Goal: Information Seeking & Learning: Learn about a topic

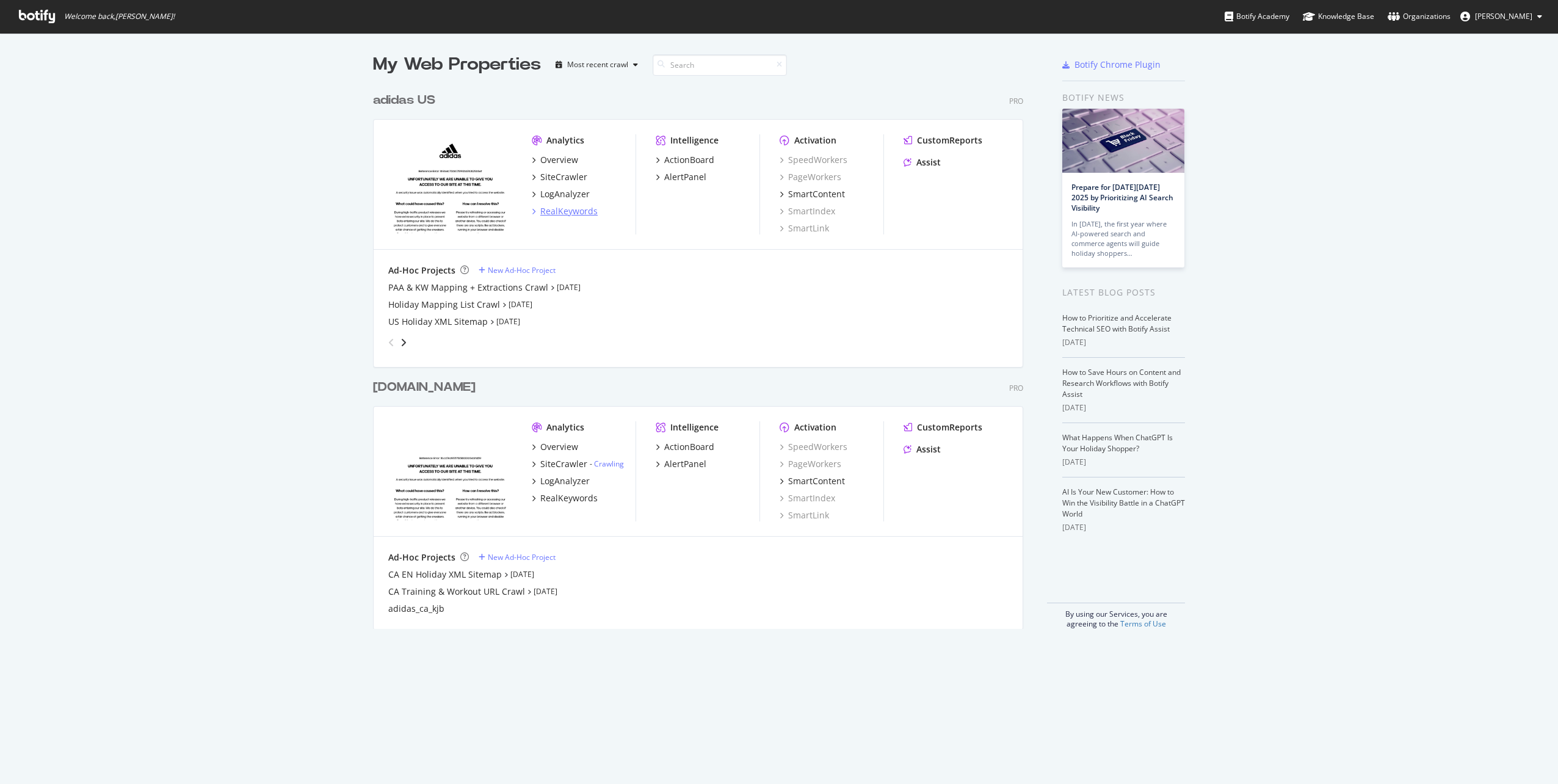
scroll to position [775, 1540]
click at [450, 143] on img "grid" at bounding box center [450, 184] width 124 height 99
click at [411, 100] on div "adidas US" at bounding box center [404, 100] width 62 height 18
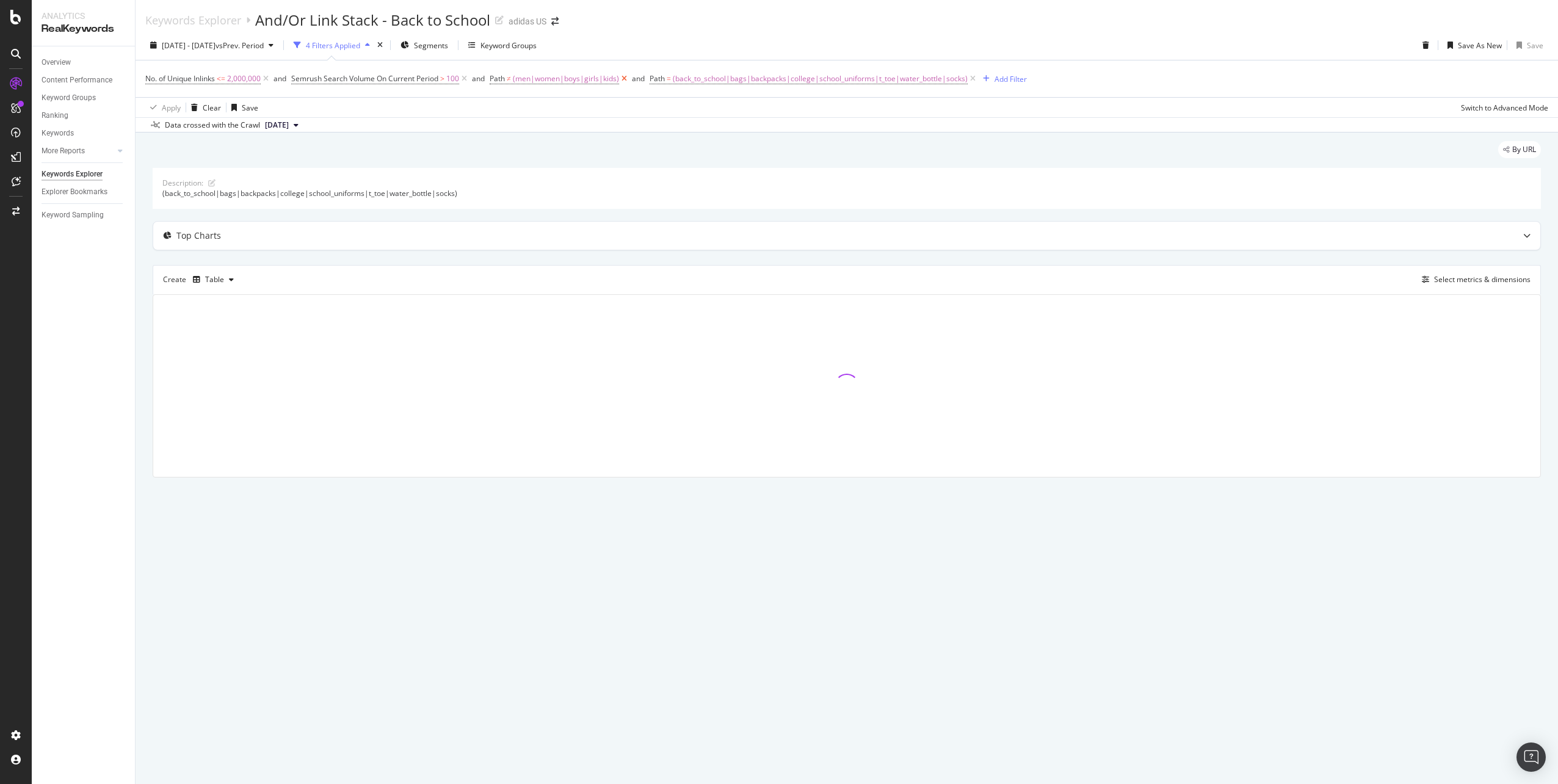
click at [623, 78] on icon at bounding box center [624, 79] width 11 height 12
click at [623, 78] on span "(back_to_school|bags|backpacks|college|school_uniforms|t_toe|water_bottle|socks)" at bounding box center [660, 79] width 295 height 17
click at [546, 132] on input "(back_to_school|bags|backpacks|college|school_uniforms|t_toe|water_bottle|socks)" at bounding box center [560, 129] width 116 height 20
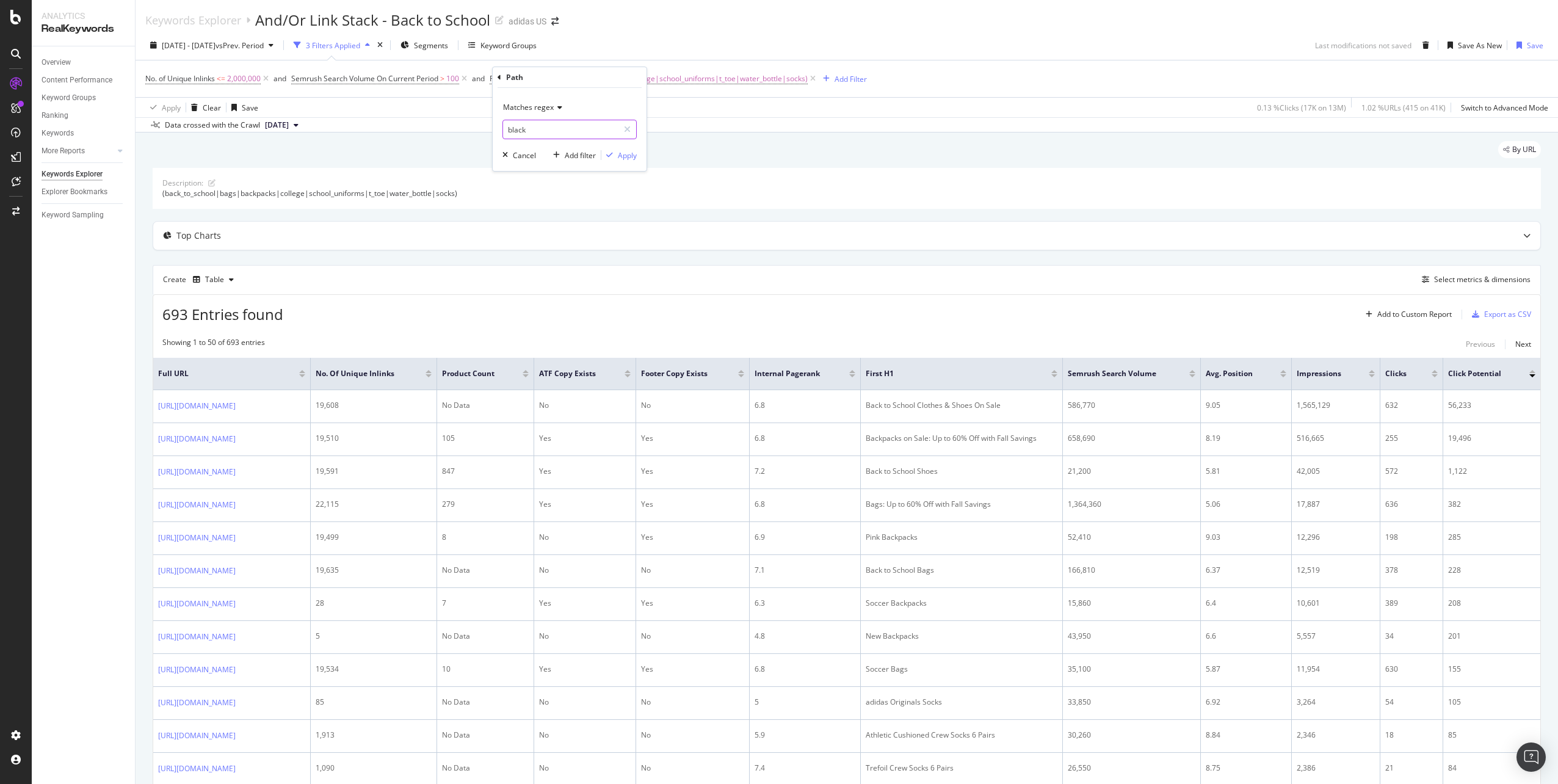
type input "black_"
click at [528, 133] on input "black_" at bounding box center [560, 129] width 116 height 20
click at [545, 131] on input "black_" at bounding box center [560, 129] width 116 height 20
type input "black_friday"
click at [613, 155] on div "button" at bounding box center [609, 155] width 17 height 7
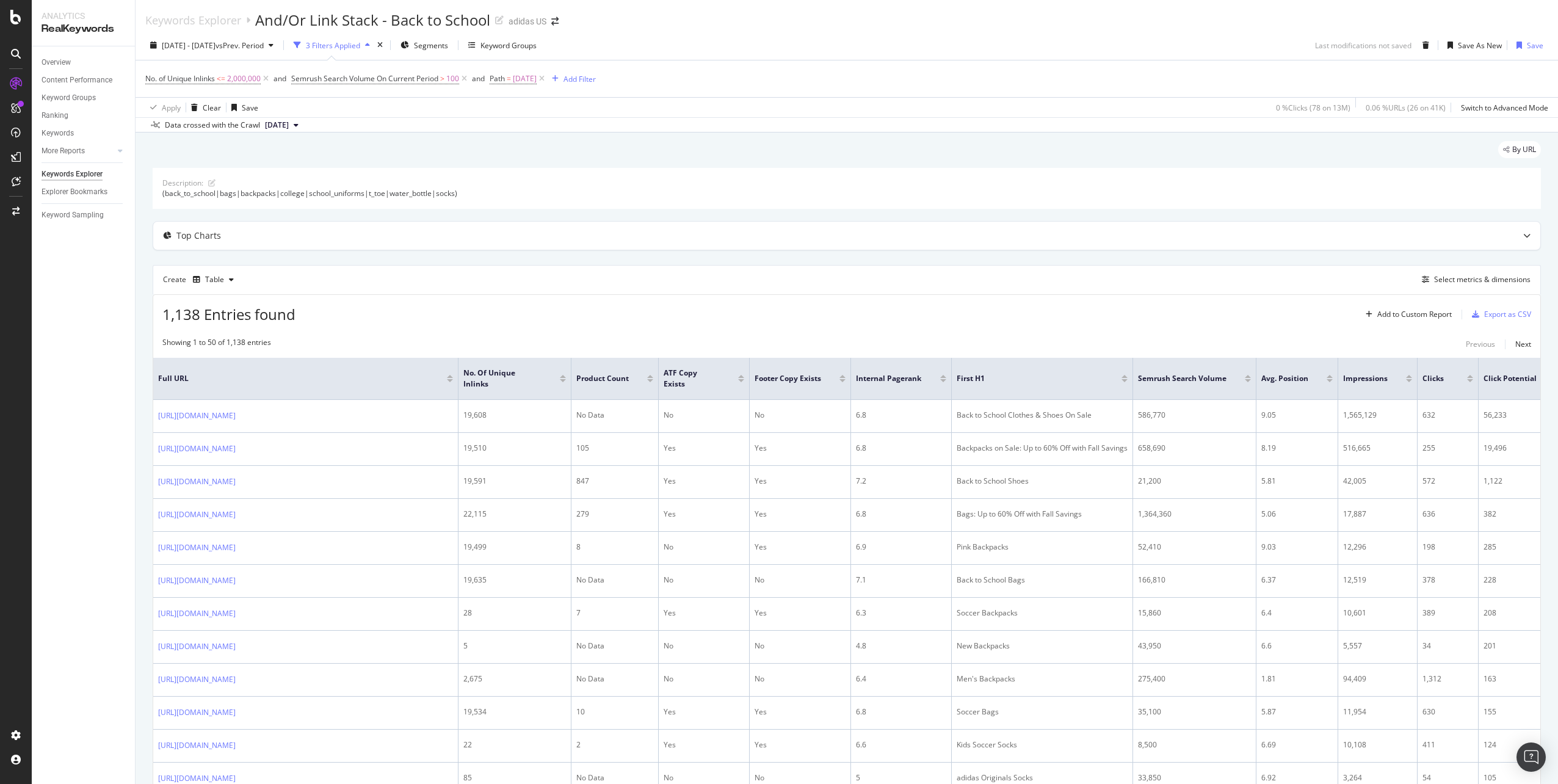
click at [1470, 380] on div at bounding box center [1470, 380] width 6 height 3
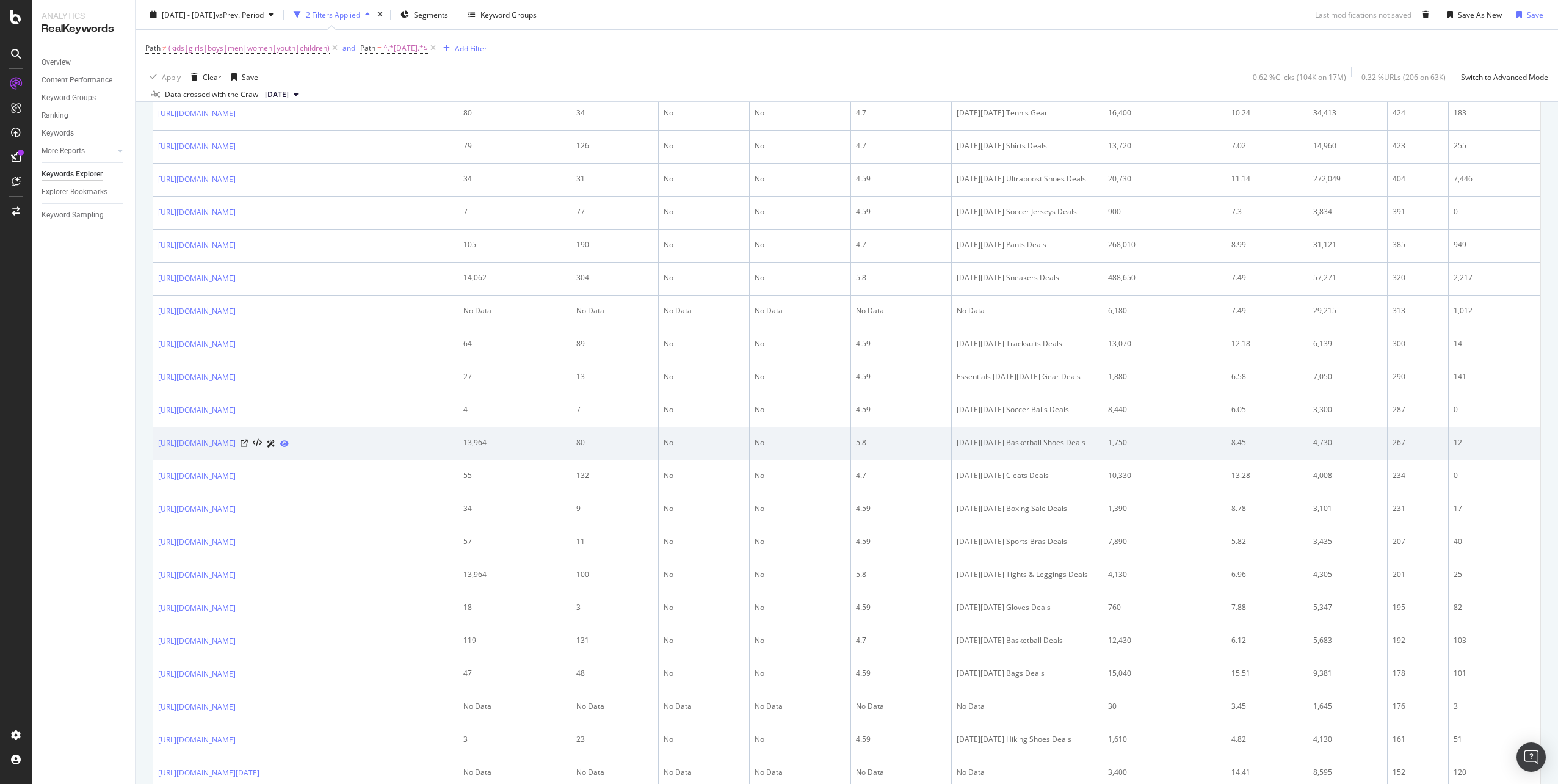
scroll to position [1282, 0]
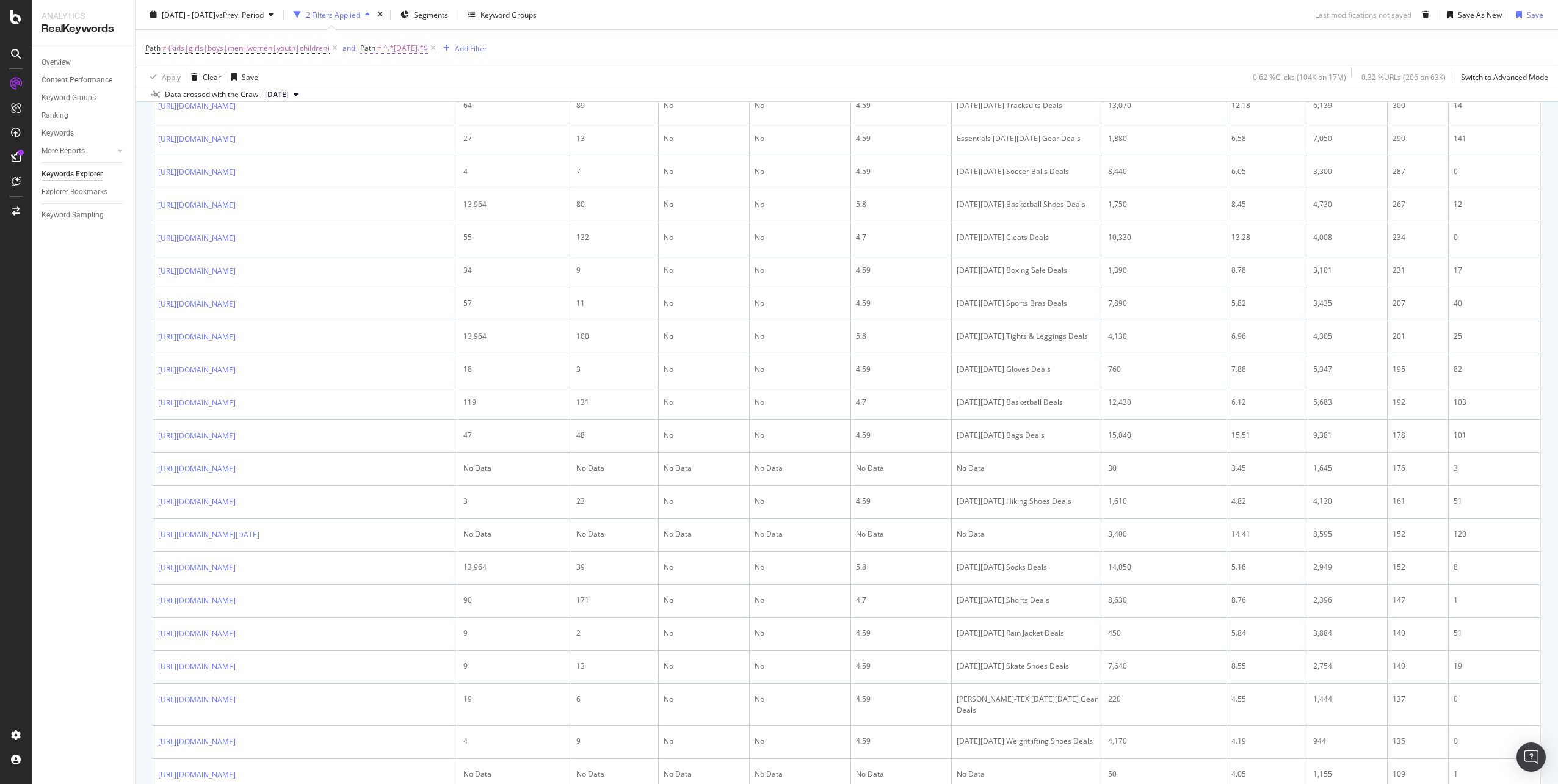
click at [407, 52] on span "^.*black_friday.*$" at bounding box center [406, 48] width 45 height 17
click at [398, 95] on input "black_friday" at bounding box center [429, 99] width 116 height 20
type input "cyber_monday"
click at [499, 125] on div "Apply" at bounding box center [495, 124] width 19 height 11
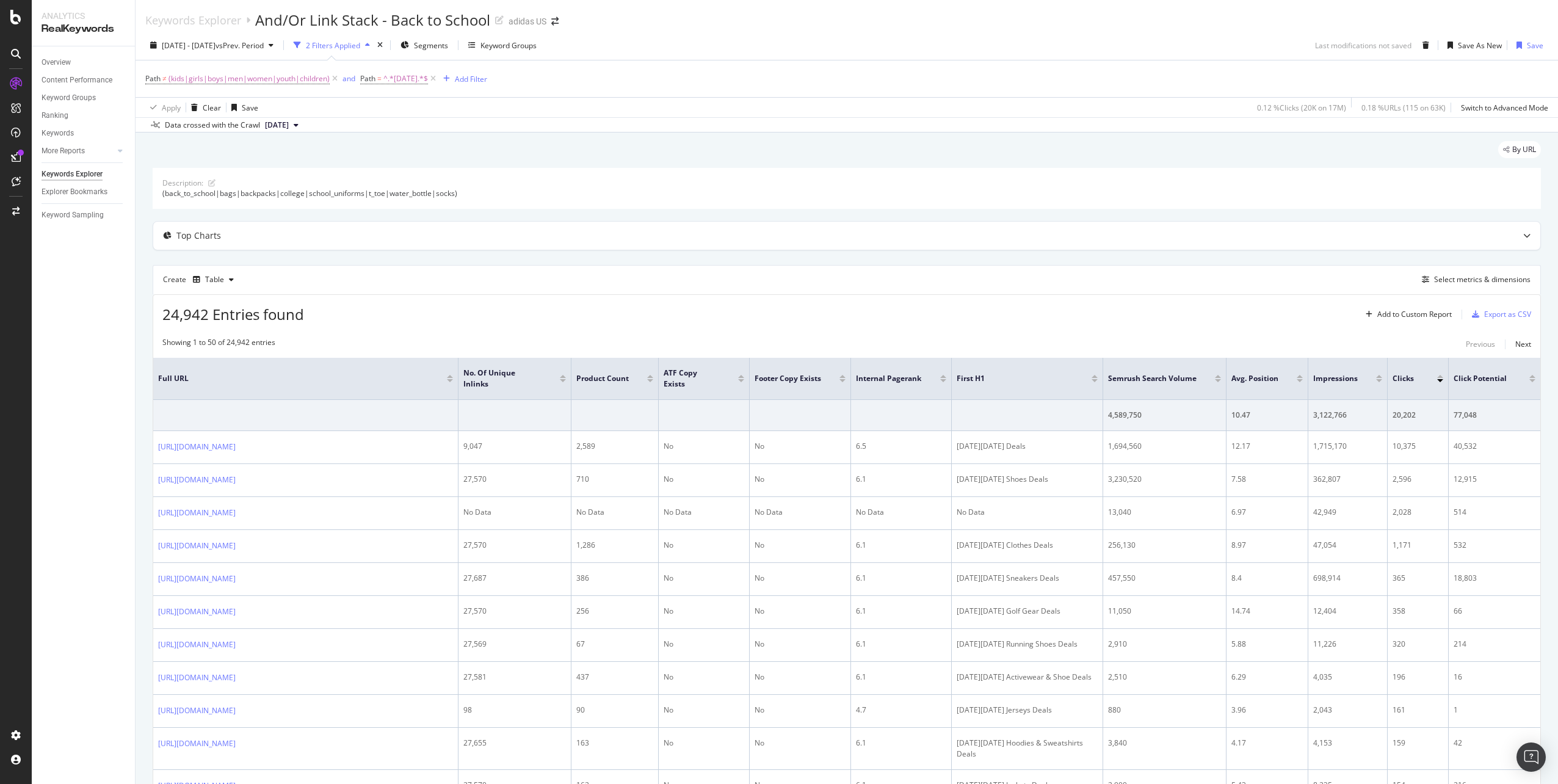
click at [1380, 381] on div at bounding box center [1379, 380] width 6 height 3
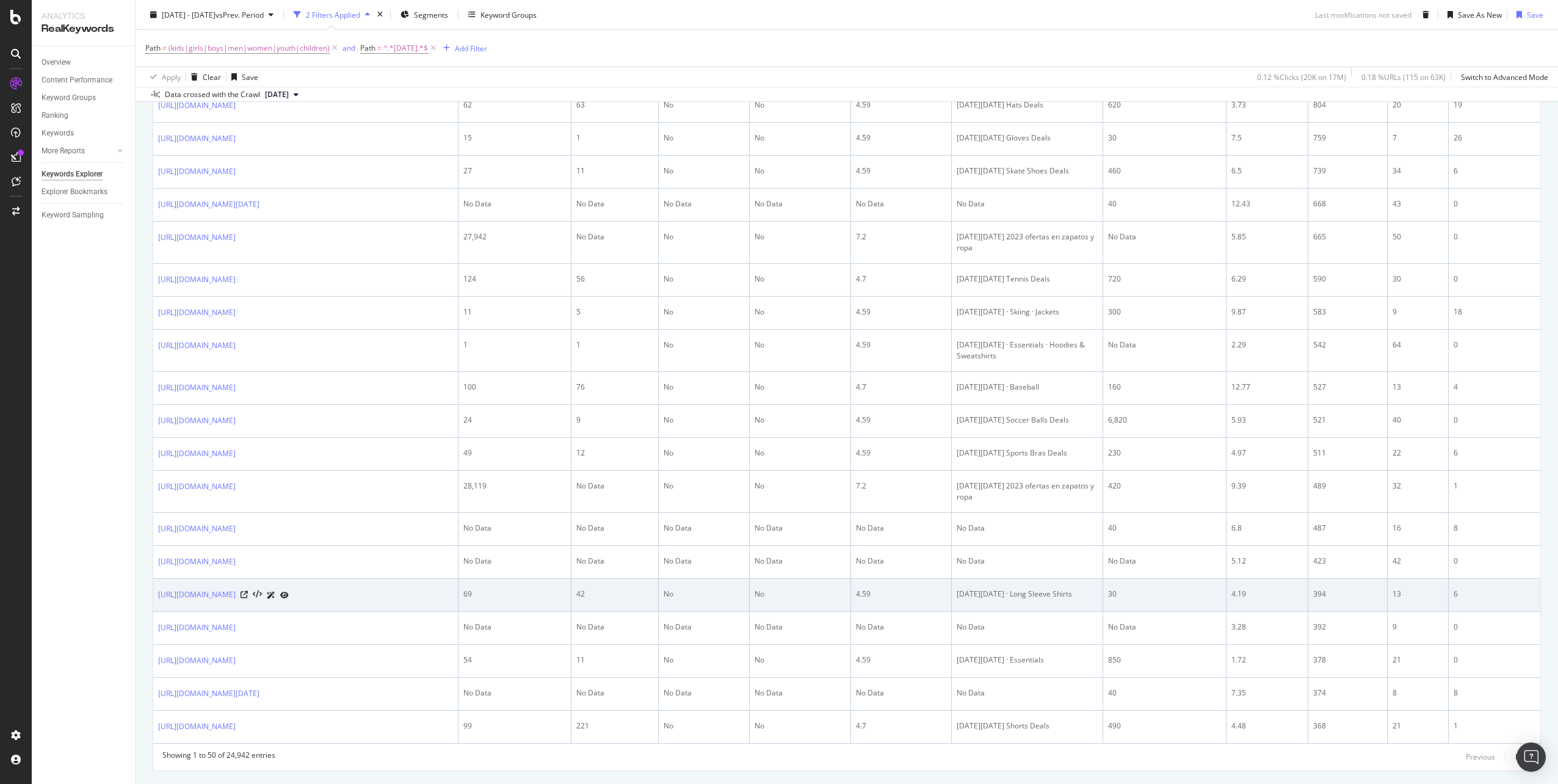
scroll to position [1423, 0]
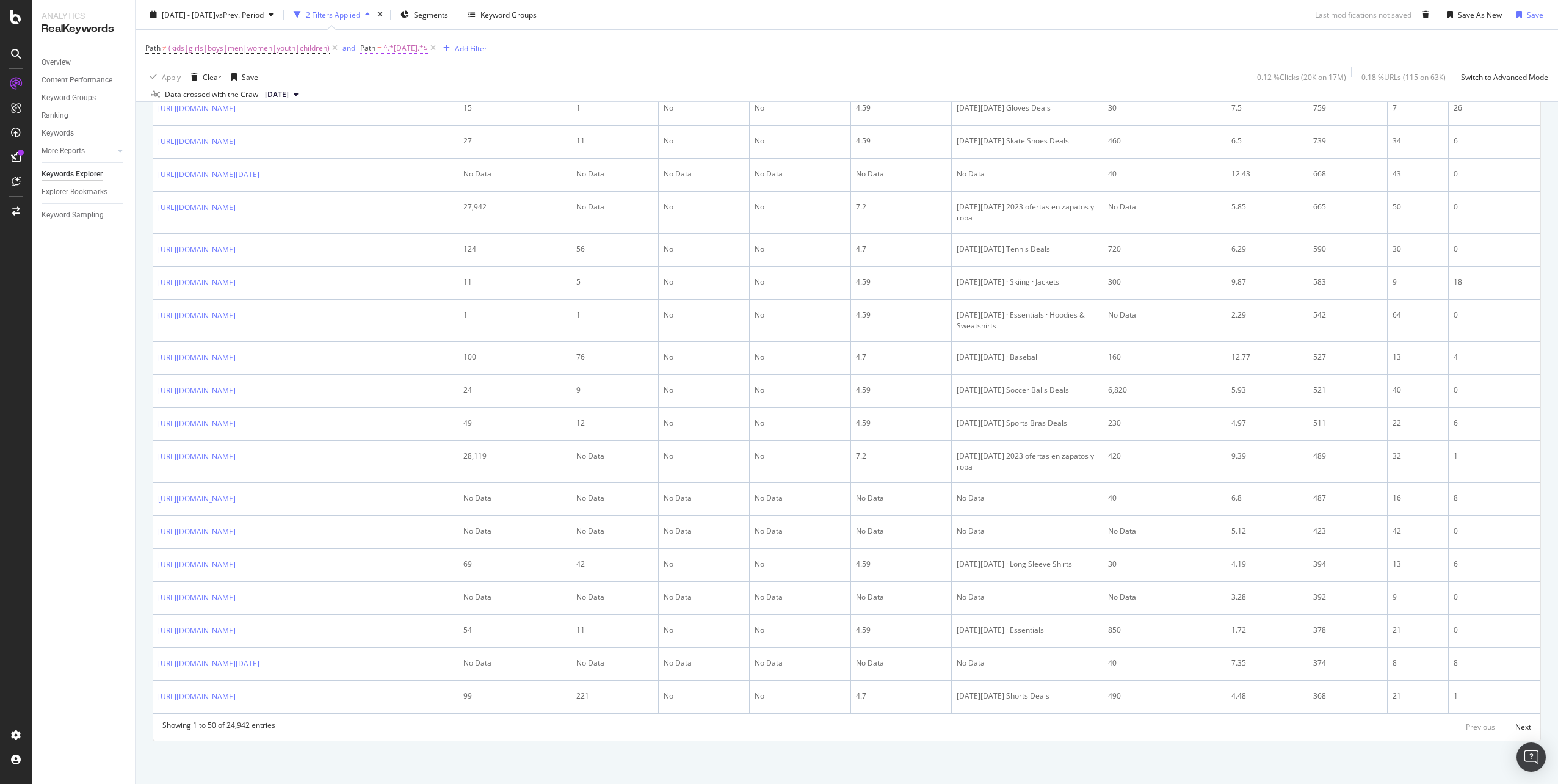
click at [425, 52] on span "^.*cyber_monday.*$" at bounding box center [406, 48] width 45 height 17
click at [403, 103] on input "cyber_monday" at bounding box center [429, 99] width 116 height 20
click at [410, 101] on input "cyber_monday" at bounding box center [429, 99] width 116 height 20
click at [404, 101] on input "holiday" at bounding box center [429, 99] width 116 height 20
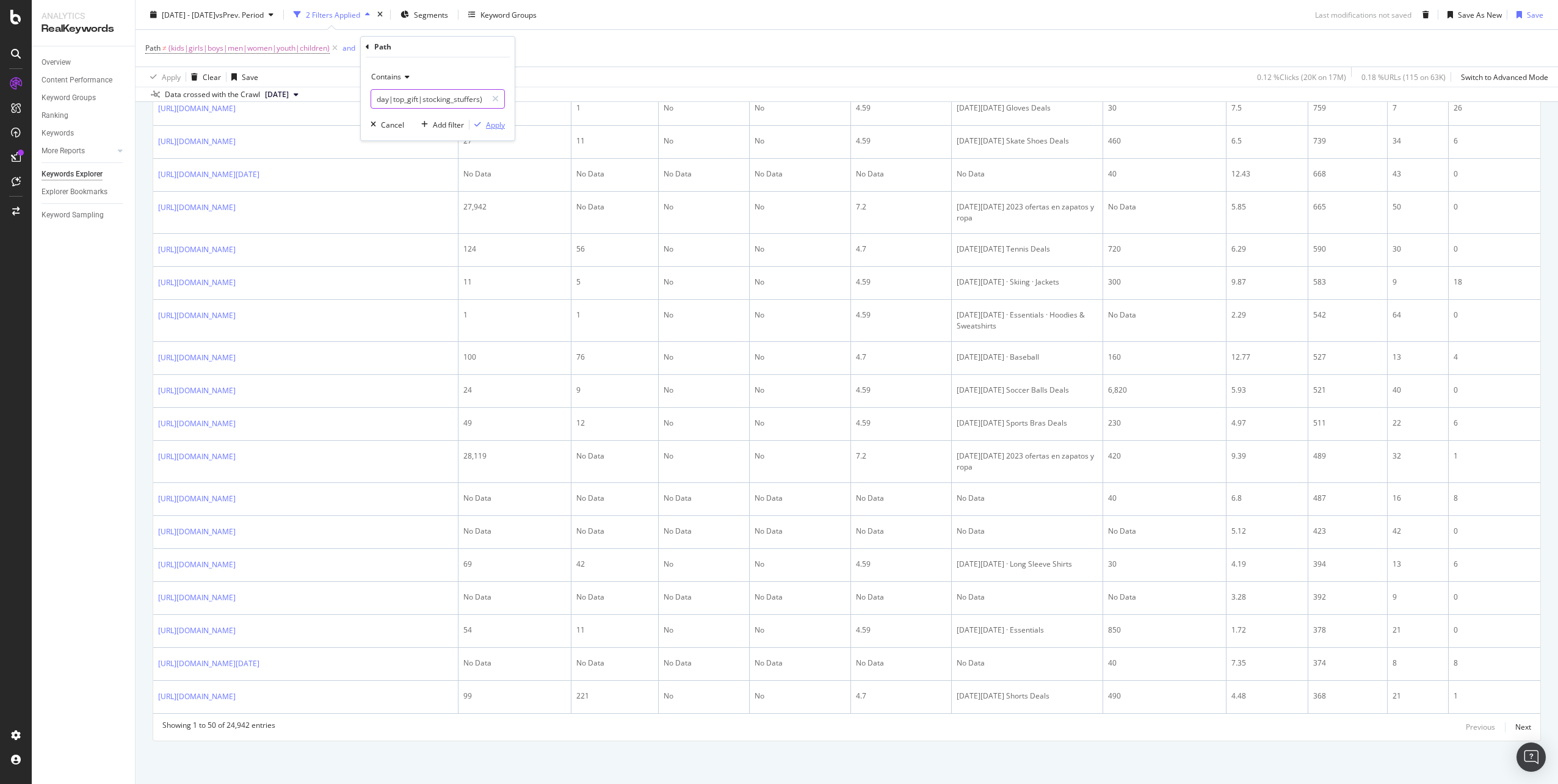
type input "(holiday|top_gift|stocking_stuffers)"
click at [489, 127] on div "Apply" at bounding box center [495, 124] width 19 height 11
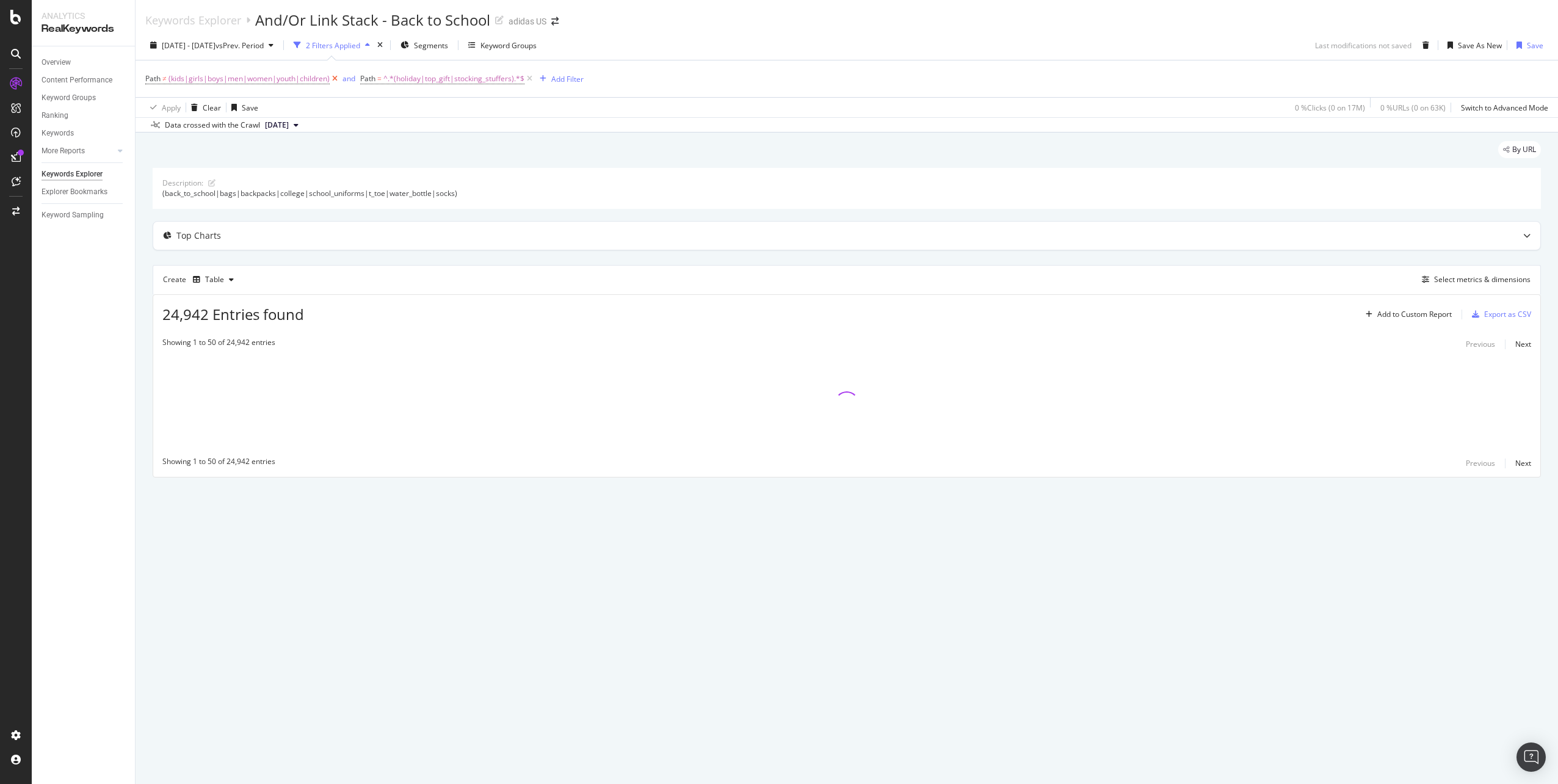
click at [332, 79] on icon at bounding box center [335, 79] width 11 height 12
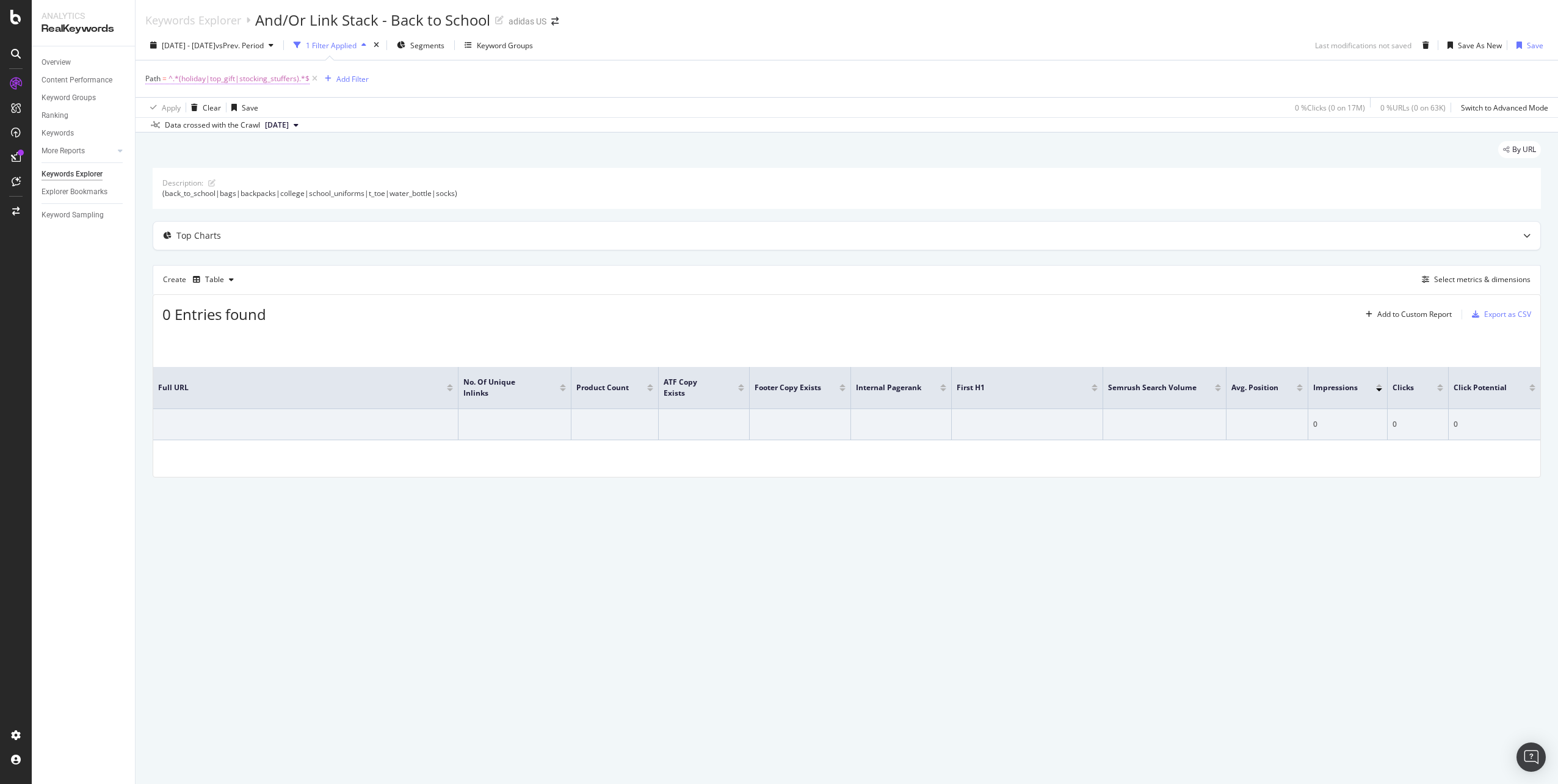
click at [253, 77] on span "^.*(holiday|top_gift|stocking_stuffers).*$" at bounding box center [239, 79] width 141 height 17
click at [186, 109] on icon at bounding box center [190, 108] width 9 height 7
click at [223, 263] on div "Matches regex" at bounding box center [224, 260] width 131 height 16
click at [275, 160] on div "Apply" at bounding box center [280, 155] width 19 height 11
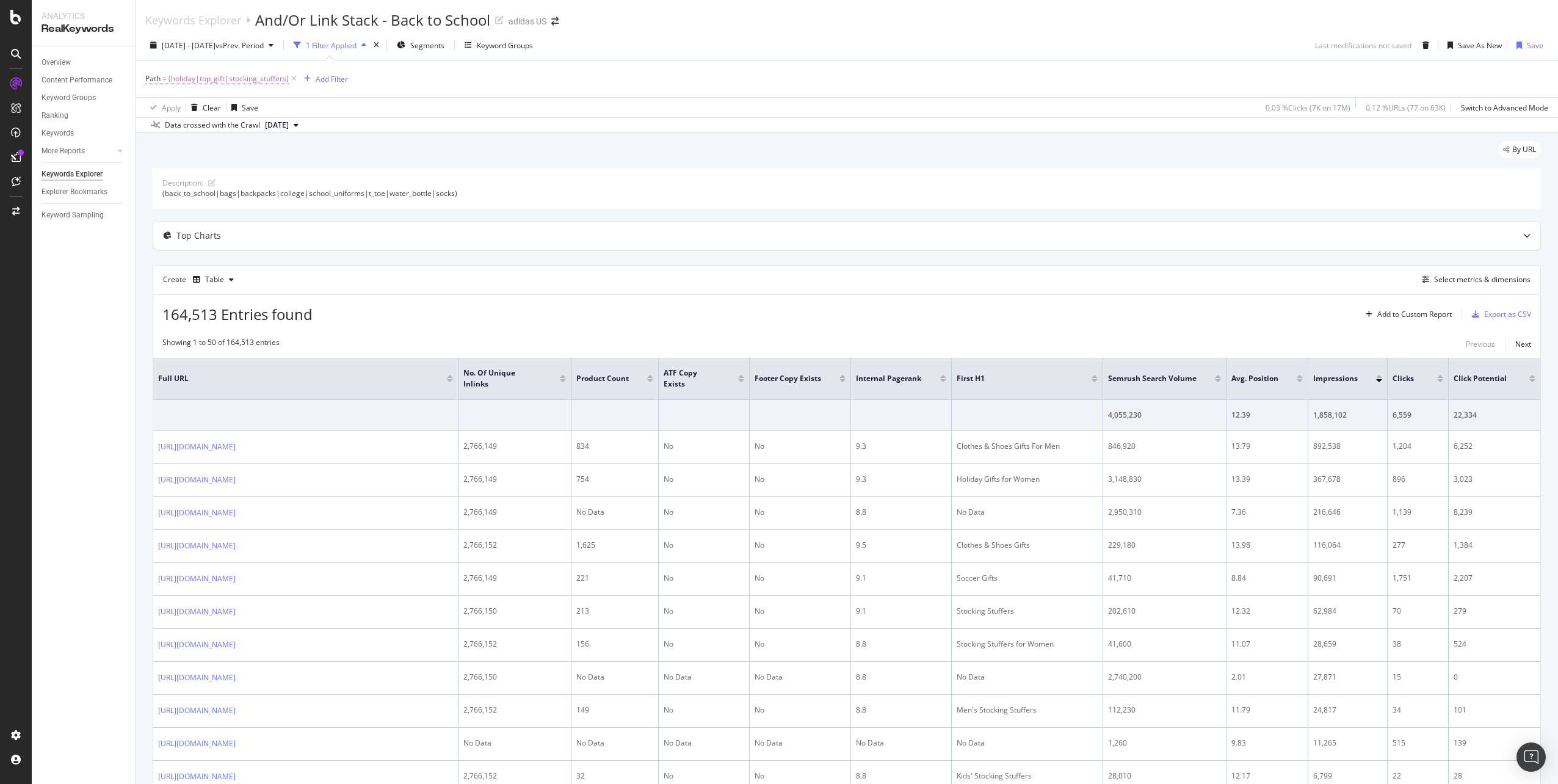
scroll to position [61, 0]
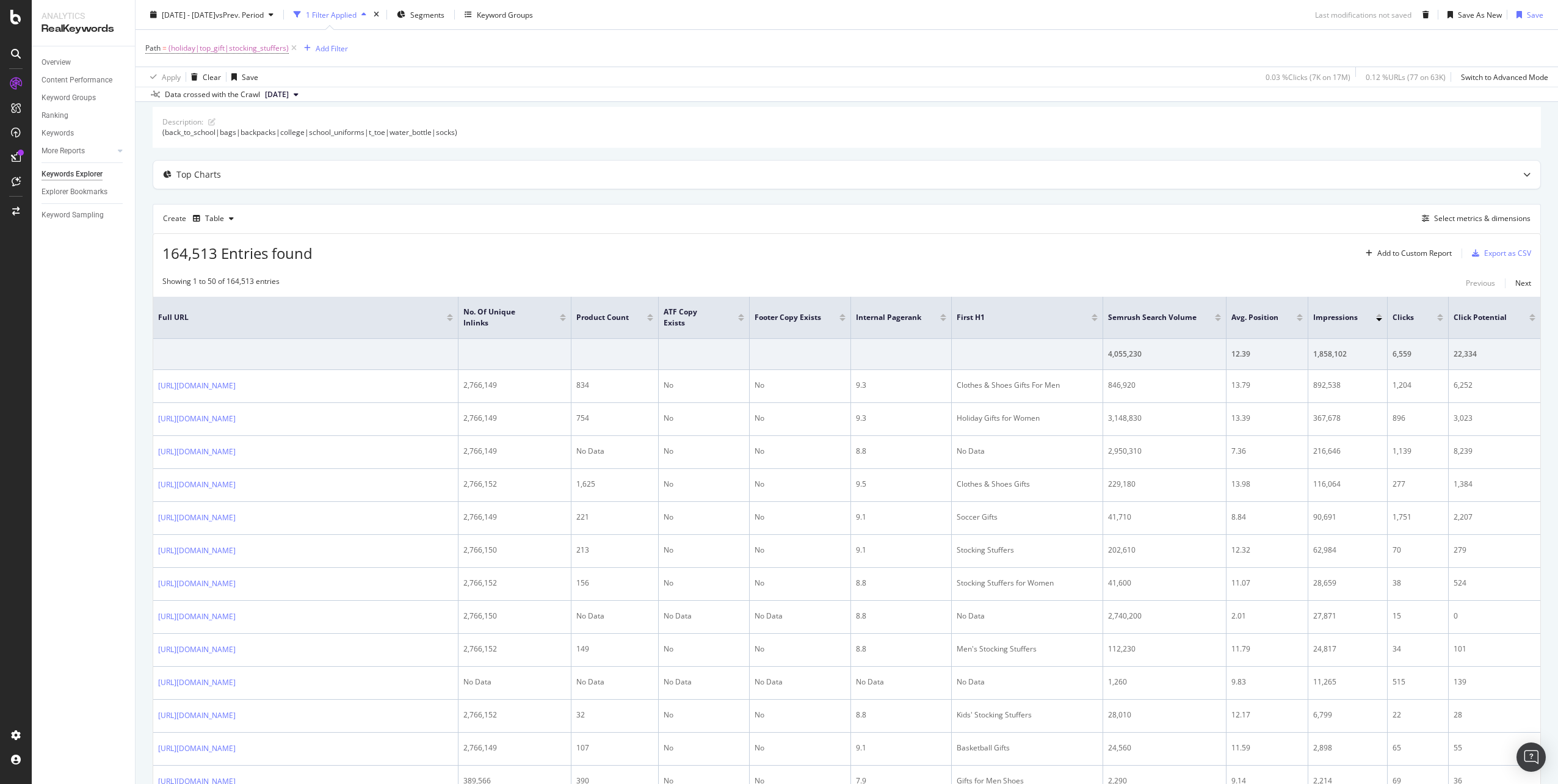
click at [1440, 320] on div at bounding box center [1440, 319] width 6 height 3
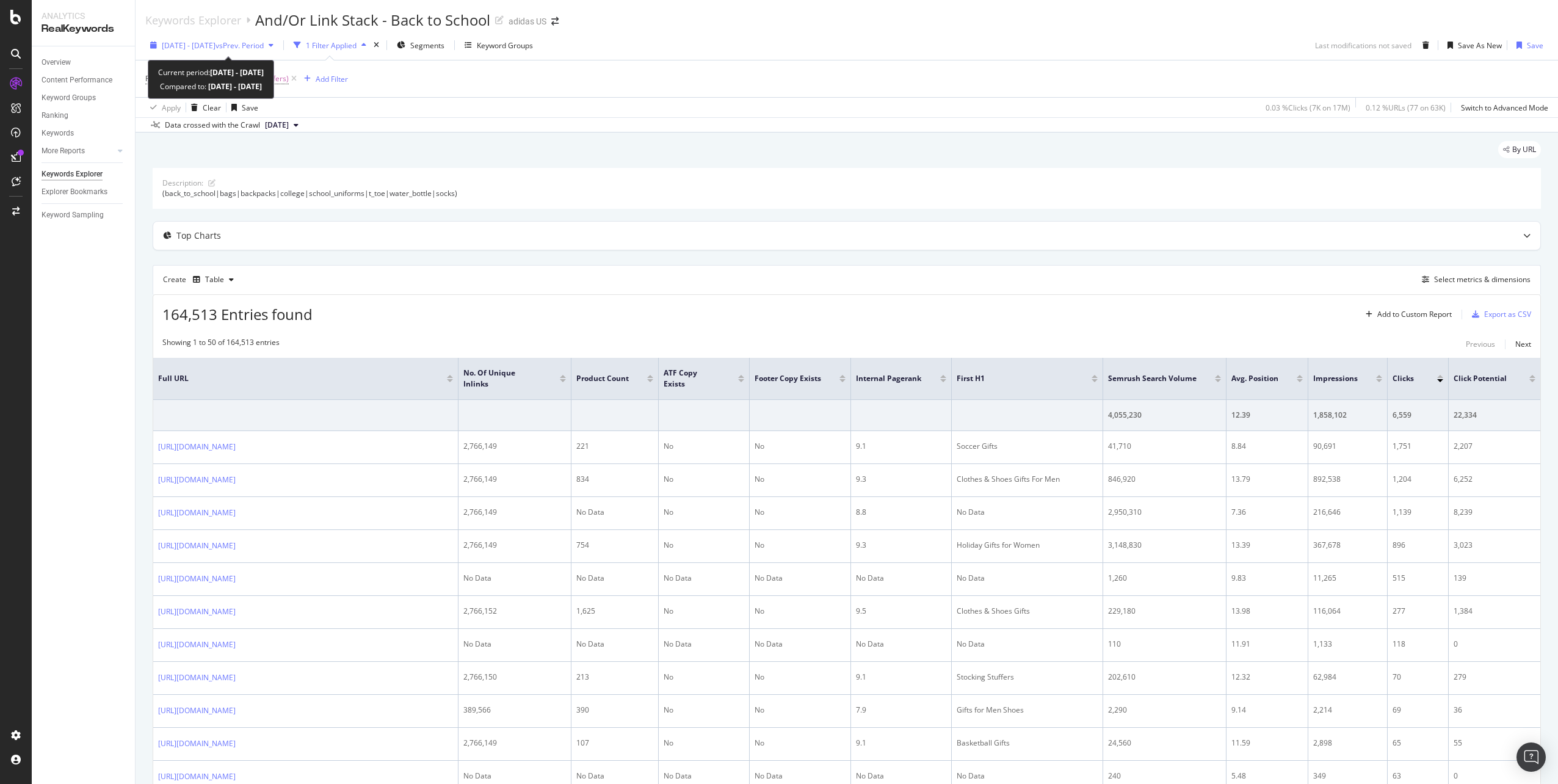
click at [263, 45] on span "vs Prev. Period" at bounding box center [239, 45] width 48 height 11
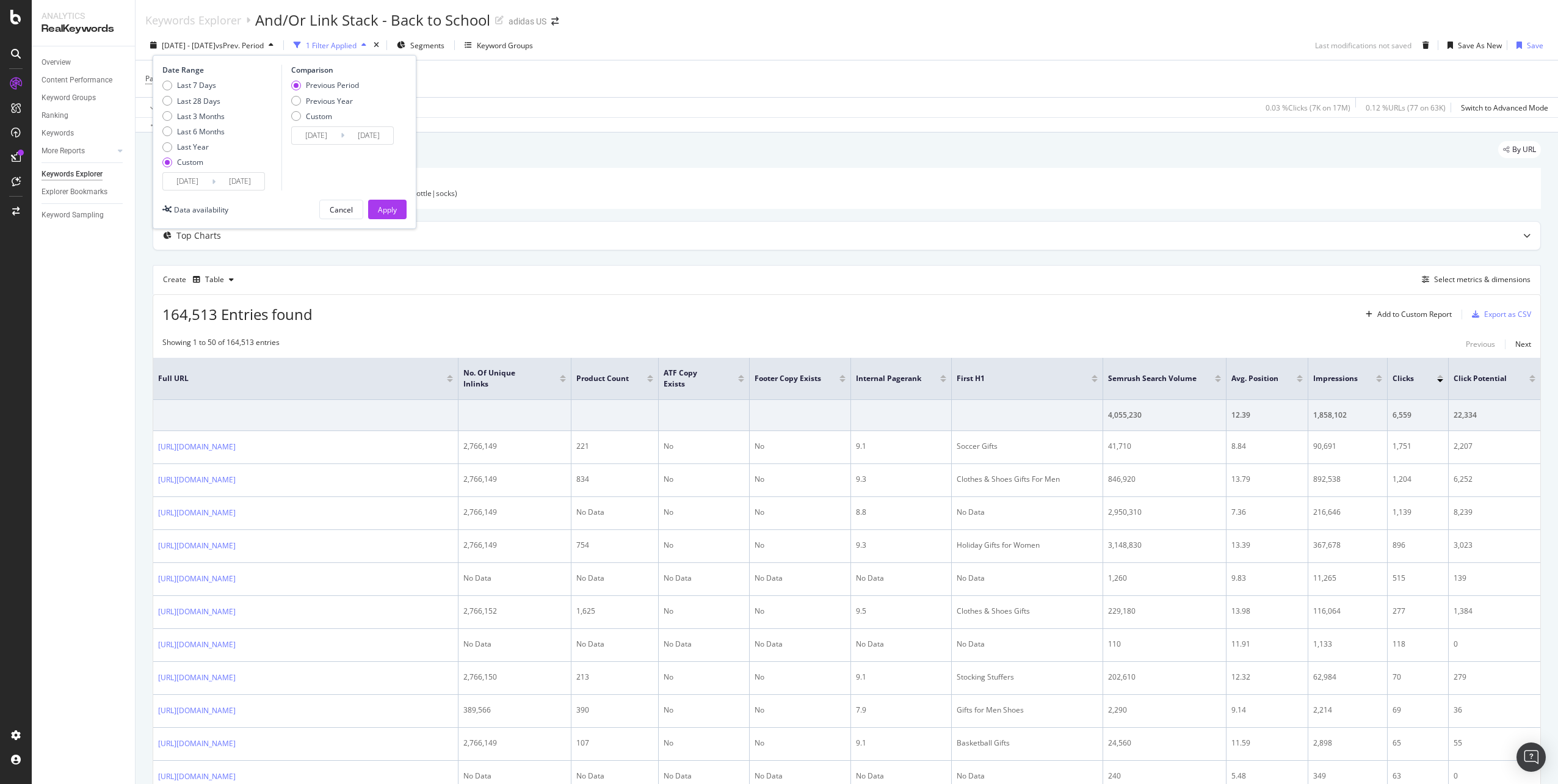
click at [190, 179] on input "[DATE]" at bounding box center [187, 181] width 49 height 17
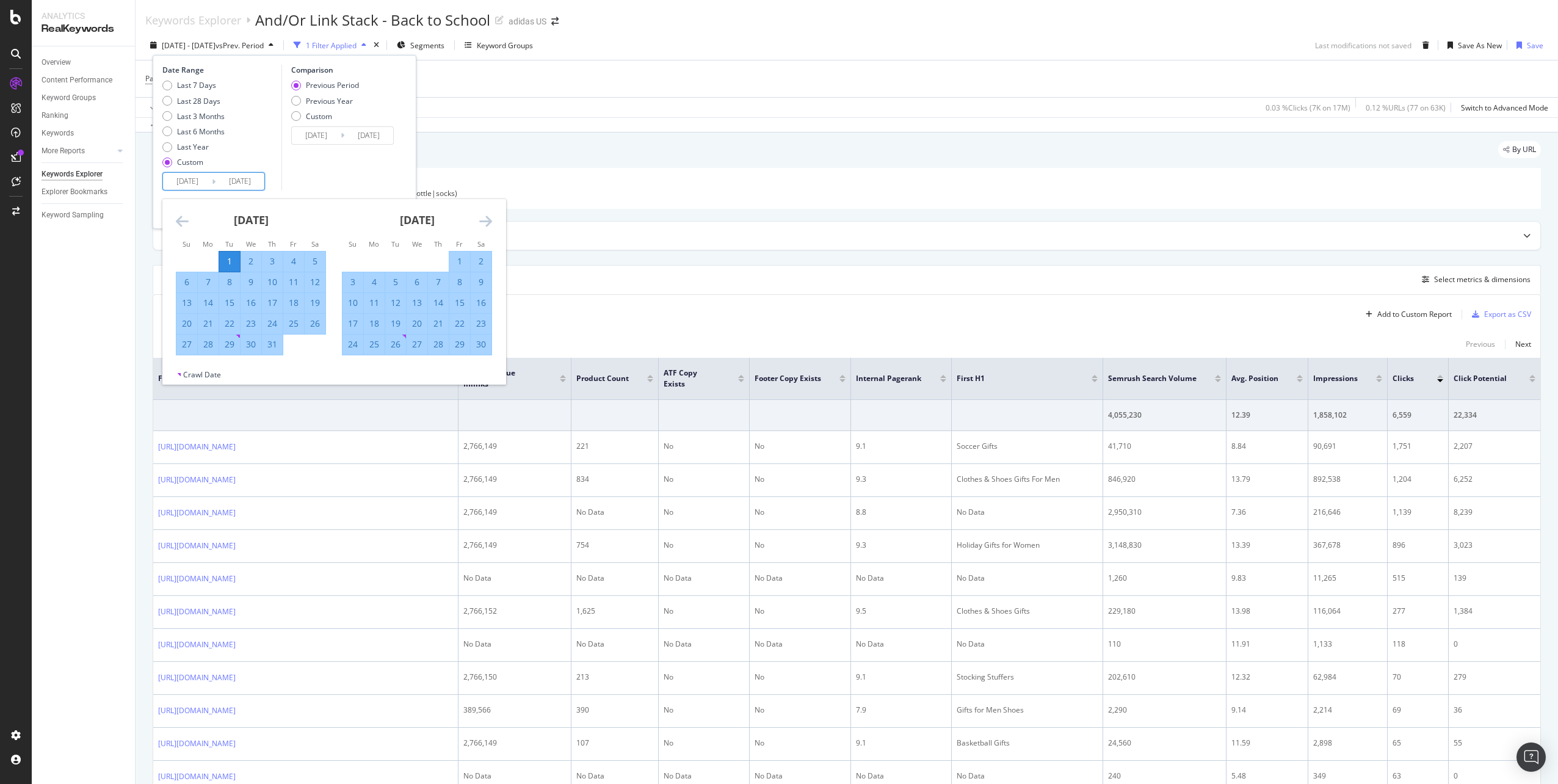
click at [493, 219] on div "November 2024 1 2 3 4 5 6 7 8 9 10 11 12 13 14 15 16 17 18 19 20 21 22 23 24 25…" at bounding box center [417, 277] width 166 height 156
click at [488, 223] on icon "Move forward to switch to the next month." at bounding box center [486, 221] width 13 height 15
click at [633, 222] on div "Top Charts" at bounding box center [847, 235] width 1387 height 28
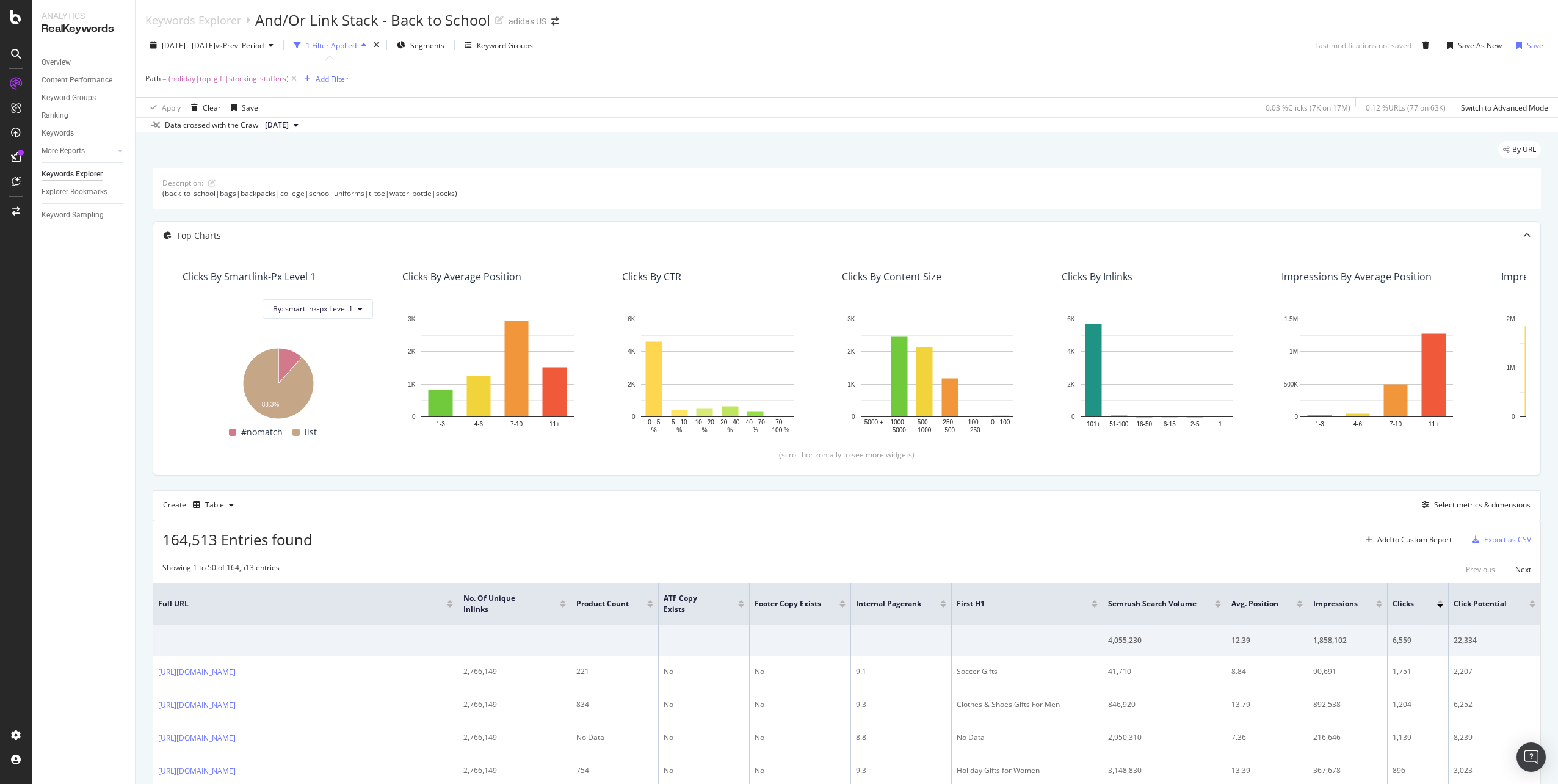
click at [161, 81] on span "Path" at bounding box center [153, 78] width 15 height 11
click at [598, 76] on div "Path = (holiday|top_gift|stocking_stuffers) Add Filter" at bounding box center [847, 79] width 1403 height 36
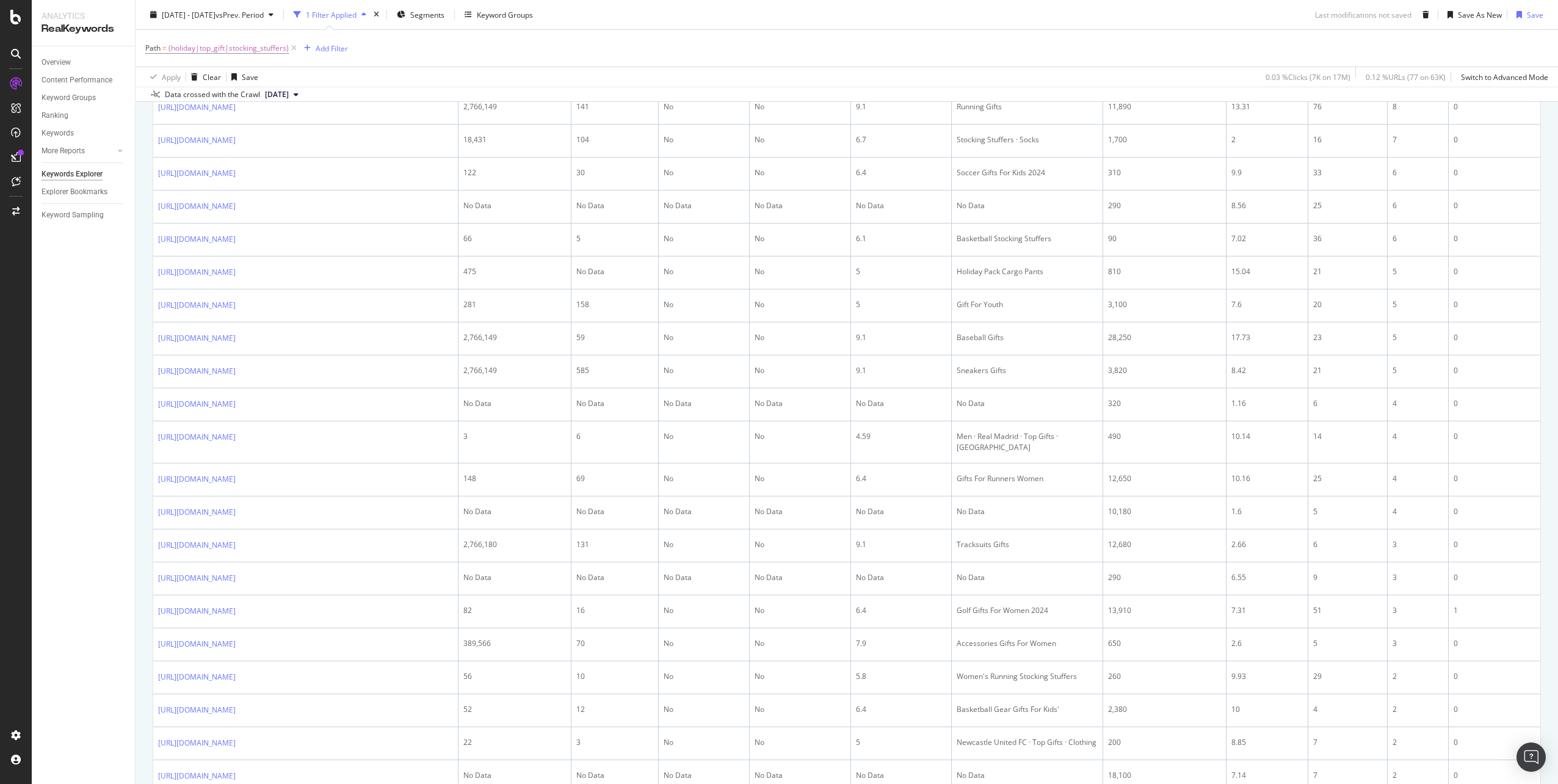
scroll to position [1008, 0]
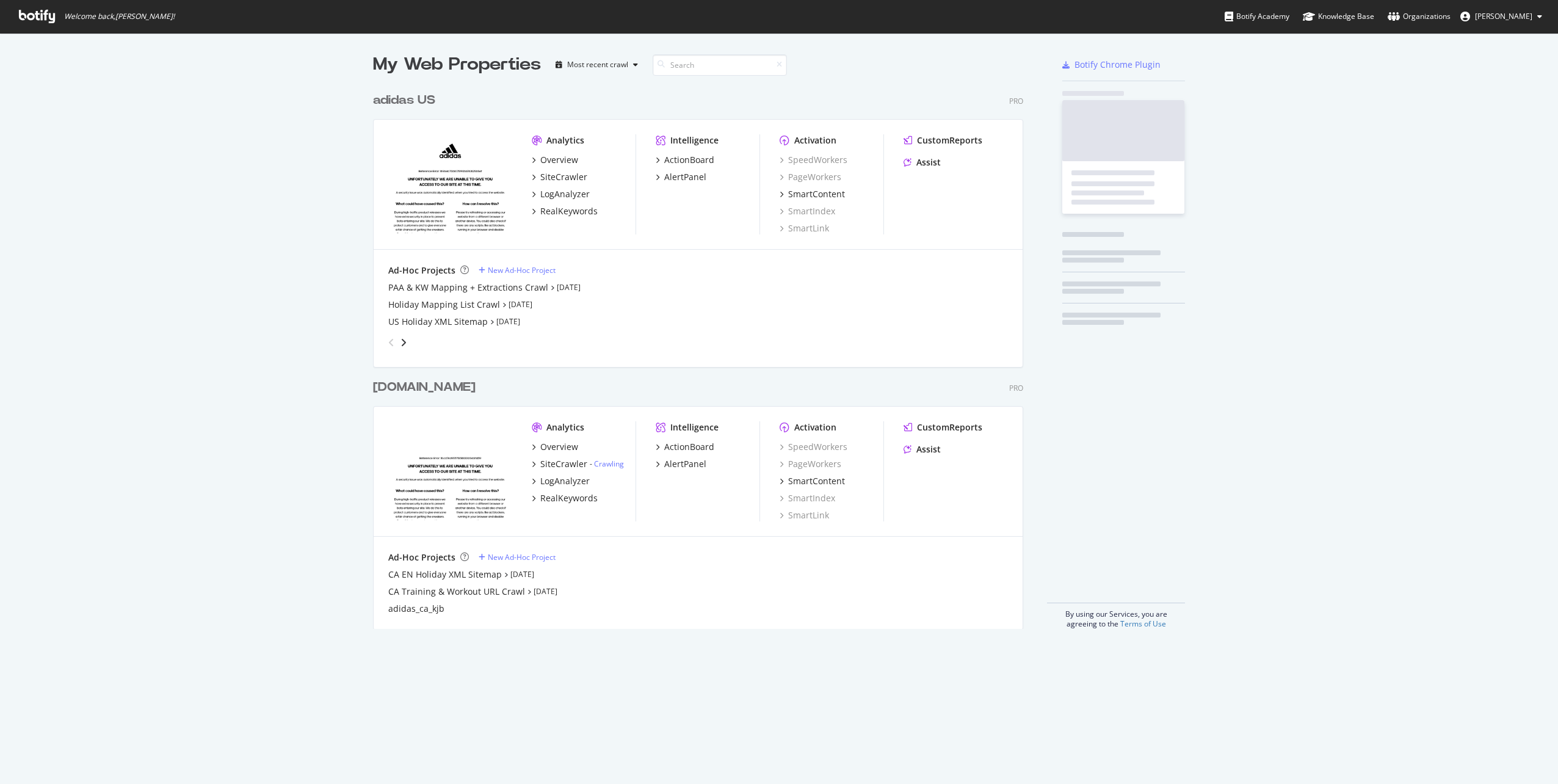
scroll to position [543, 651]
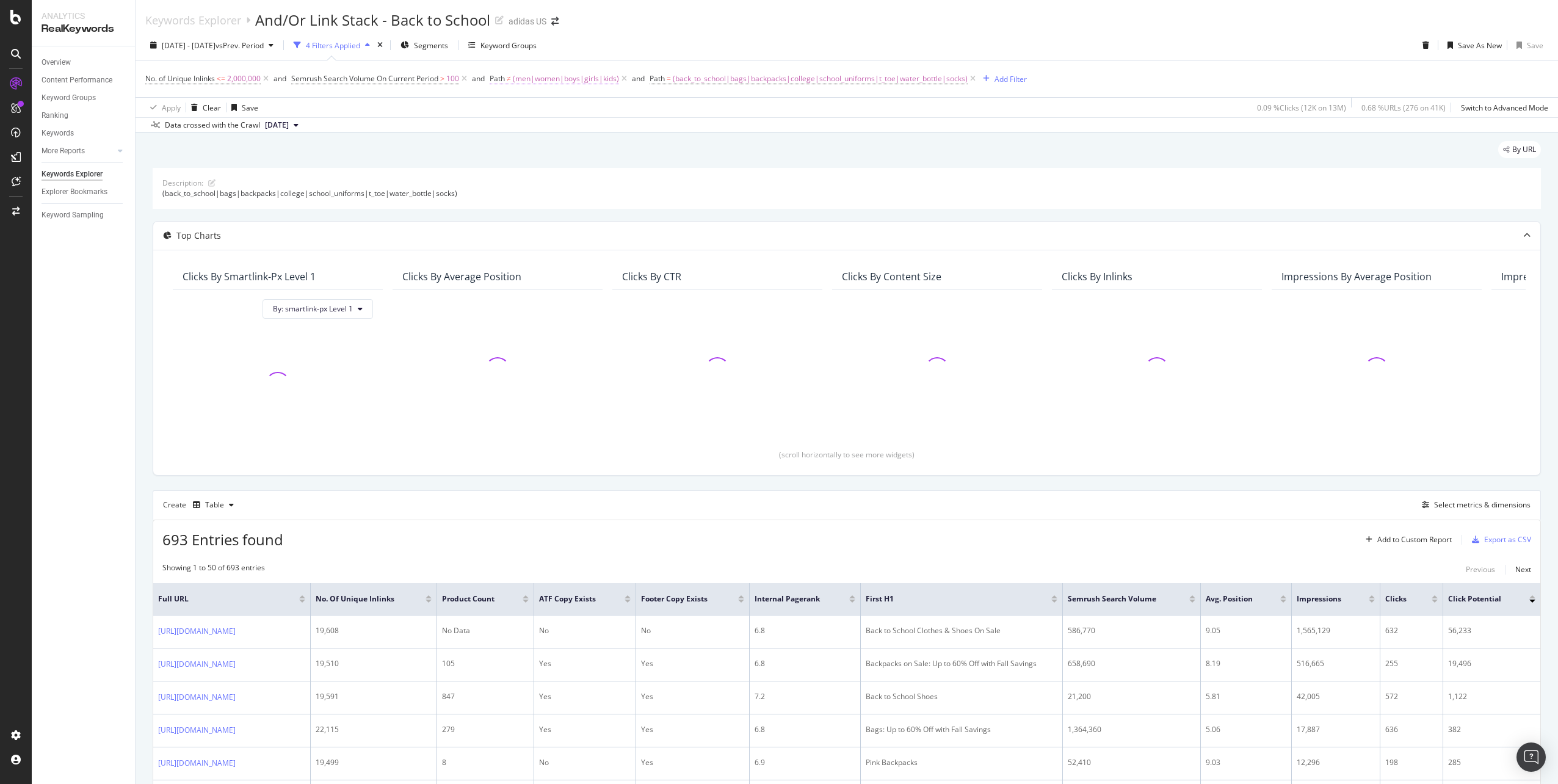
click at [623, 82] on icon at bounding box center [624, 79] width 11 height 12
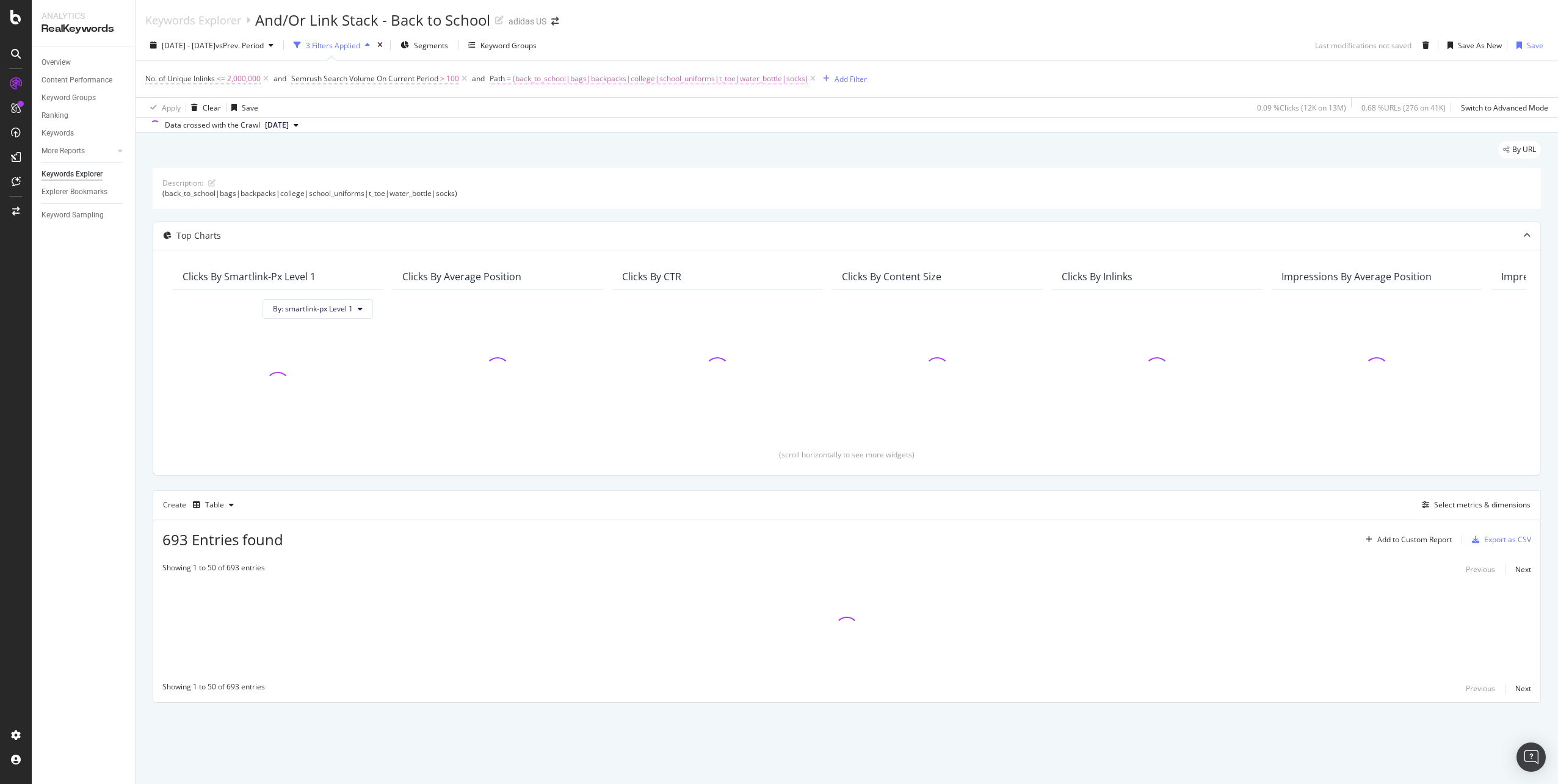
click at [622, 77] on span "(back_to_school|bags|backpacks|college|school_uniforms|t_toe|water_bottle|socks)" at bounding box center [660, 79] width 295 height 17
click at [511, 130] on input "(back_to_school|bags|backpacks|college|school_uniforms|t_toe|water_bottle|socks)" at bounding box center [560, 129] width 116 height 20
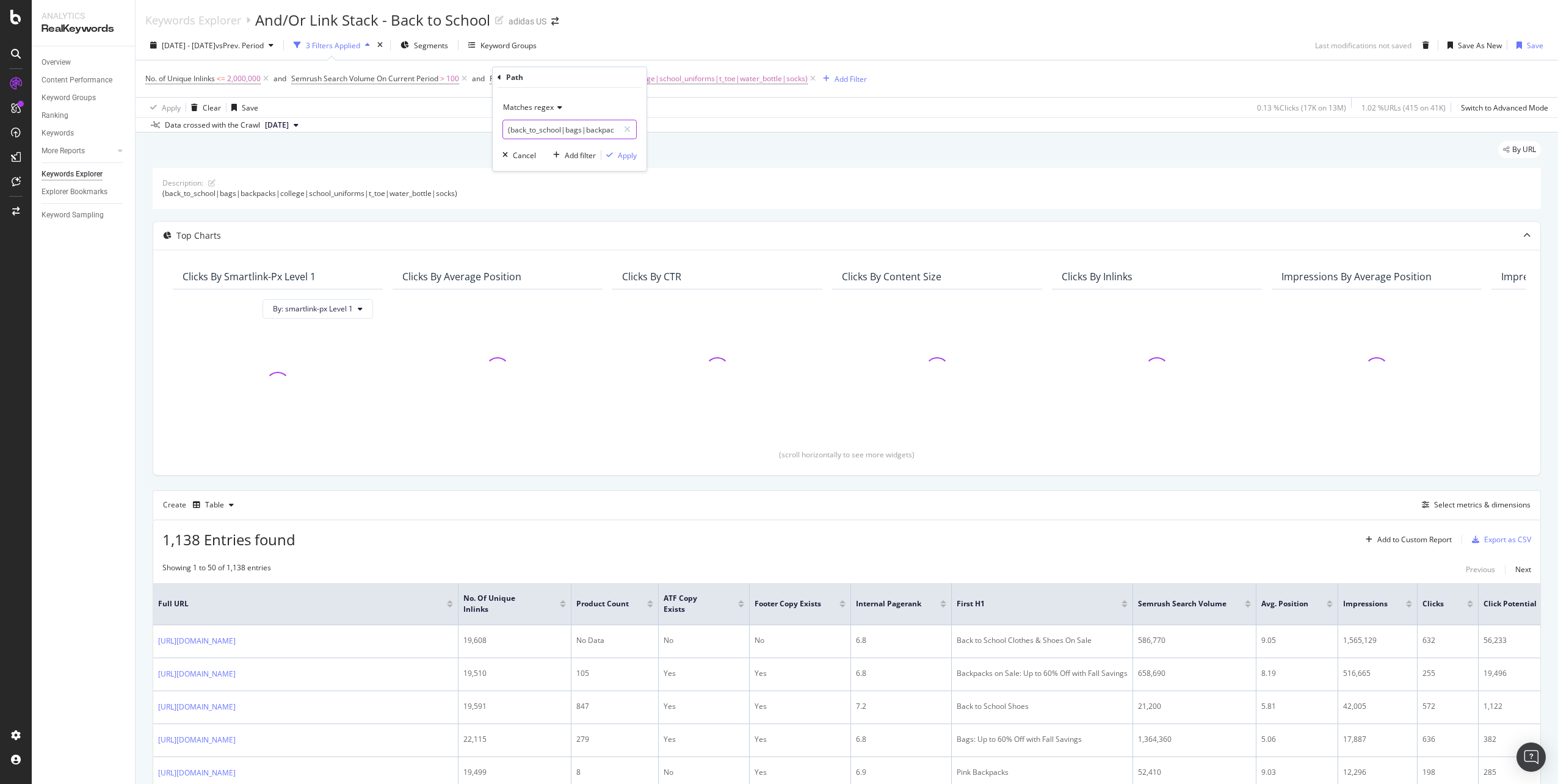
click at [511, 126] on input "(back_to_school|bags|backpacks|college|school_uniforms|t_toe|water_bottle|socks)" at bounding box center [560, 129] width 116 height 20
drag, startPoint x: 510, startPoint y: 130, endPoint x: 612, endPoint y: 130, distance: 102.0
click at [612, 130] on input "(back_to_school|bags|backpacks|college|school_uniforms|t_toe|water_bottle|socks)" at bounding box center [560, 129] width 116 height 20
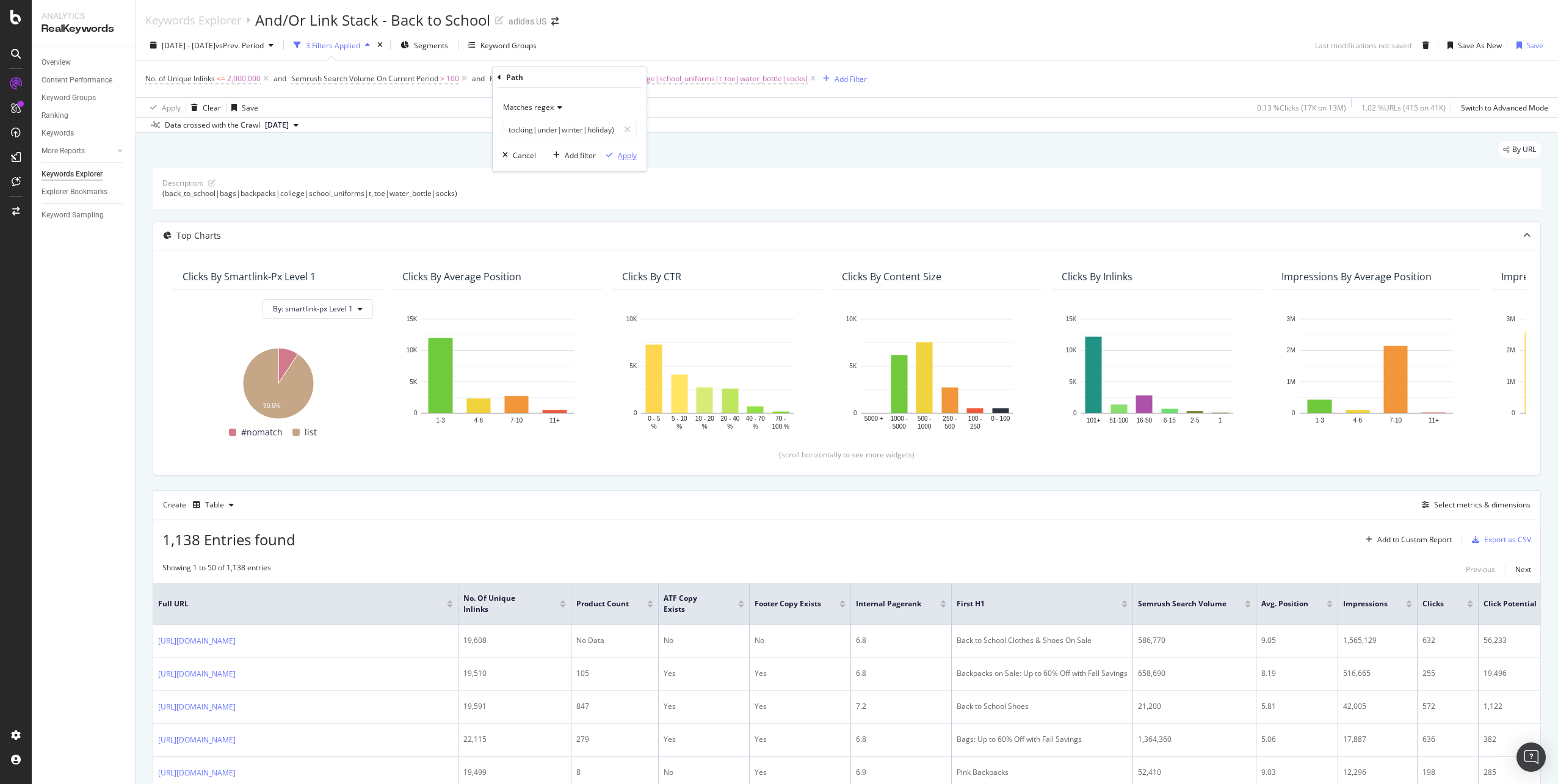
type input "(top_gifts|stocking|under|winter|holiday)"
click at [625, 161] on div "Apply" at bounding box center [618, 155] width 35 height 11
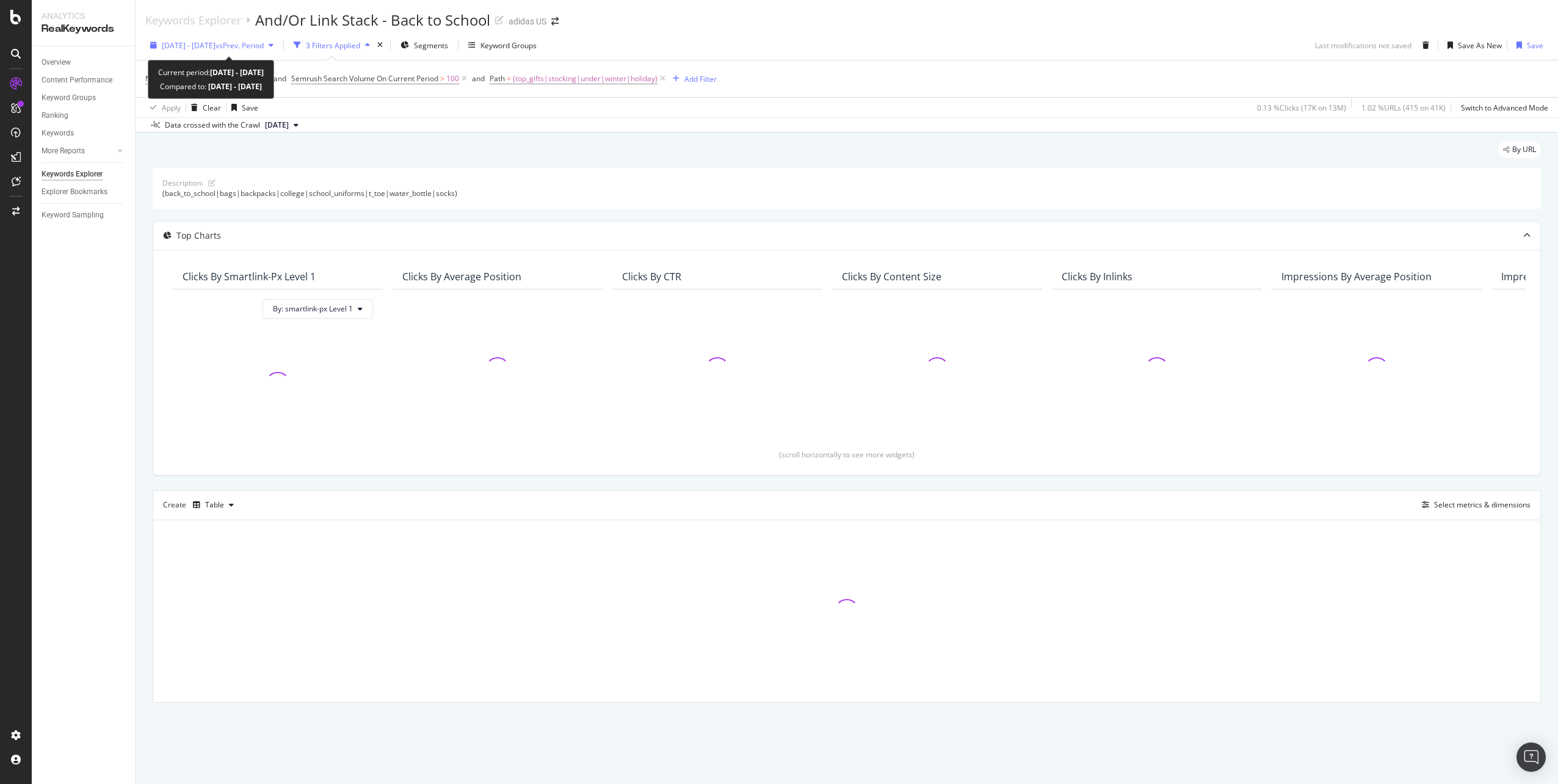
click at [186, 48] on span "[DATE] - [DATE]" at bounding box center [189, 45] width 54 height 11
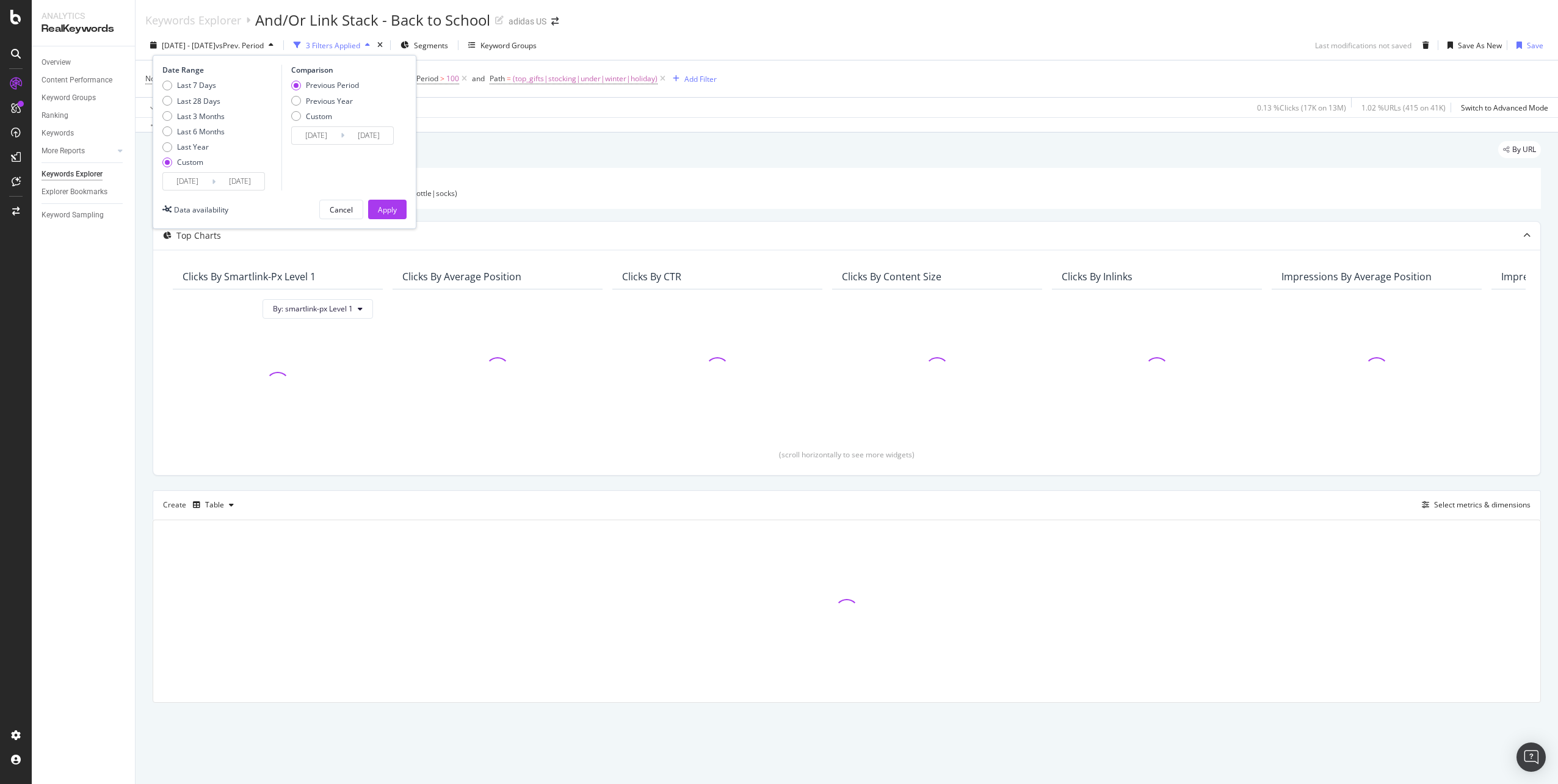
click at [202, 174] on input "[DATE]" at bounding box center [187, 181] width 49 height 17
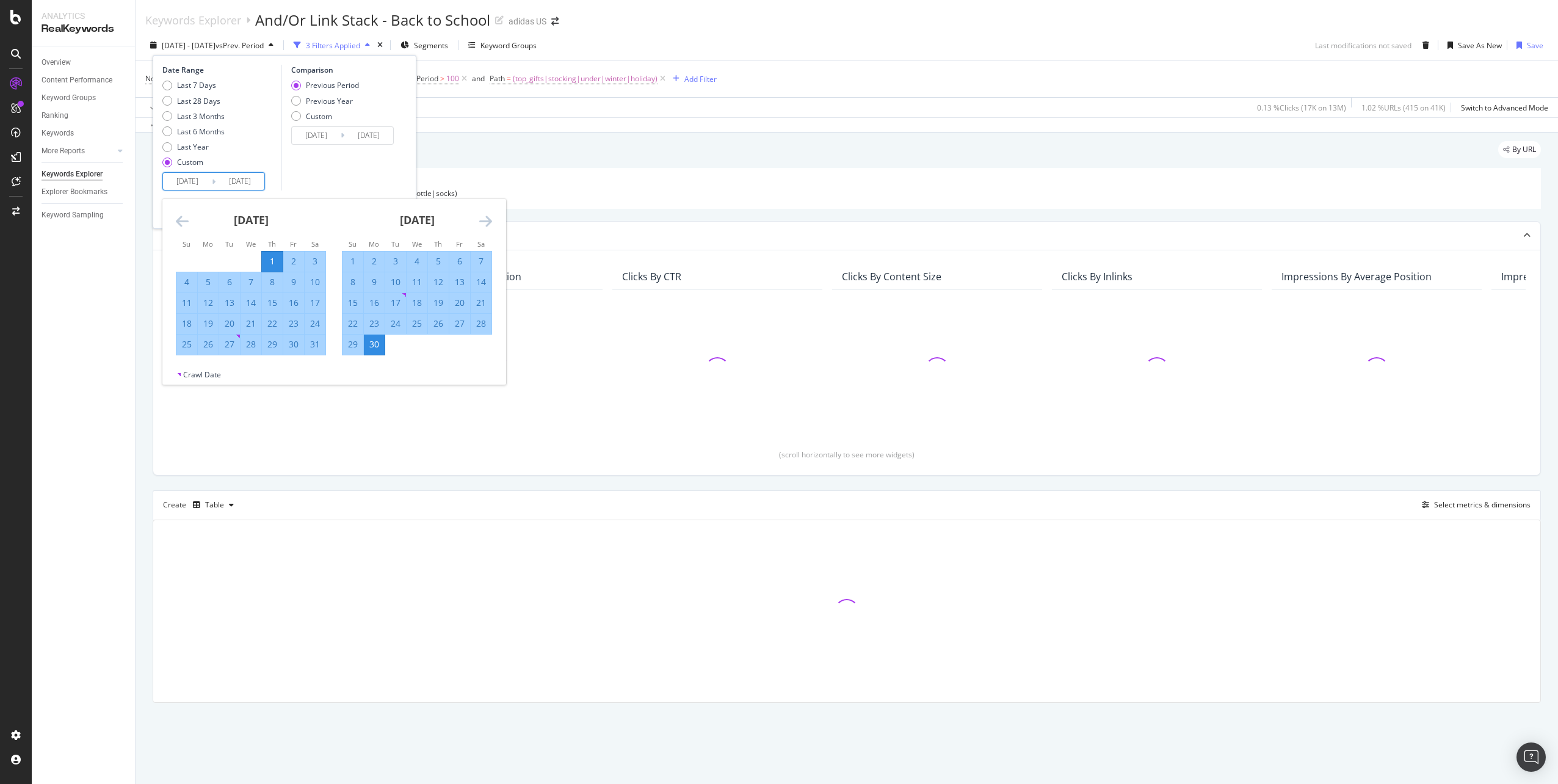
click at [492, 219] on icon "Move forward to switch to the next month." at bounding box center [486, 221] width 13 height 15
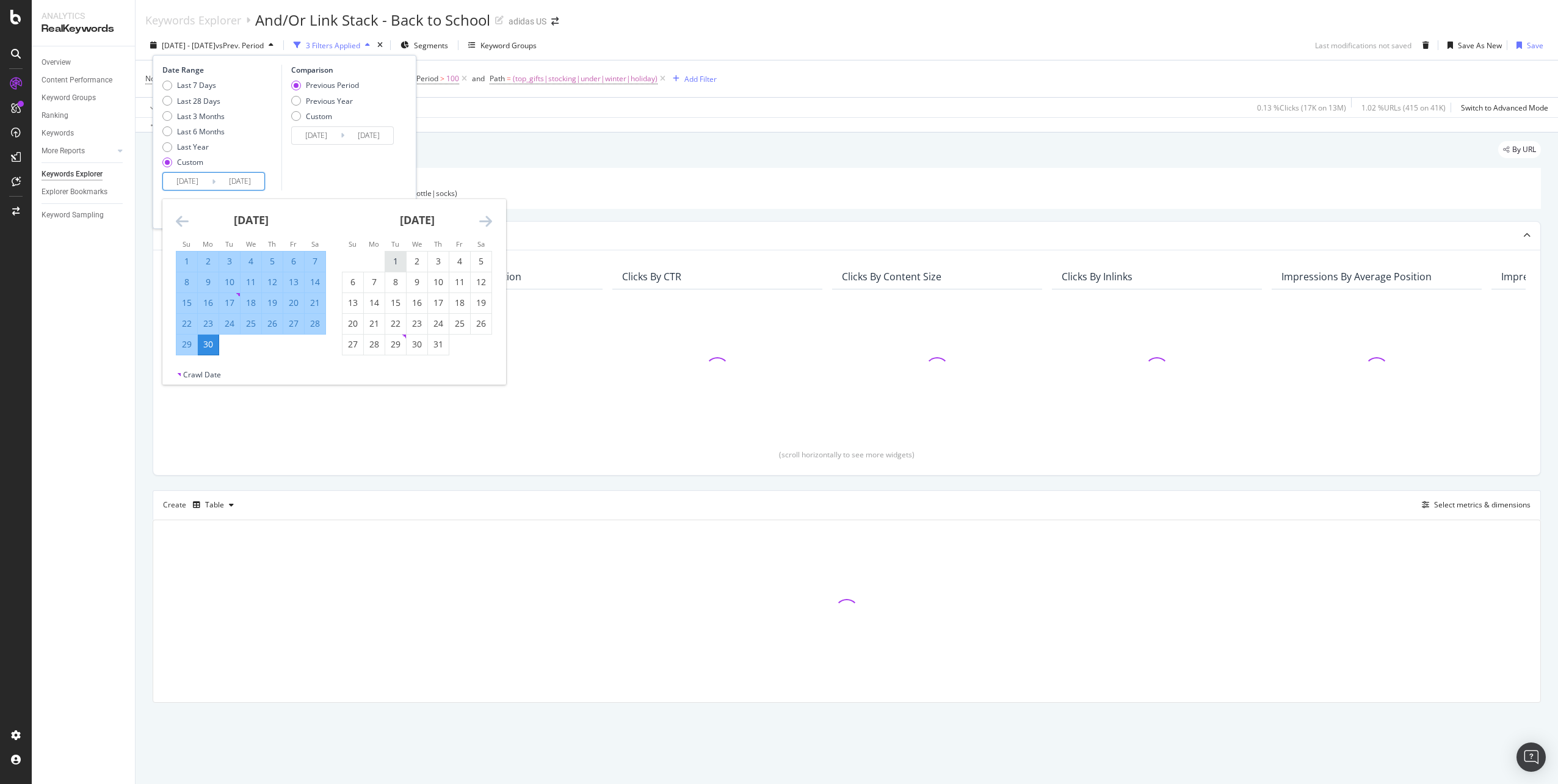
click at [397, 260] on div "1" at bounding box center [396, 262] width 21 height 12
type input "[DATE]"
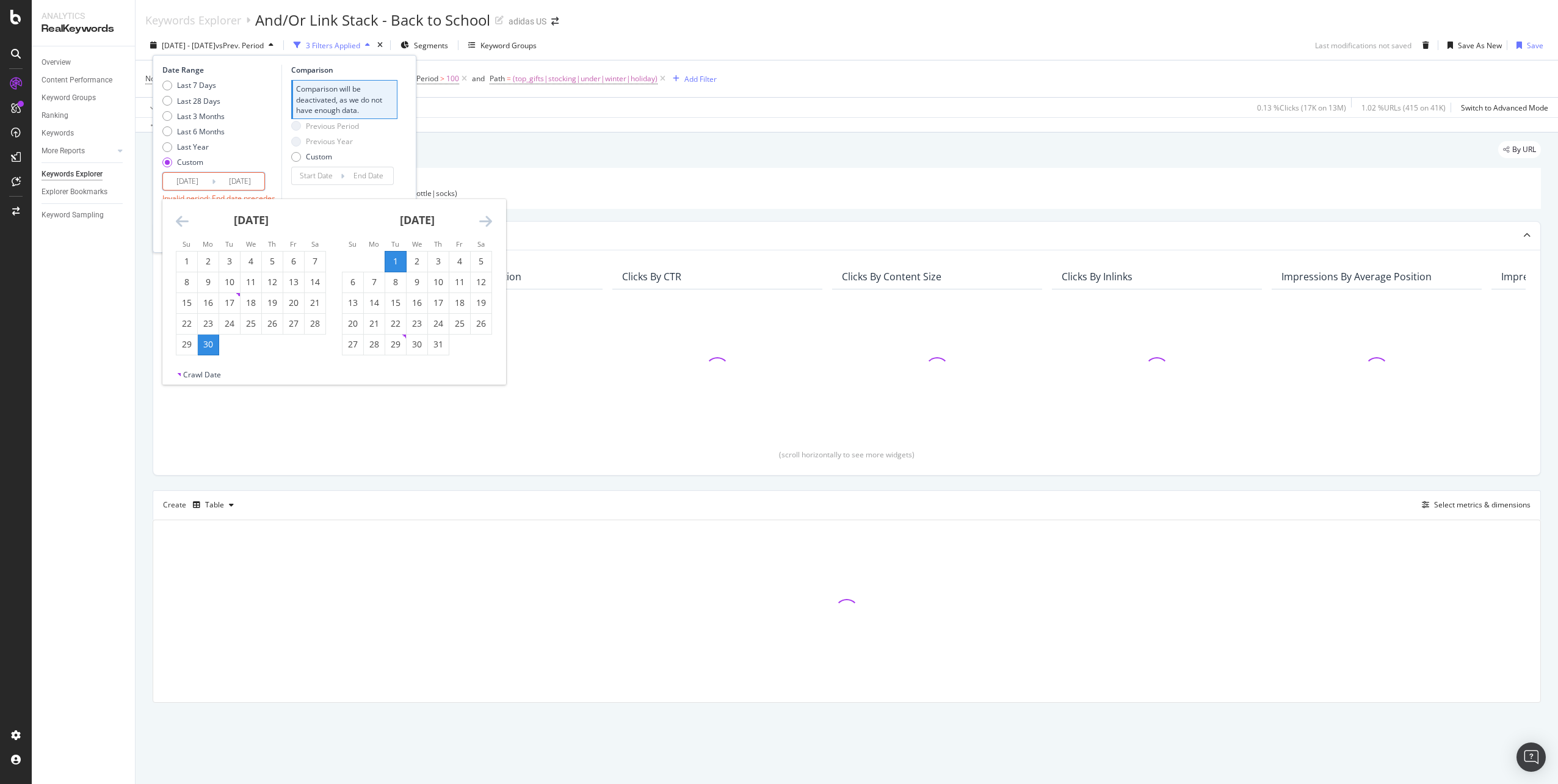
click at [494, 223] on div "[DATE] 1 2 3 4 5 6 7 8 9 10 11 12 13 14 15 16 17 18 19 20 21 22 23 24 25 26 27 …" at bounding box center [417, 277] width 166 height 156
click at [487, 215] on icon "Move forward to switch to the next month." at bounding box center [486, 221] width 13 height 15
click at [403, 347] on div "31" at bounding box center [396, 344] width 21 height 12
type input "[DATE]"
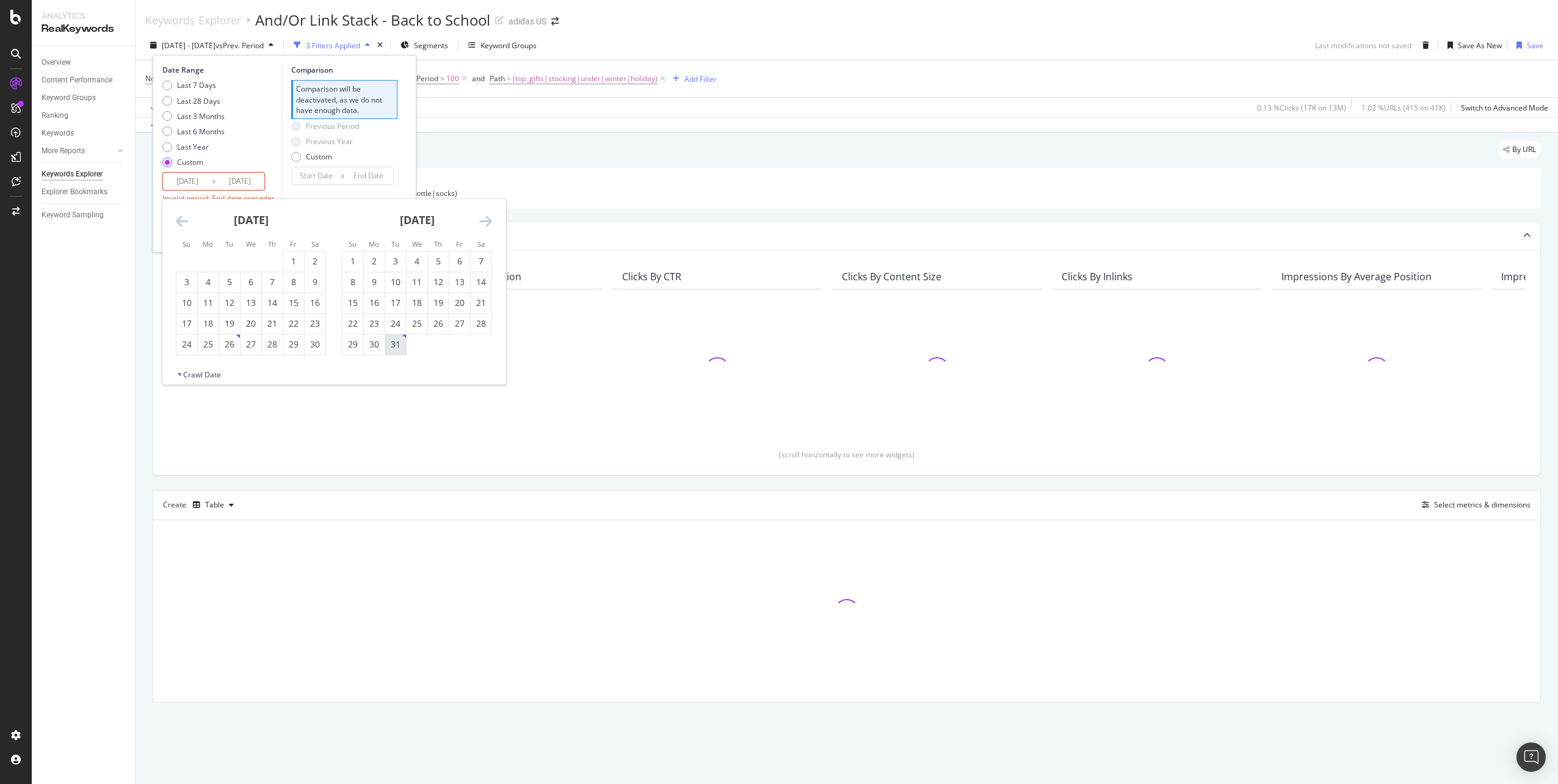
type input "[DATE]"
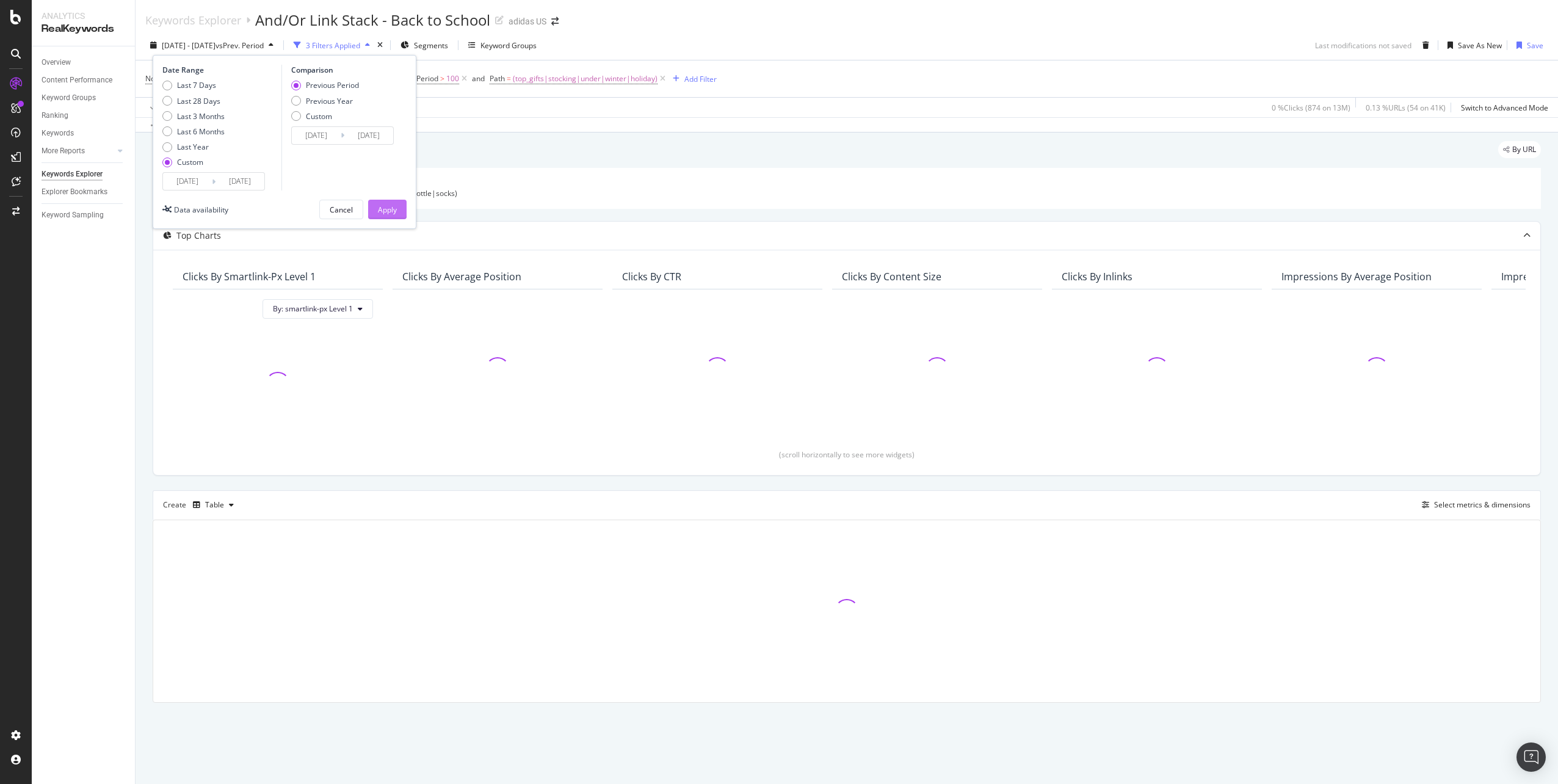
click at [389, 206] on div "Apply" at bounding box center [387, 210] width 19 height 11
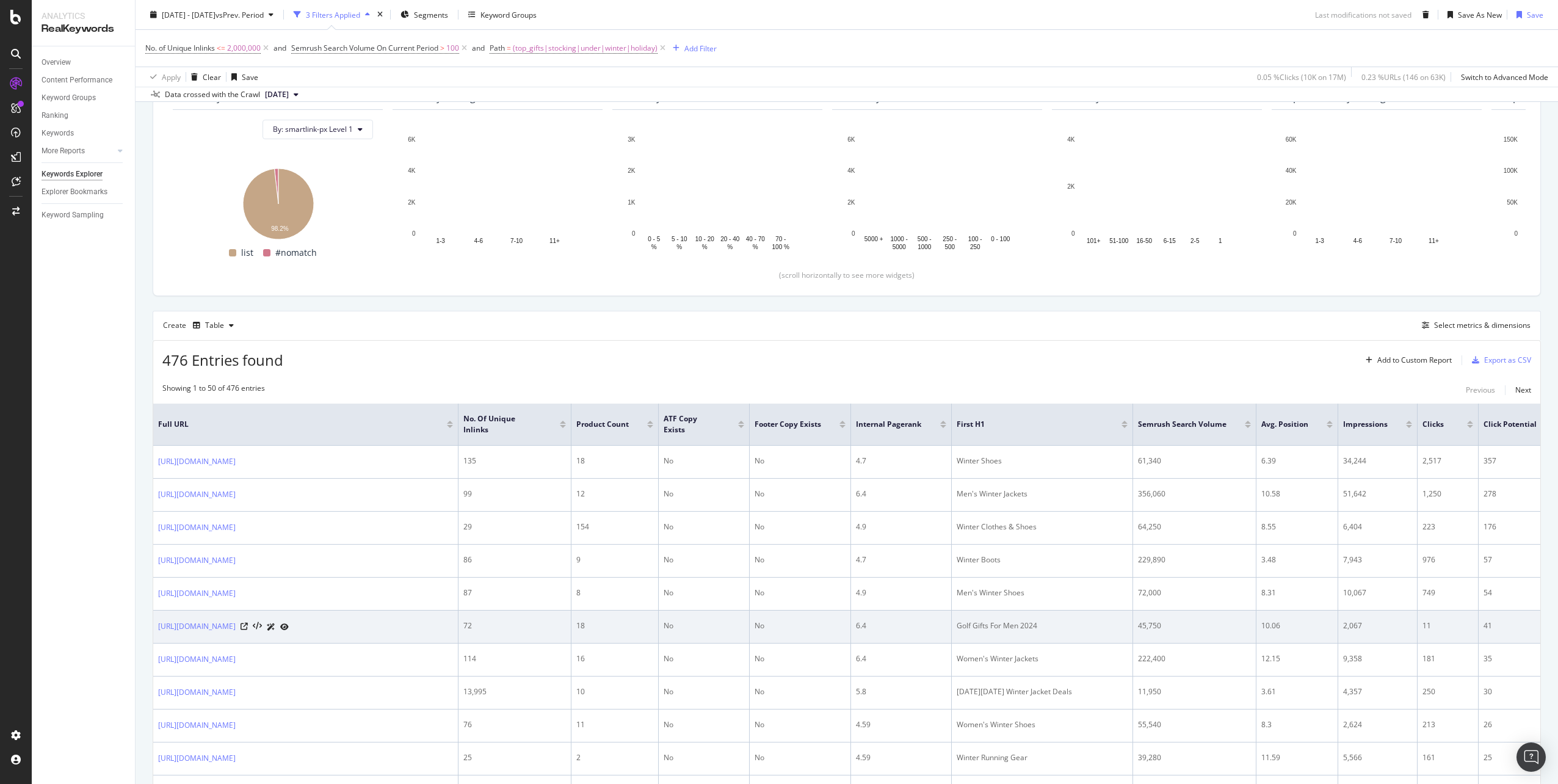
scroll to position [244, 0]
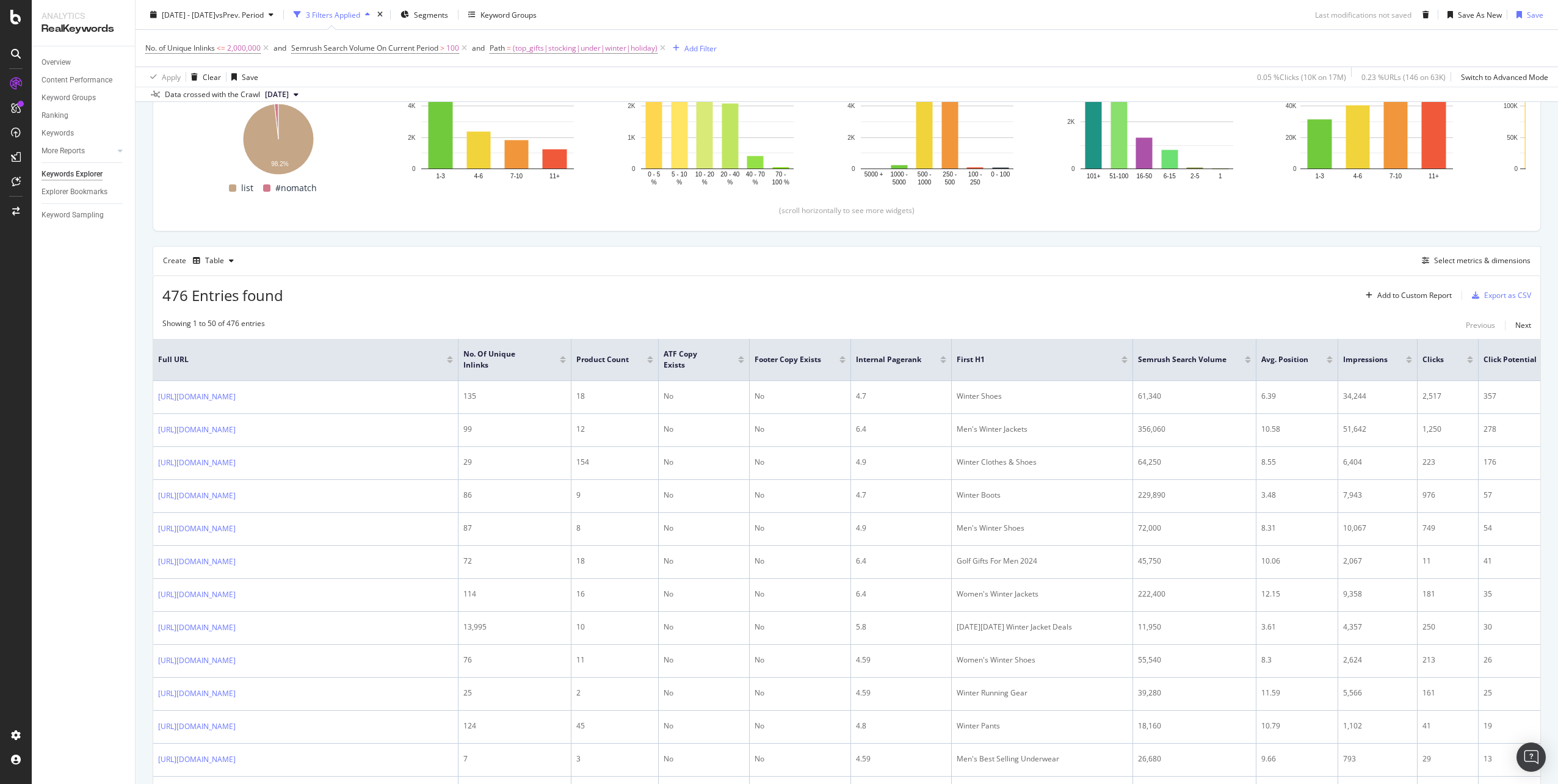
click at [1470, 361] on div at bounding box center [1470, 361] width 6 height 3
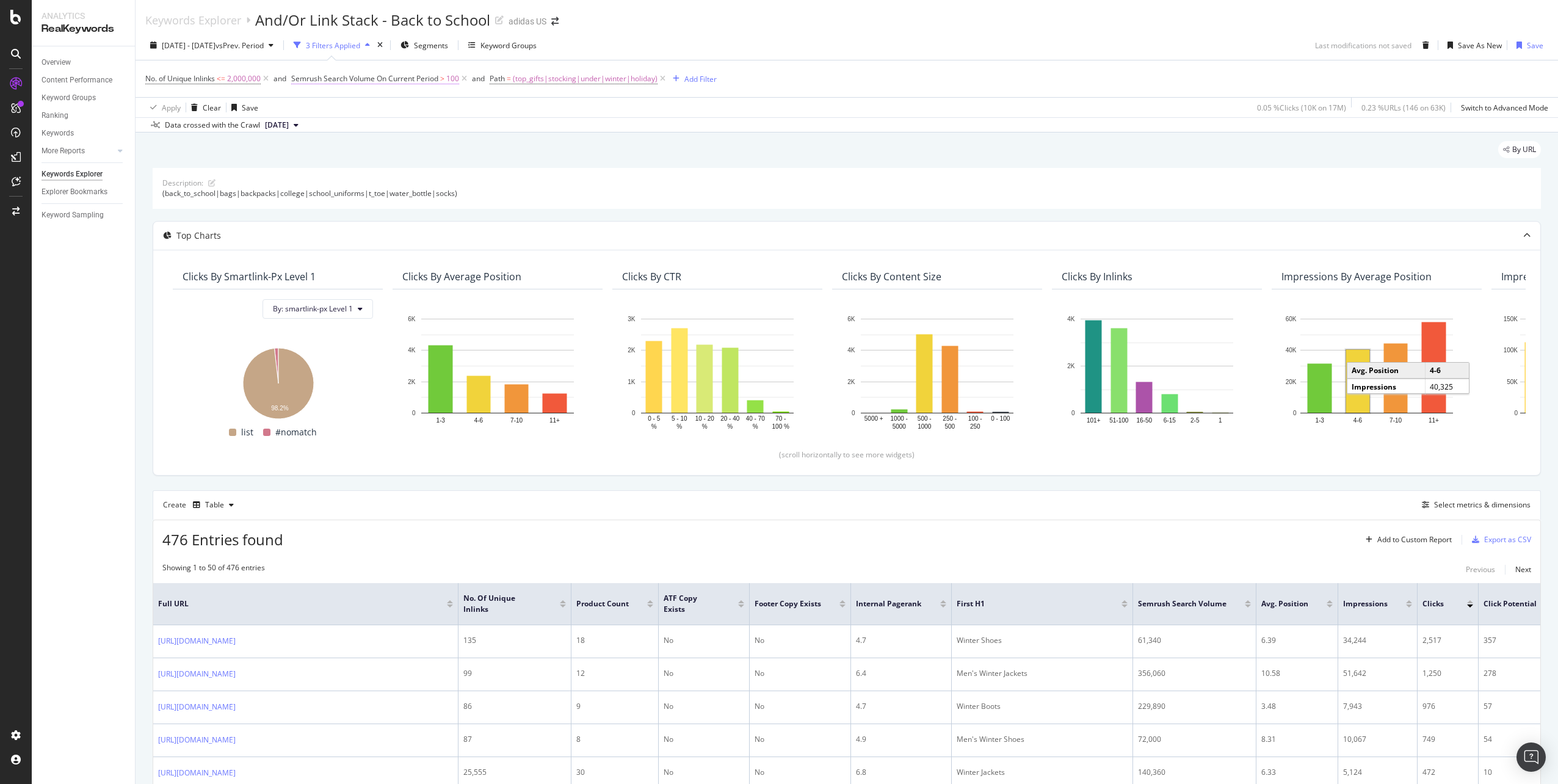
click at [439, 80] on span "Semrush Search Volume On Current Period" at bounding box center [365, 78] width 147 height 11
drag, startPoint x: 315, startPoint y: 153, endPoint x: 296, endPoint y: 151, distance: 19.1
click at [296, 151] on div "On Current Period Greater than 100 Cancel Add filter Apply" at bounding box center [370, 140] width 154 height 105
type input "50"
click at [420, 173] on div "Apply" at bounding box center [427, 177] width 19 height 11
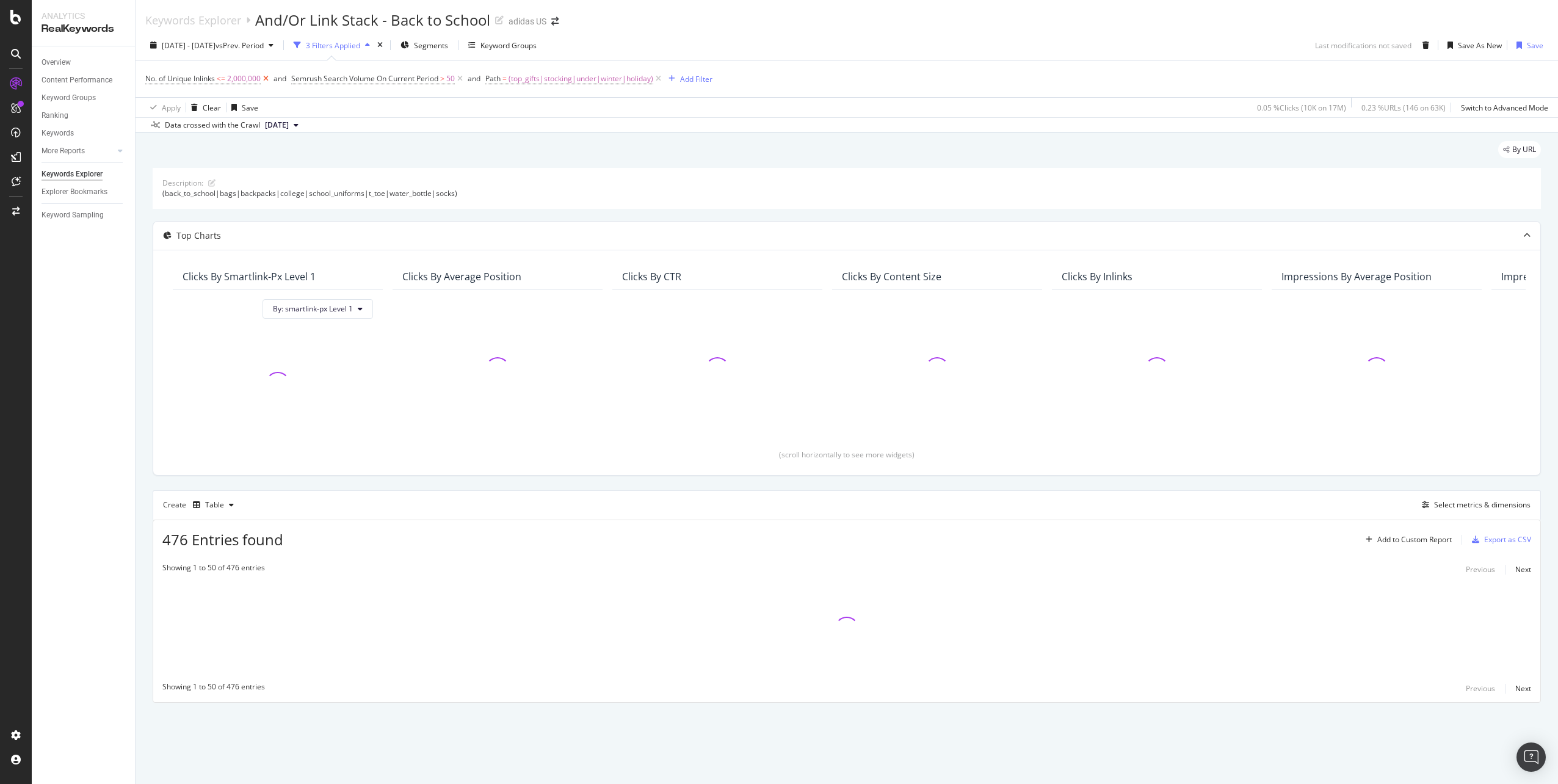
click at [264, 77] on icon at bounding box center [266, 79] width 11 height 12
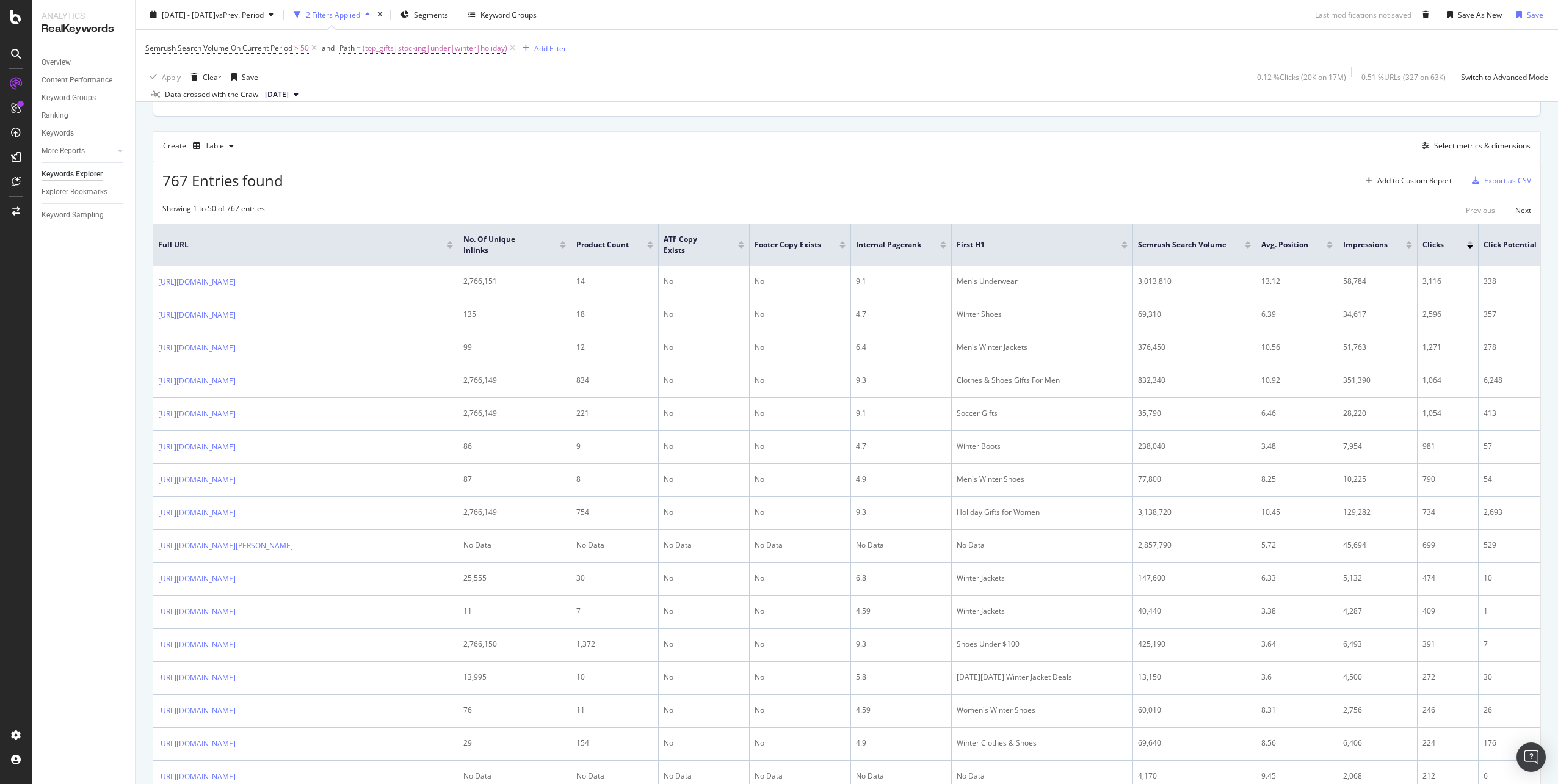
scroll to position [183, 0]
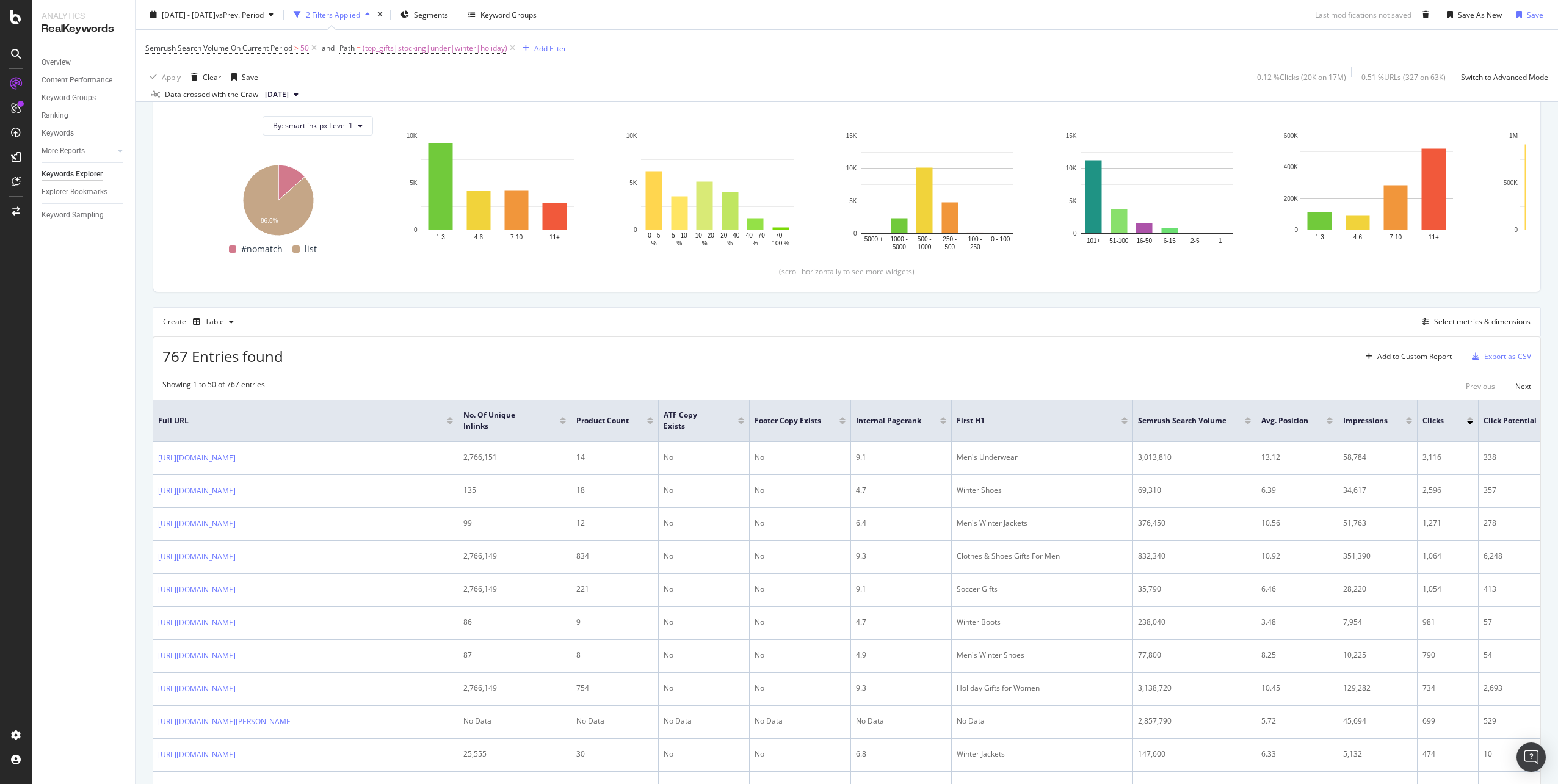
click at [1484, 351] on div "Export as CSV" at bounding box center [1508, 356] width 47 height 11
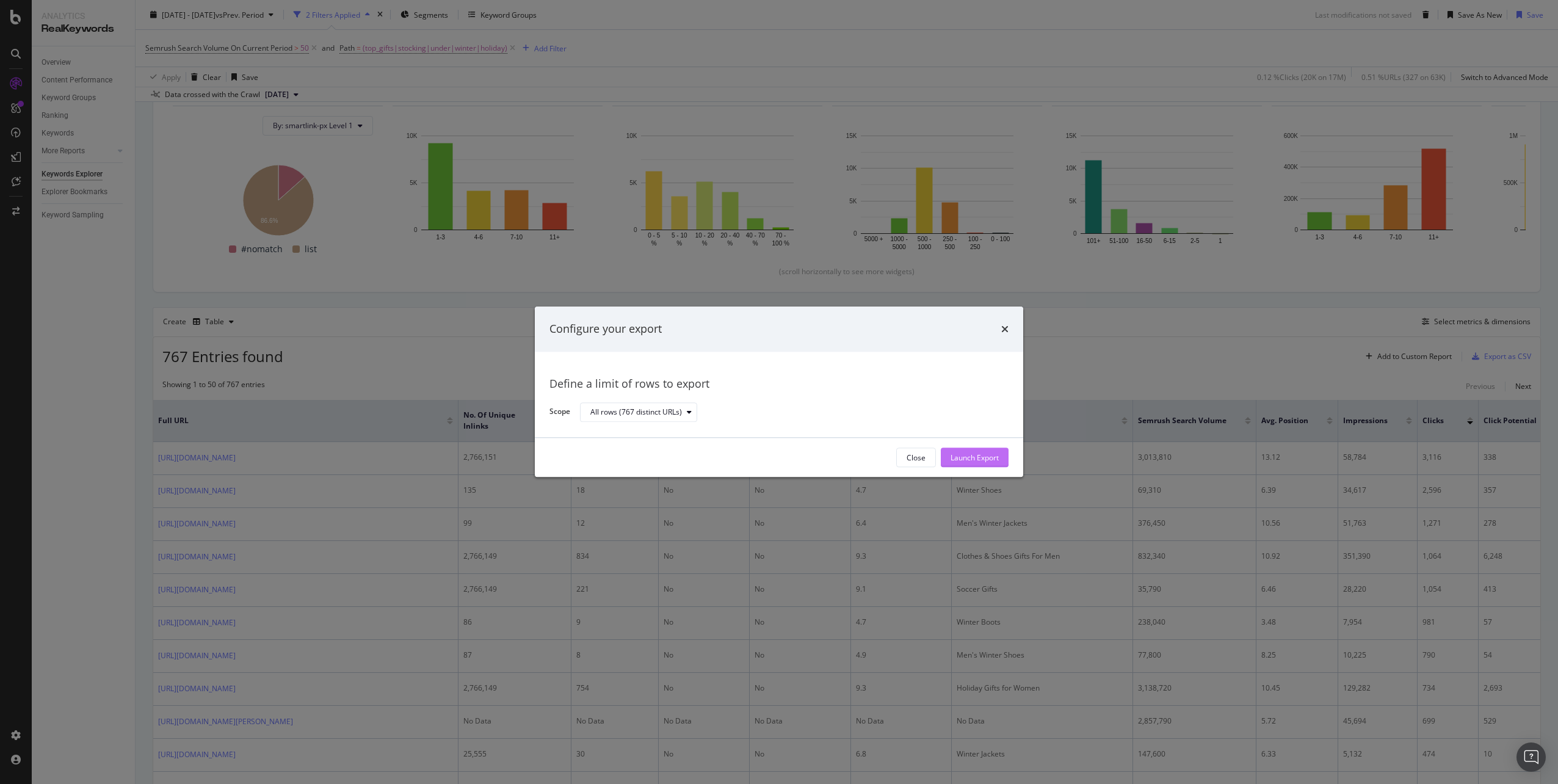
click at [974, 458] on div "Launch Export" at bounding box center [975, 457] width 48 height 11
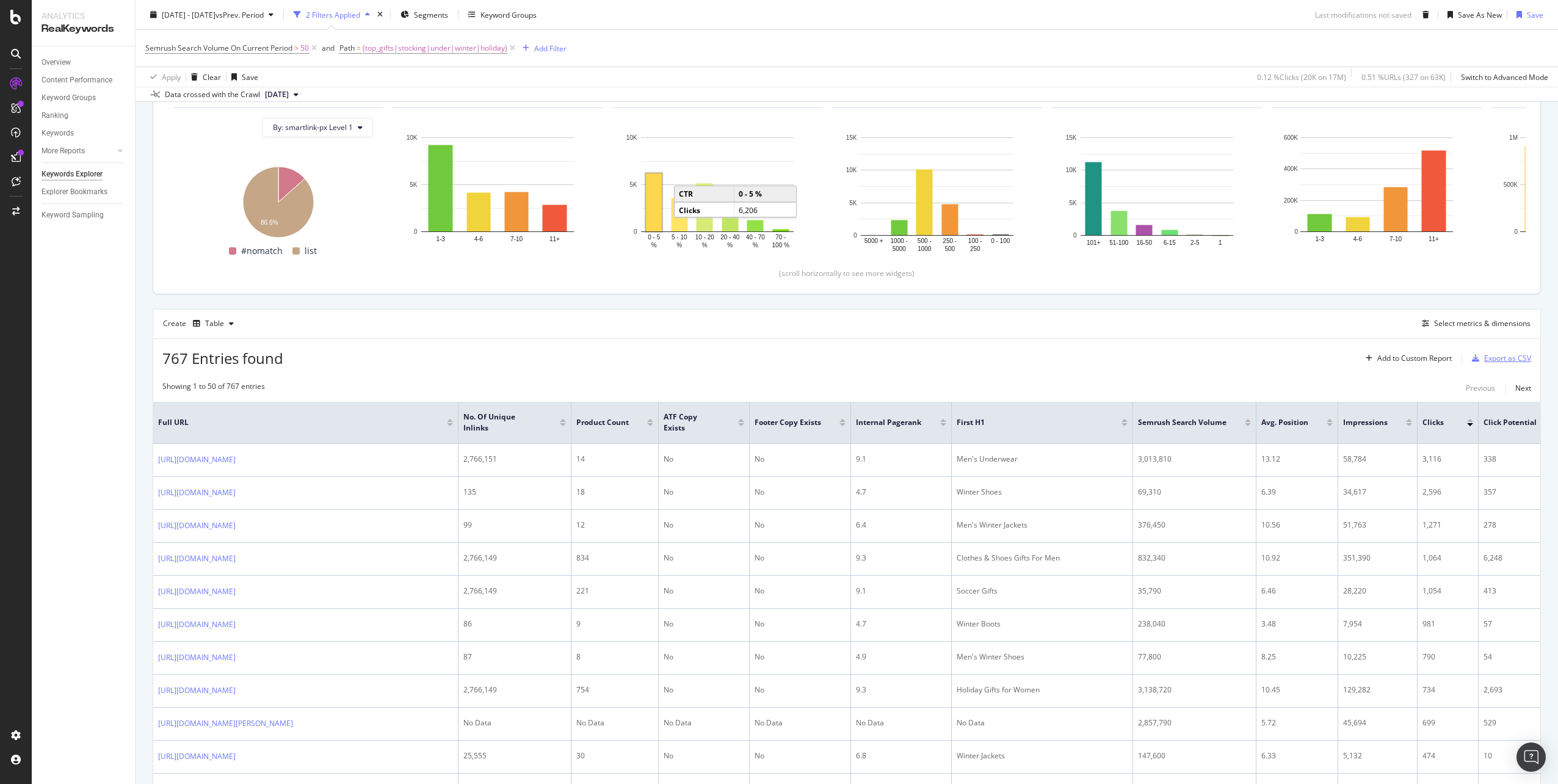
scroll to position [61, 0]
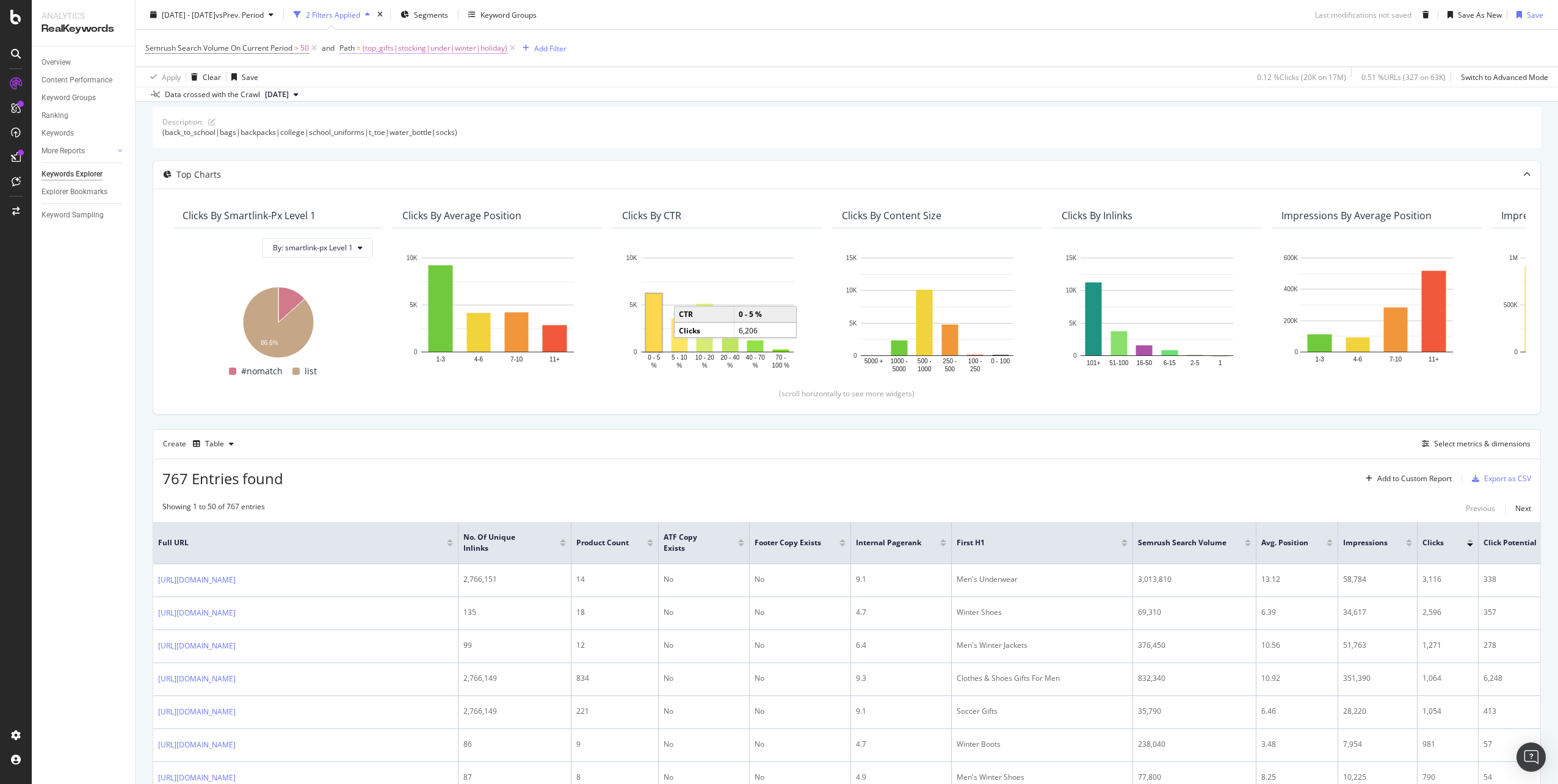
click at [426, 46] on span "(top_gifts|stocking|under|winter|holiday)" at bounding box center [435, 48] width 145 height 17
click at [549, 114] on div "Description: (back_to_school|bags|backpacks|college|school_uniforms|t_toe|water…" at bounding box center [847, 127] width 1389 height 40
click at [512, 49] on icon at bounding box center [512, 48] width 11 height 12
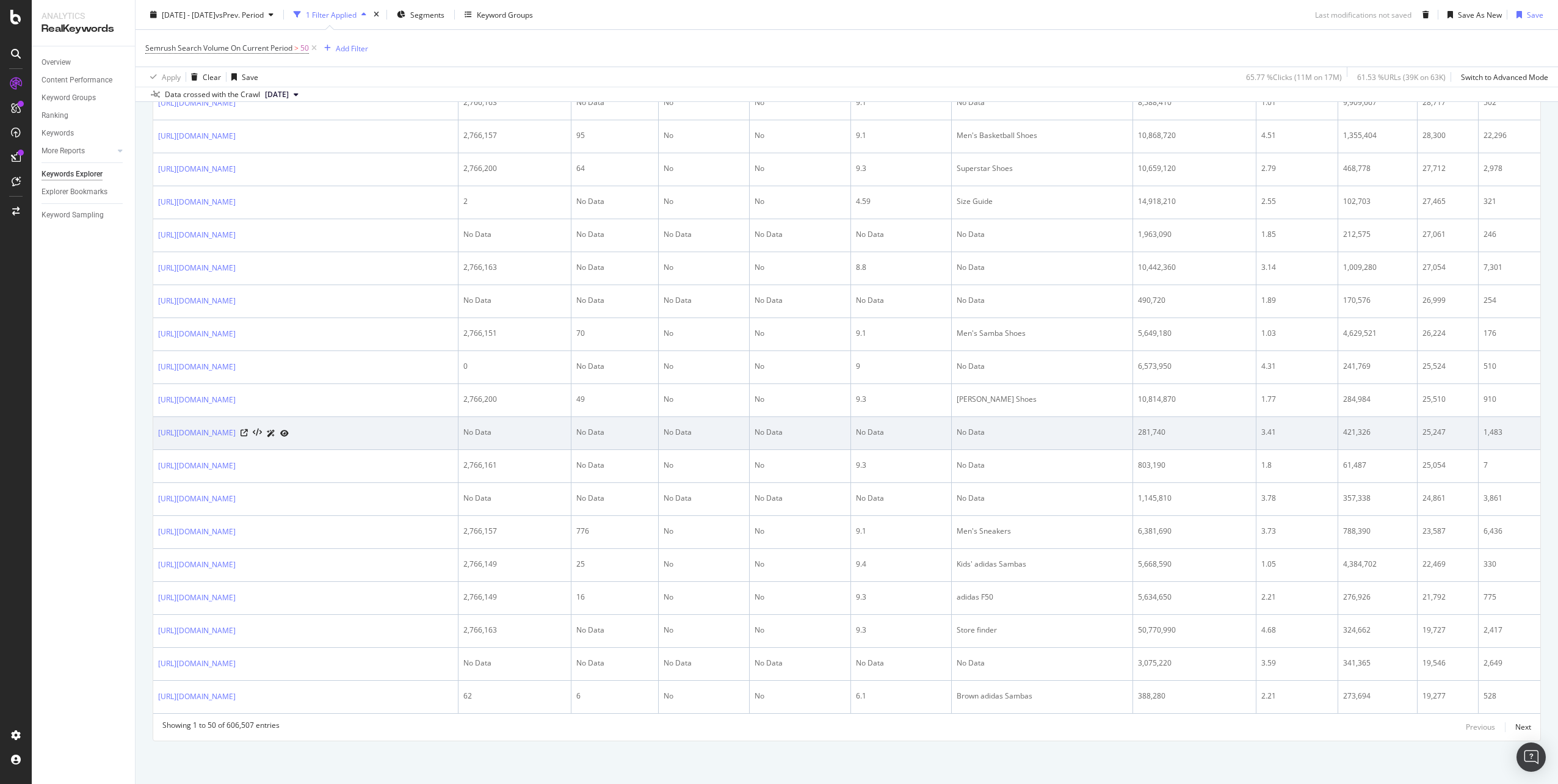
scroll to position [1627, 0]
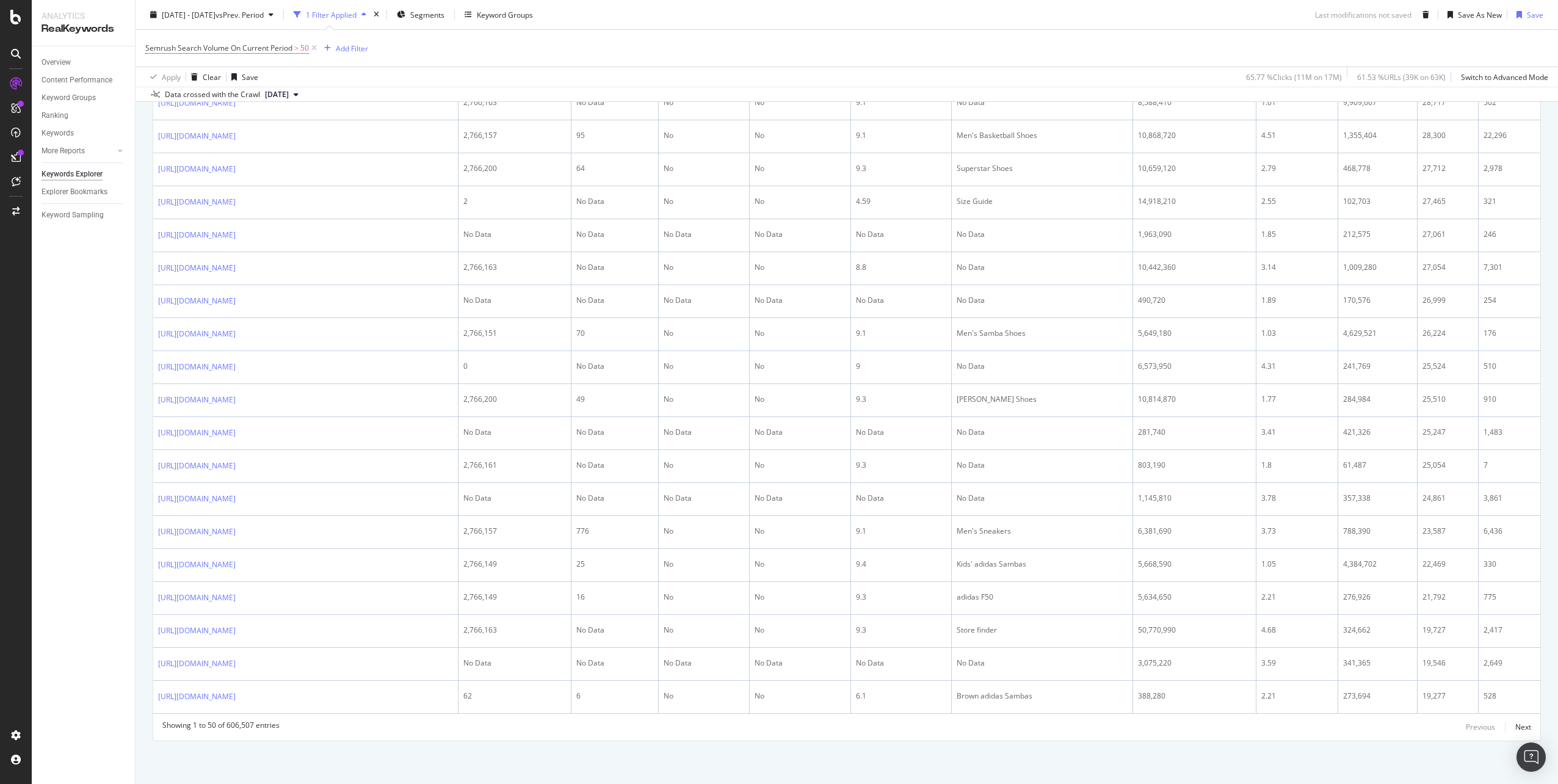
click at [1502, 723] on div "Previous Next" at bounding box center [1499, 727] width 66 height 15
click at [1515, 723] on div "Next" at bounding box center [1523, 726] width 16 height 11
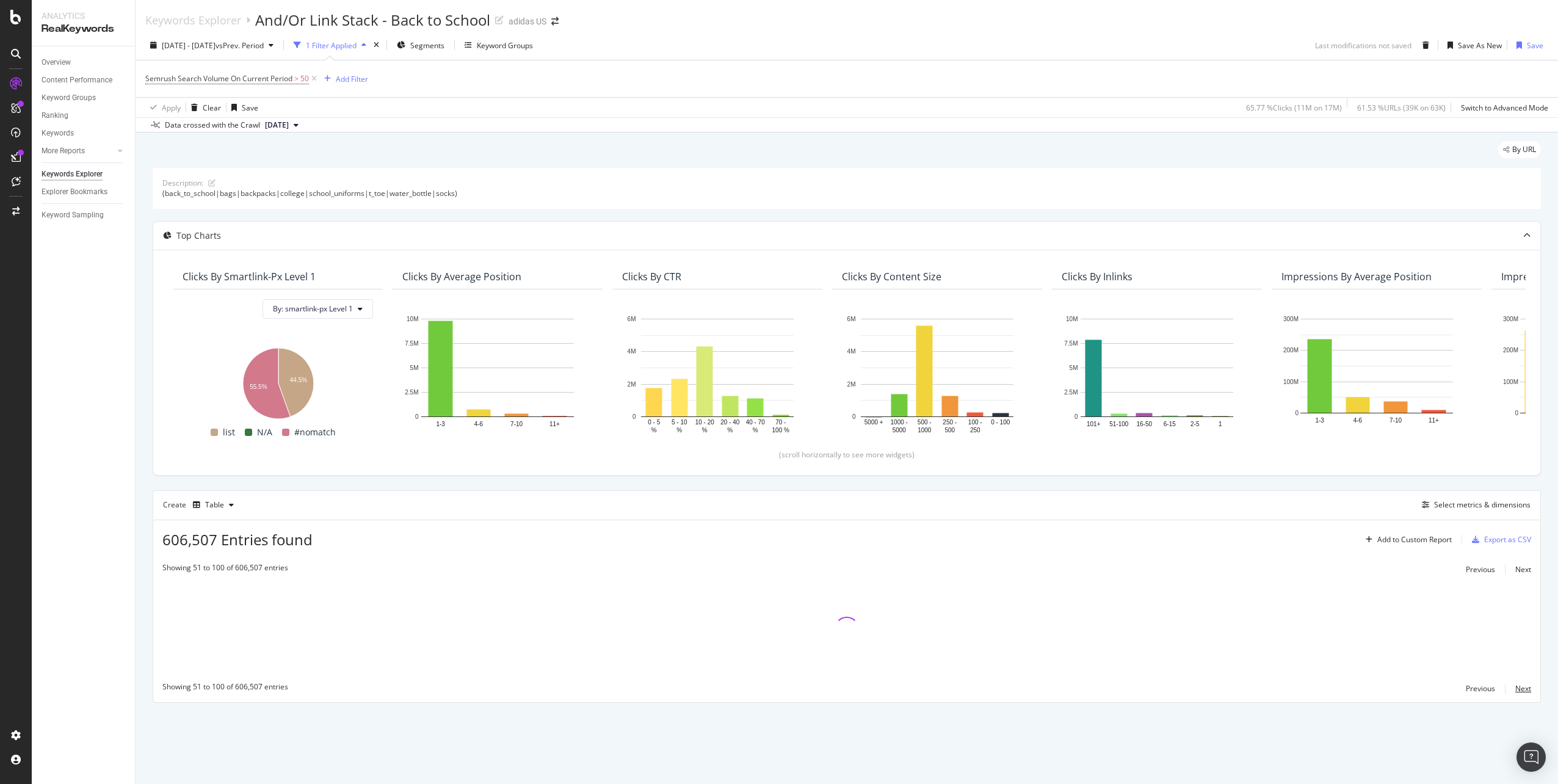
scroll to position [0, 0]
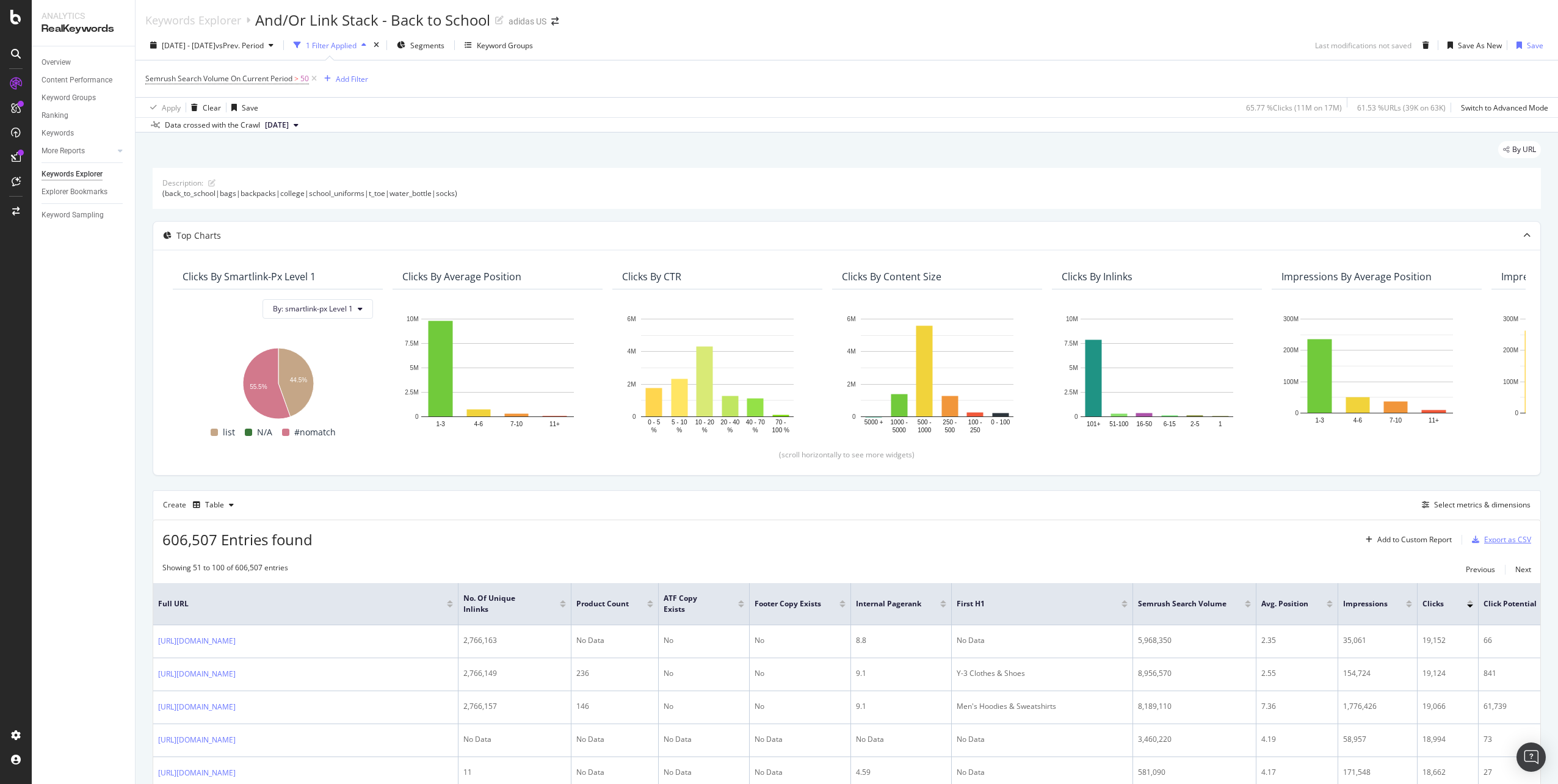
click at [1494, 543] on div "Export as CSV" at bounding box center [1508, 539] width 47 height 11
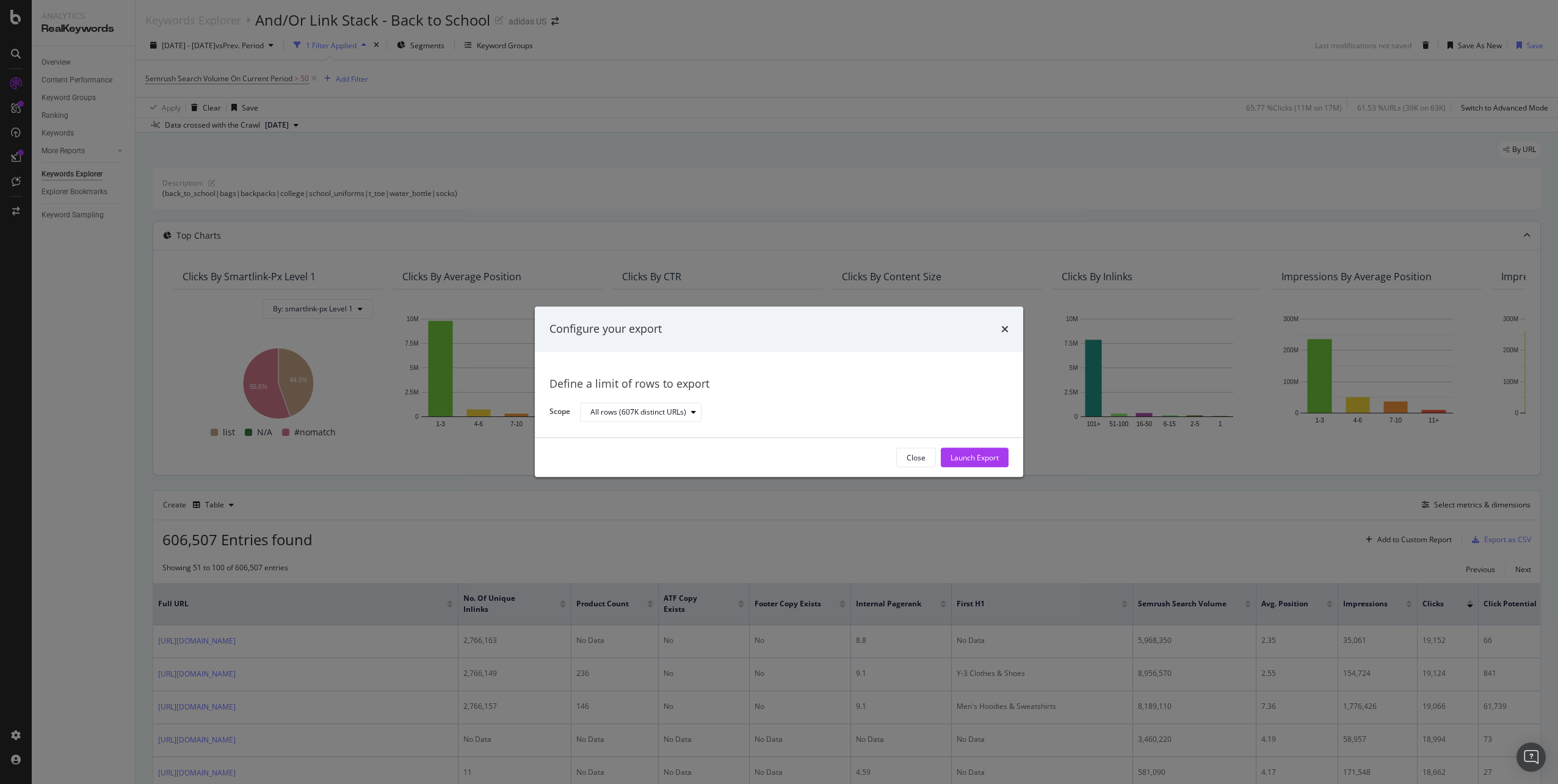
click at [1003, 458] on button "Launch Export" at bounding box center [975, 458] width 68 height 20
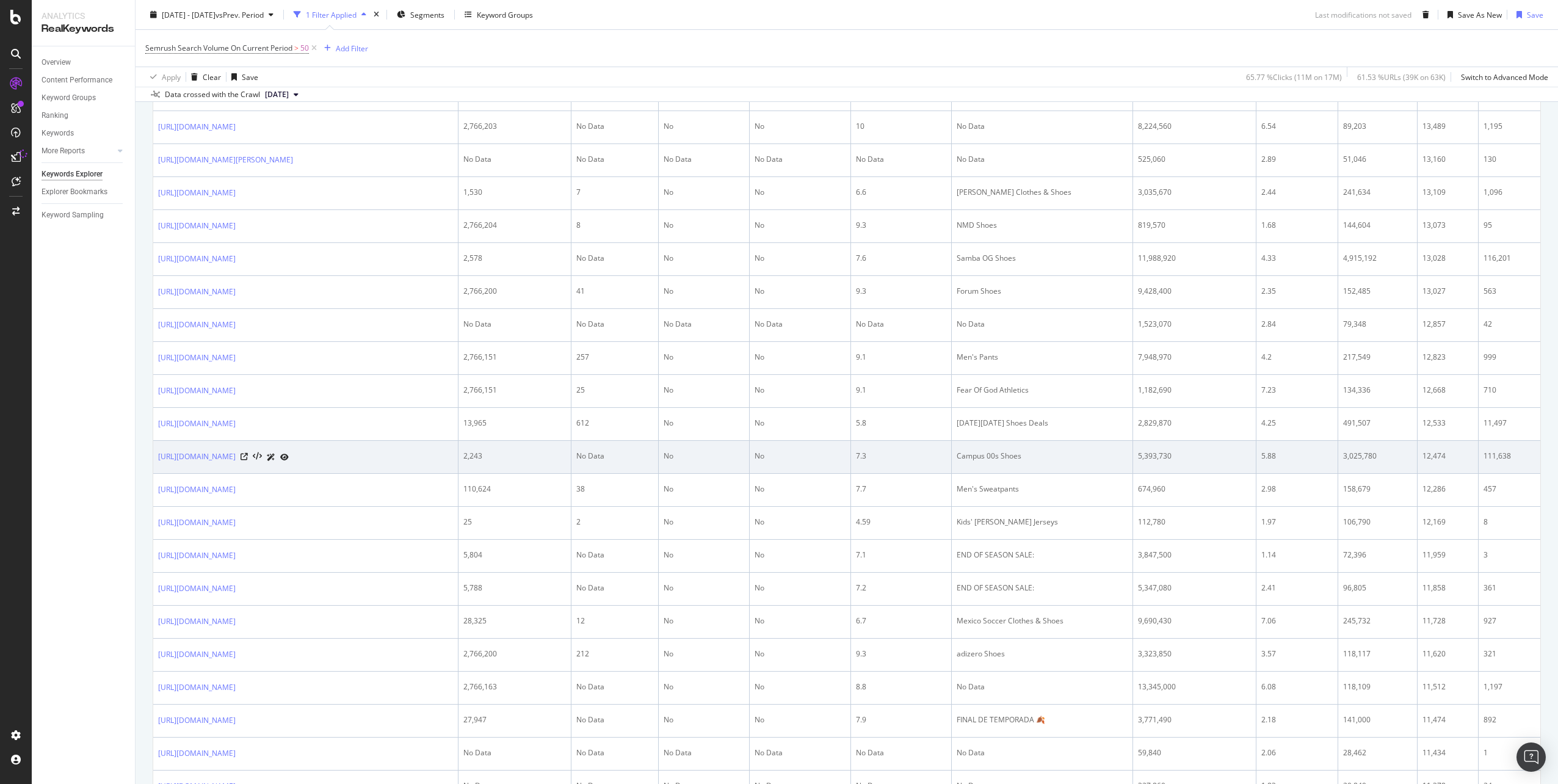
scroll to position [1627, 0]
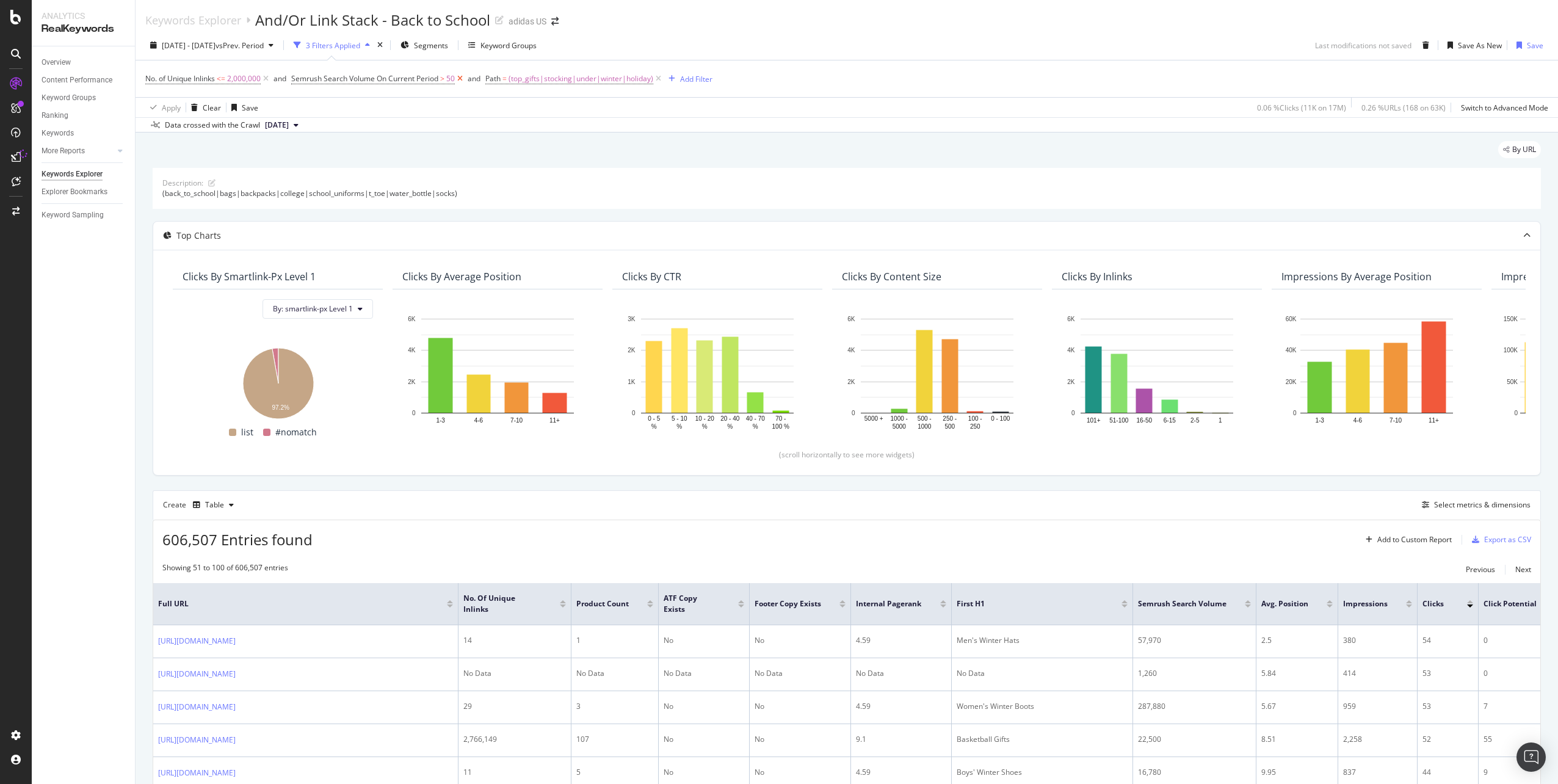
click at [460, 81] on icon at bounding box center [460, 79] width 11 height 12
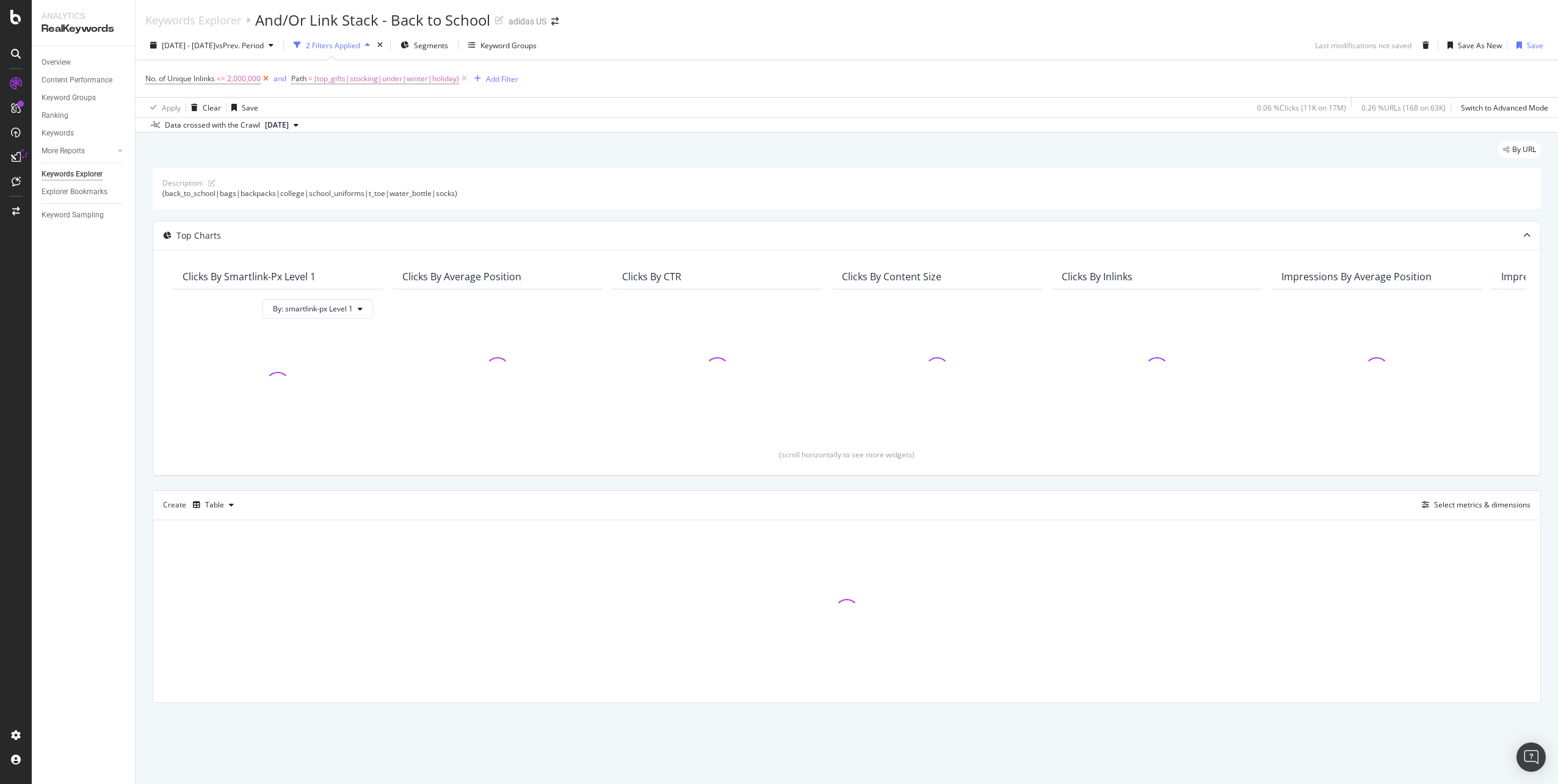
click at [263, 80] on icon at bounding box center [266, 79] width 11 height 12
click at [263, 80] on span "(top_gifts|stocking|under|winter|holiday)" at bounding box center [241, 79] width 145 height 17
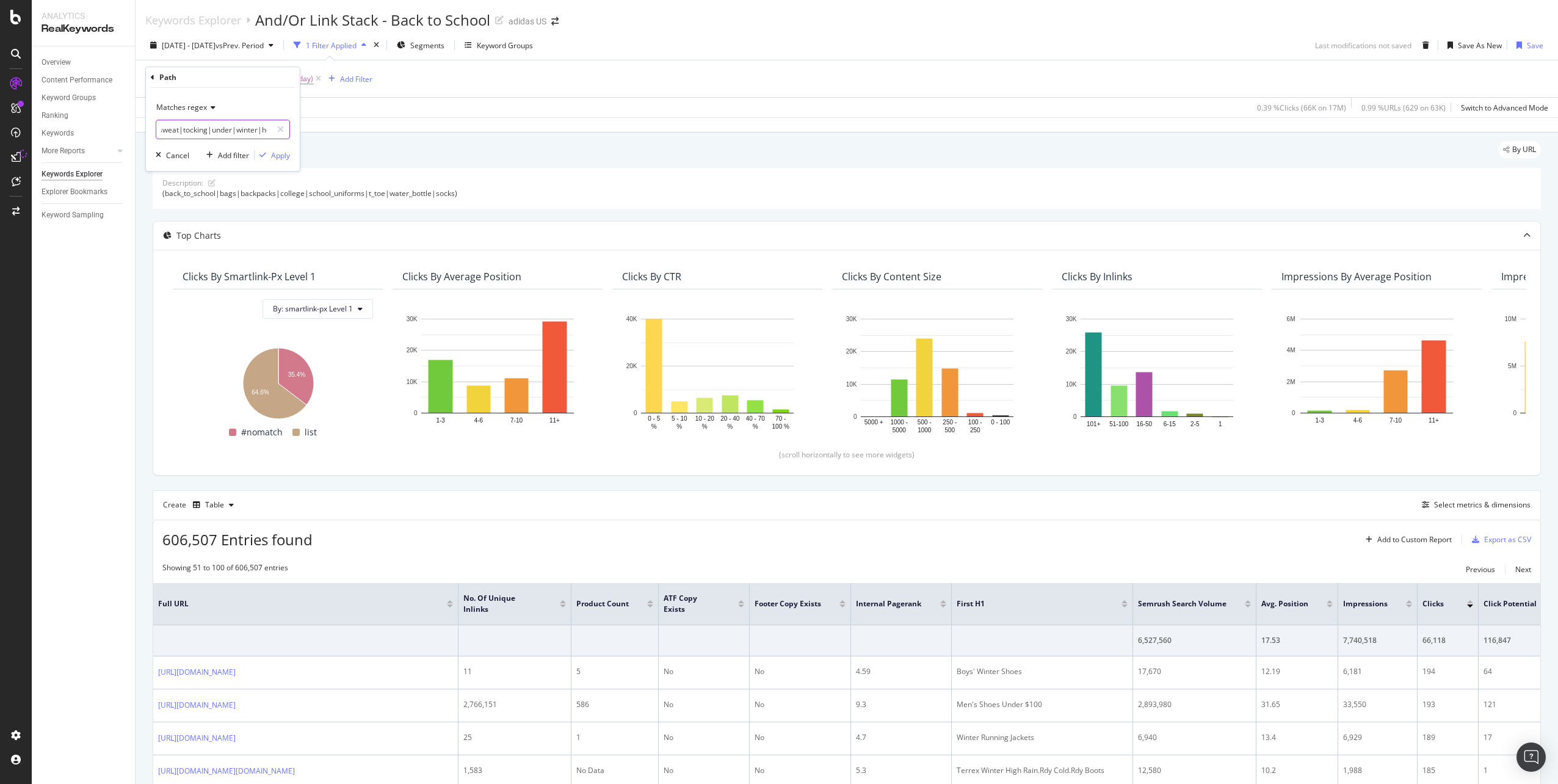
scroll to position [0, 112]
drag, startPoint x: 253, startPoint y: 128, endPoint x: 264, endPoint y: 127, distance: 11.0
click at [264, 127] on input "(top_gifts|sports|lounge|sweat|tocking|under|winter|holiday)" at bounding box center [214, 129] width 116 height 20
type input "(top_gifts|sports|lounge|sweat|tocking|under|winter|holiday)"
click at [273, 153] on div "Apply" at bounding box center [280, 155] width 19 height 11
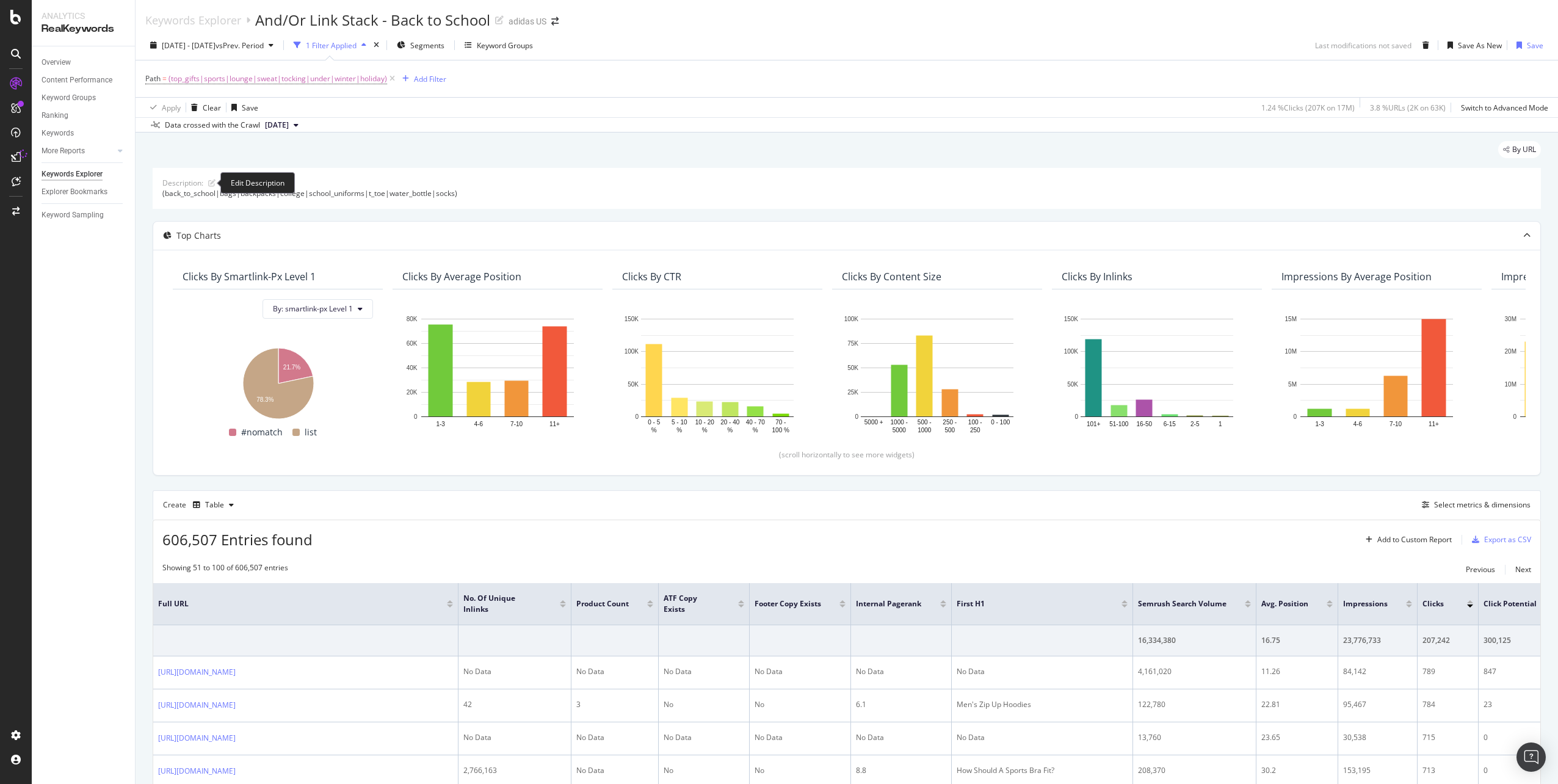
click at [216, 181] on div "Description: (back_to_school|bags|backpacks|college|school_uniforms|t_toe|water…" at bounding box center [847, 187] width 1389 height 40
click at [209, 186] on icon at bounding box center [212, 183] width 7 height 7
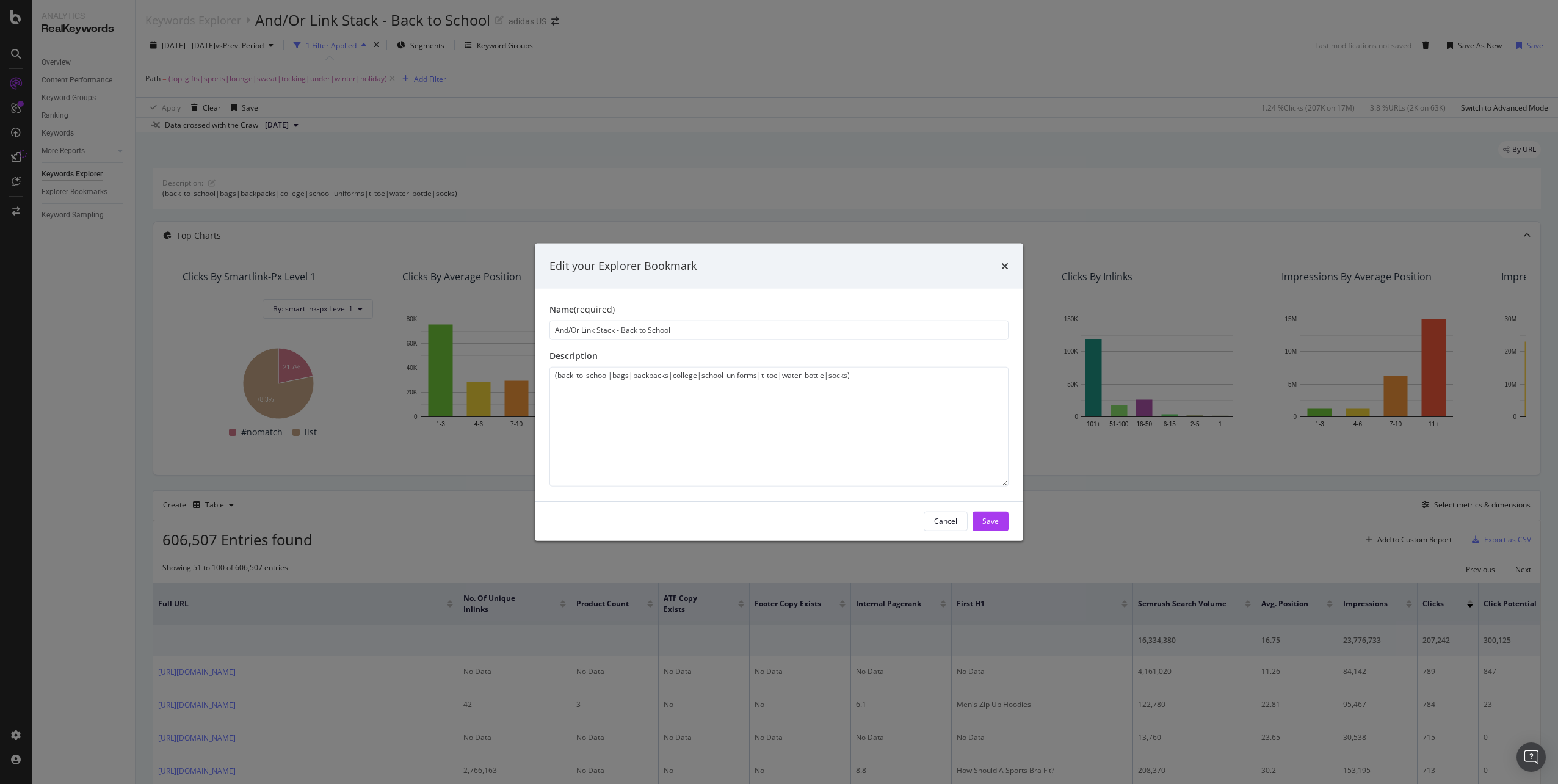
drag, startPoint x: 702, startPoint y: 325, endPoint x: 513, endPoint y: 316, distance: 189.2
click at [513, 316] on div "Edit your Explorer Bookmark Name (required) And/Or Link Stack - Back to School …" at bounding box center [779, 392] width 1558 height 784
click at [946, 529] on div "Cancel" at bounding box center [946, 521] width 24 height 17
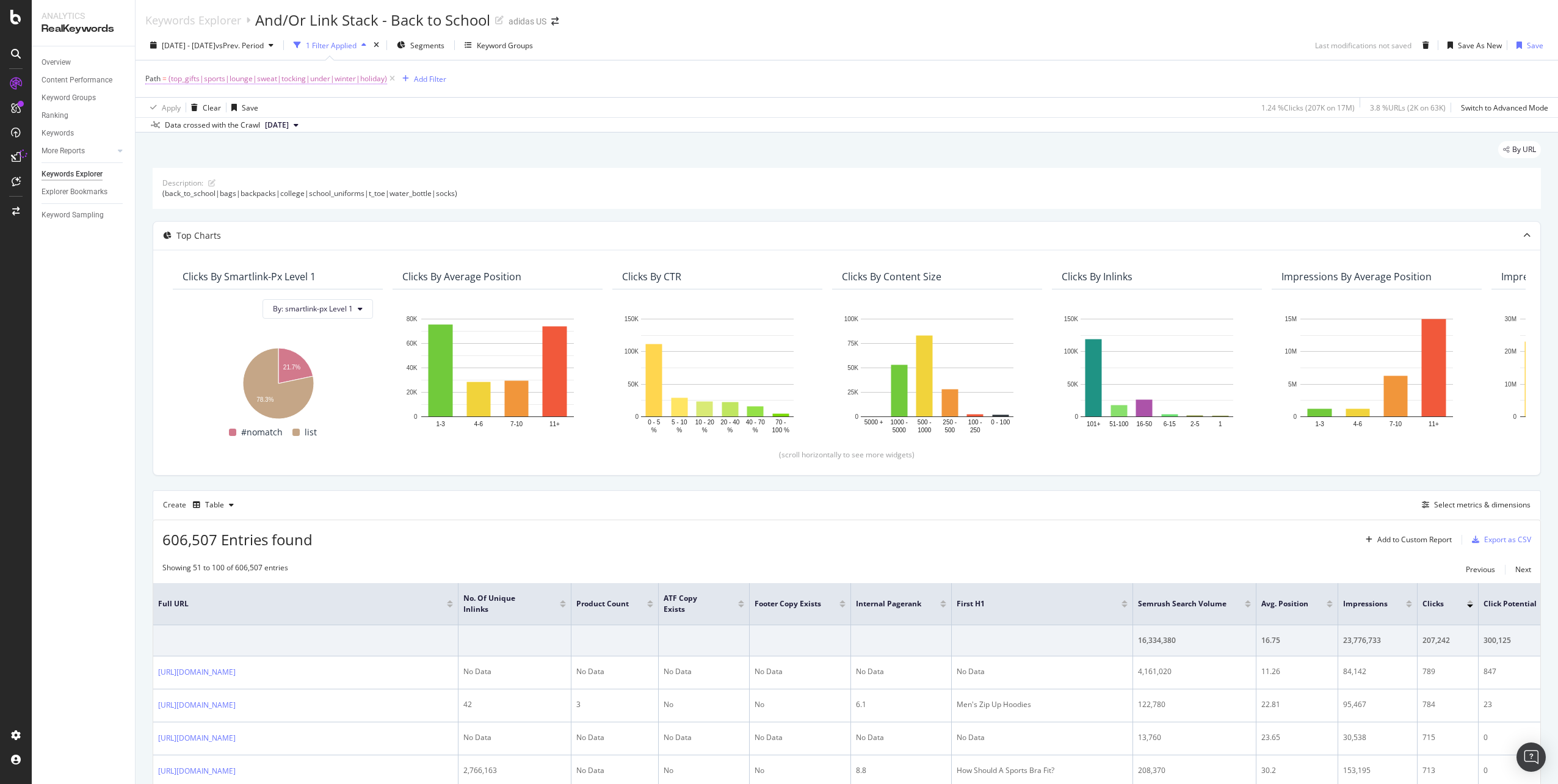
click at [345, 75] on span "(top_gifts|sports|lounge|sweat|tocking|under|winter|holiday)" at bounding box center [277, 79] width 218 height 17
drag, startPoint x: 257, startPoint y: 131, endPoint x: 272, endPoint y: 134, distance: 15.3
click at [272, 134] on div "(top_gifts|sports|lounge|sweat|tocking|under|winter|holiday)" at bounding box center [223, 129] width 134 height 20
drag, startPoint x: 205, startPoint y: 133, endPoint x: 181, endPoint y: 131, distance: 24.1
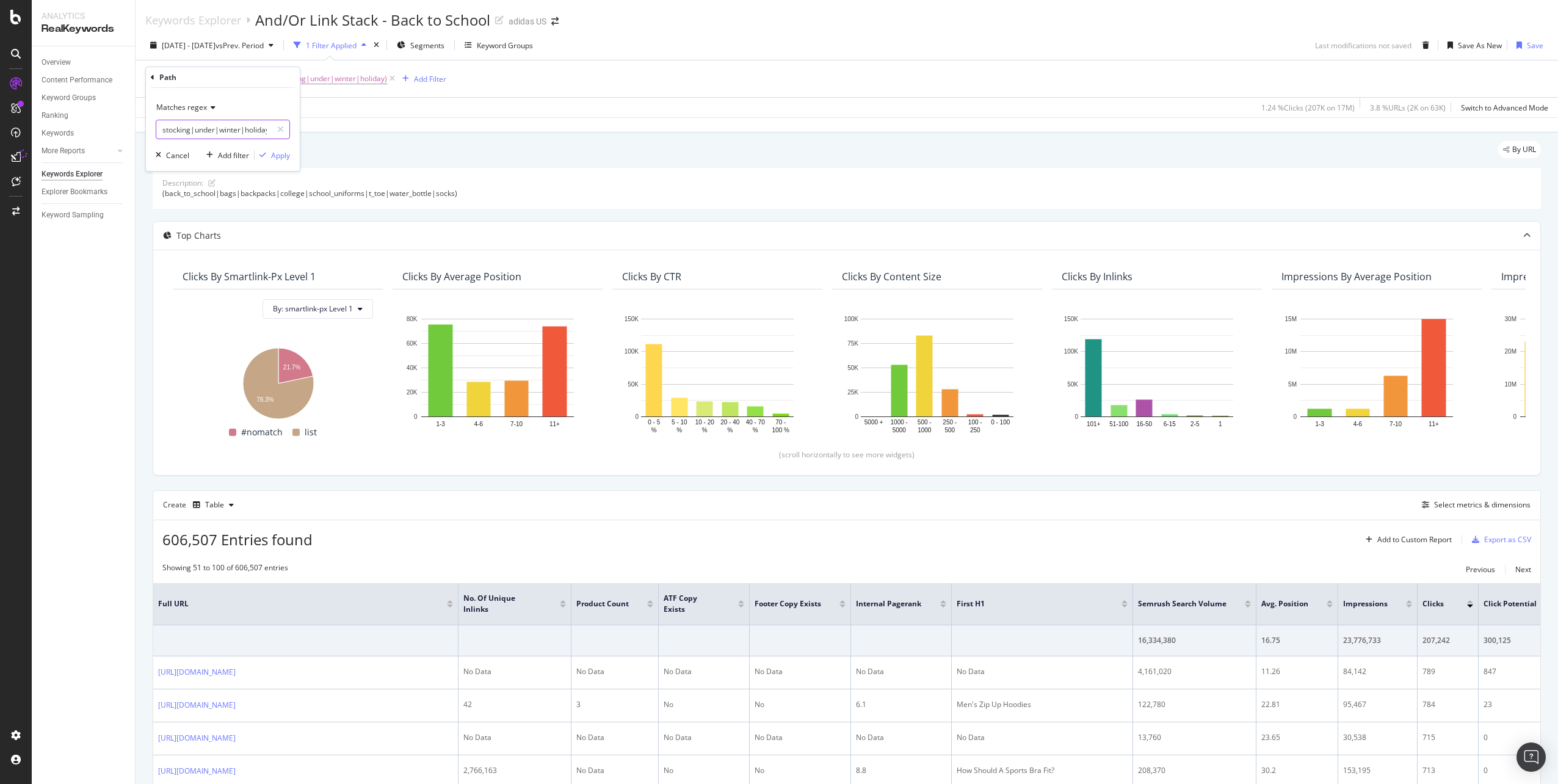
click at [189, 131] on input "(top_gifts|sports|lounge|sweat|stocking|under|winter|holiday)" at bounding box center [214, 129] width 116 height 20
drag, startPoint x: 179, startPoint y: 130, endPoint x: 146, endPoint y: 129, distance: 33.0
click at [146, 129] on div "Matches regex (top_gifts|sports|lounge|sweat|stocking_stuffers|under|winter|hol…" at bounding box center [223, 129] width 154 height 83
click at [205, 134] on input "(top_gifts|sports|lounge|sweat|stocking_stuffers|under|winter|holiday)" at bounding box center [214, 129] width 116 height 20
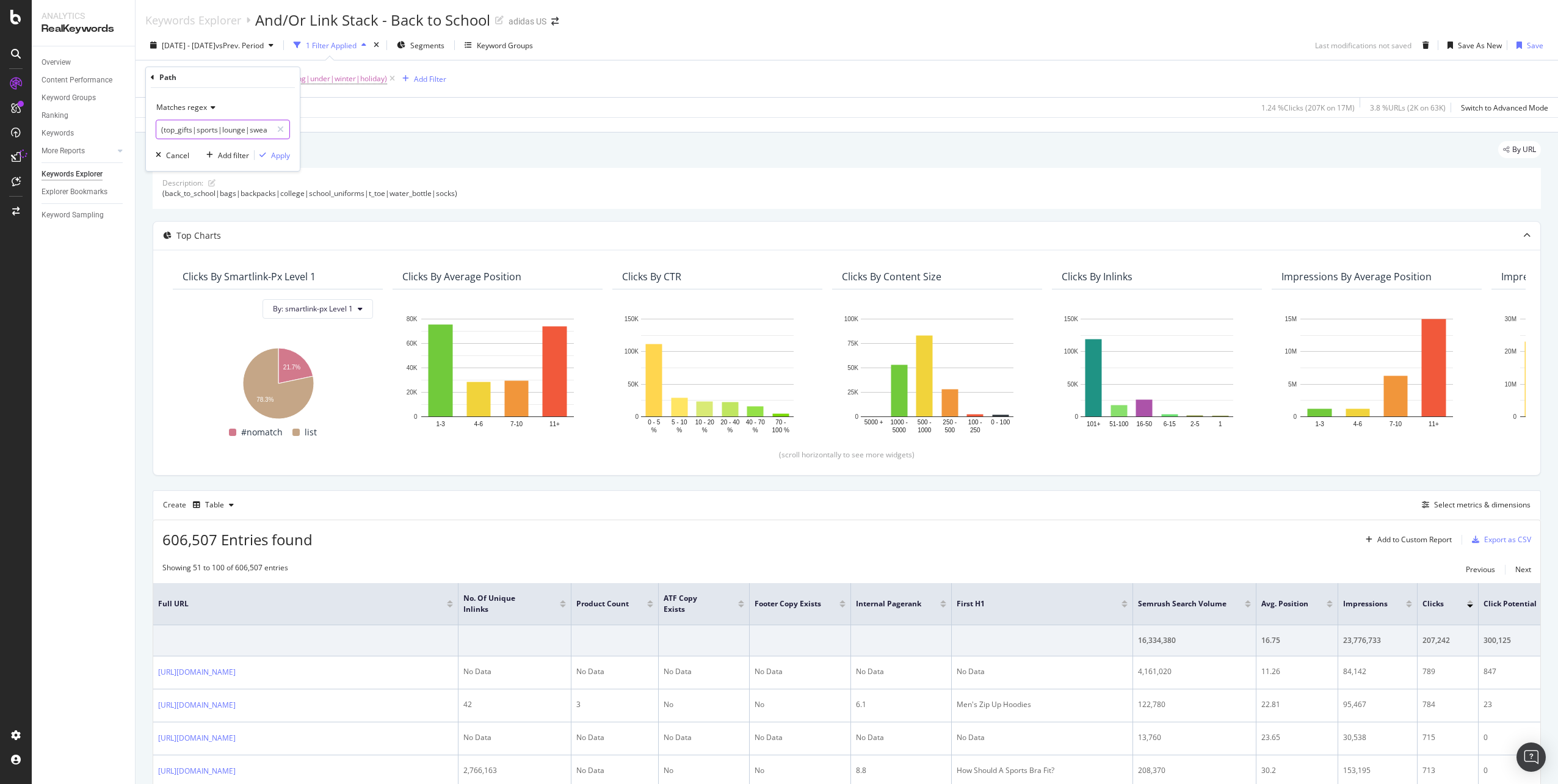
click at [218, 134] on input "(top_gifts|sports|lounge|sweat|stocking_stuffers|under|winter|holiday)" at bounding box center [214, 129] width 116 height 20
drag, startPoint x: 246, startPoint y: 127, endPoint x: 257, endPoint y: 129, distance: 11.2
click at [257, 129] on input "(top_gifts|sportswear|lounge|sweat|stocking_stuffers|under|winter|holiday)" at bounding box center [214, 129] width 116 height 20
click at [234, 127] on input "(top_gifts|sportswear|lounge|sweat|stocking_stuffers|under|winter|holiday)" at bounding box center [214, 129] width 116 height 20
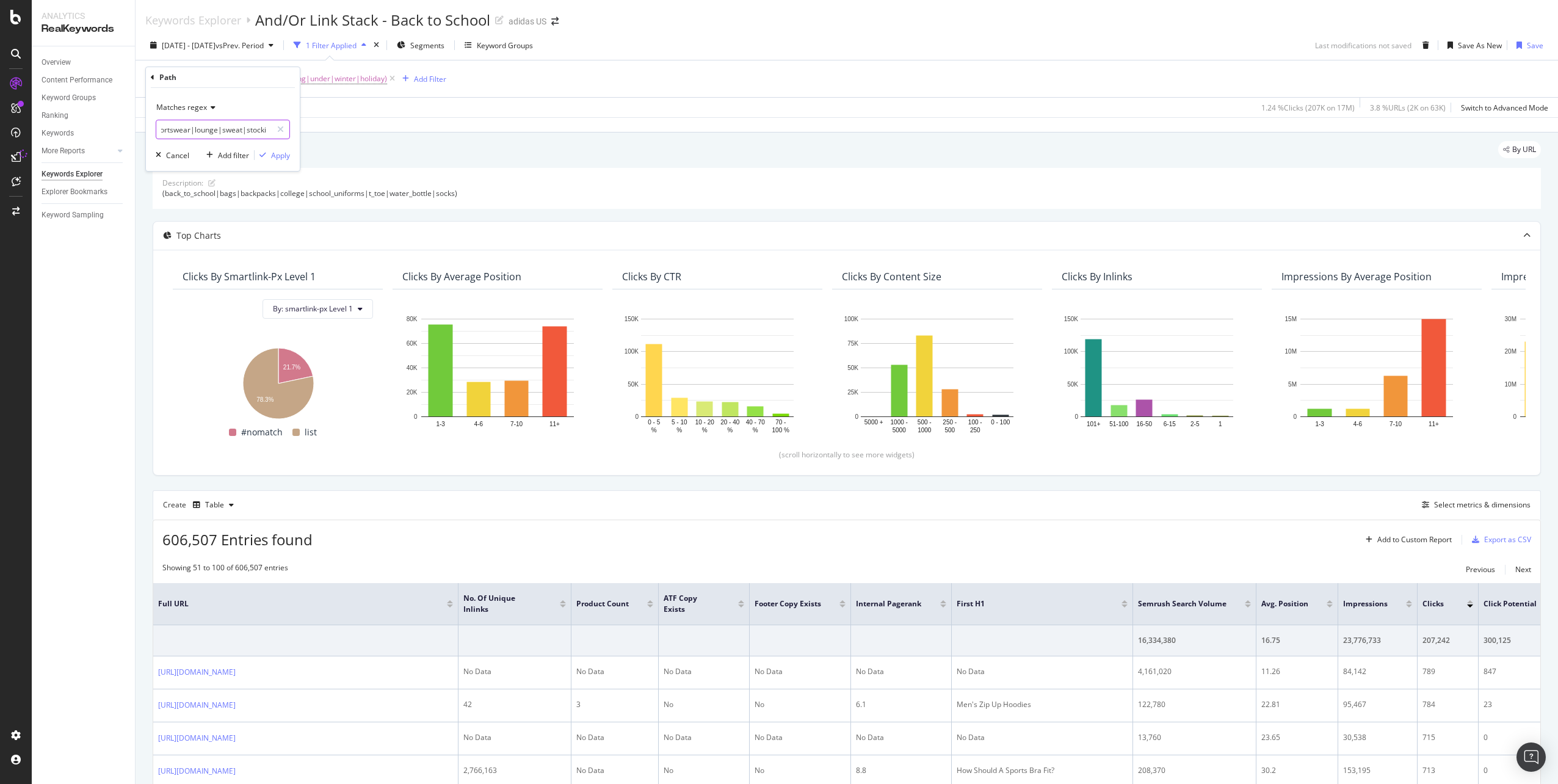
click at [222, 132] on input "(top_gifts|sportswear|lounge|sweat|stocking_stuffers|under|winter|holiday)" at bounding box center [214, 129] width 116 height 20
type input "(top_gifts|sportswear|lounge|fall|sweat|stocking_stuffers|under|winter|holiday)"
click at [280, 155] on div "Apply" at bounding box center [280, 155] width 19 height 11
click at [412, 77] on span "(top_gifts|sportswear|lounge|fall|sweat|stocking_stuffers|under|winter|holiday)" at bounding box center [310, 79] width 283 height 17
click at [196, 130] on input "(top_gifts|sportswear|lounge|fall|sweat|stocking_stuffers|under|winter|holiday)" at bounding box center [214, 129] width 116 height 20
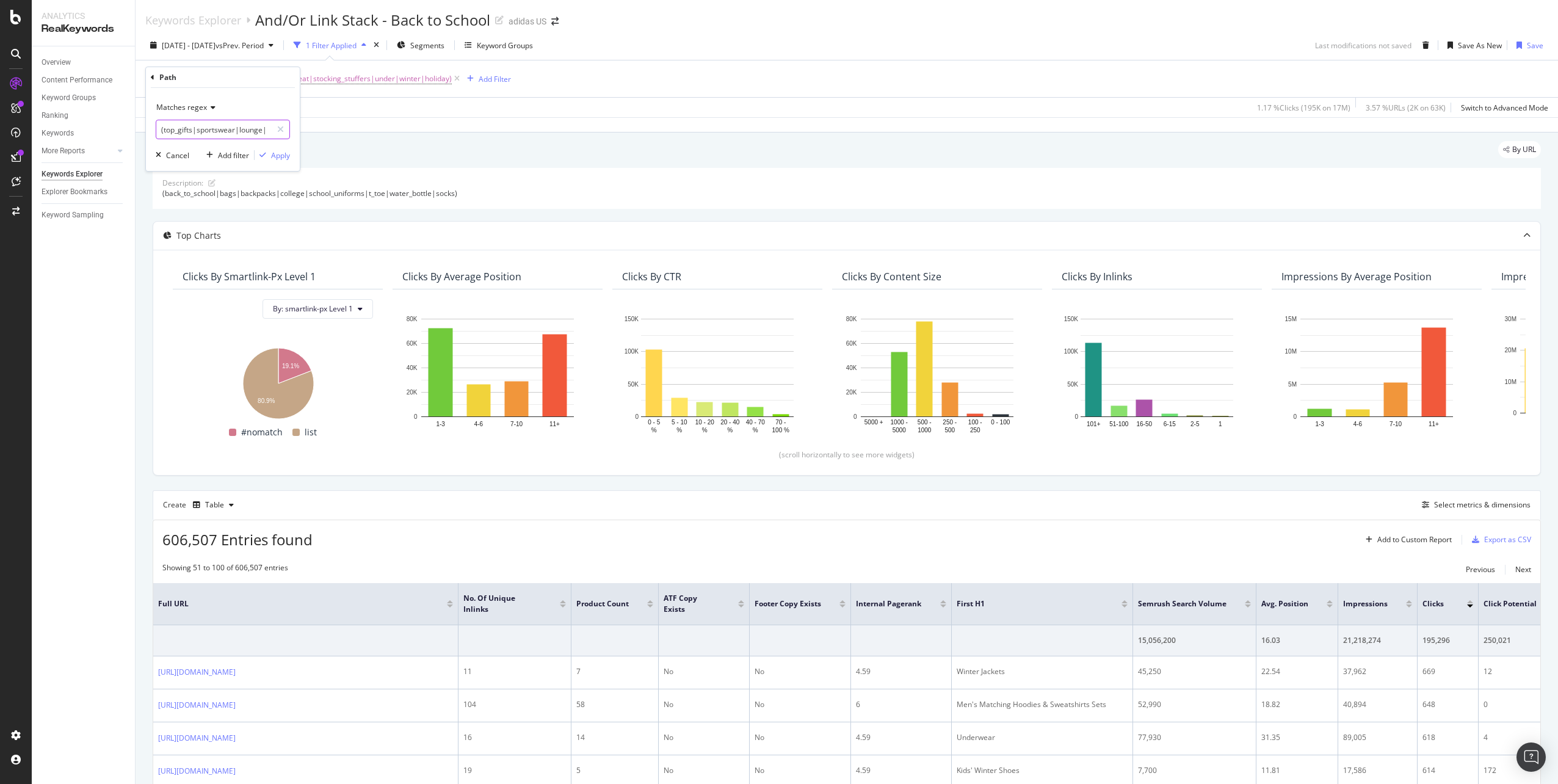
click at [197, 130] on input "(top_gifts|sportswear|lounge|fall|sweat|stocking_stuffers|under|winter|holiday)" at bounding box center [214, 129] width 116 height 20
type input "(top_gifts|matching|mini|toe|accessories|sportswear|lounge|fall|sweat|stocking_…"
click at [276, 152] on div "Apply" at bounding box center [280, 155] width 19 height 11
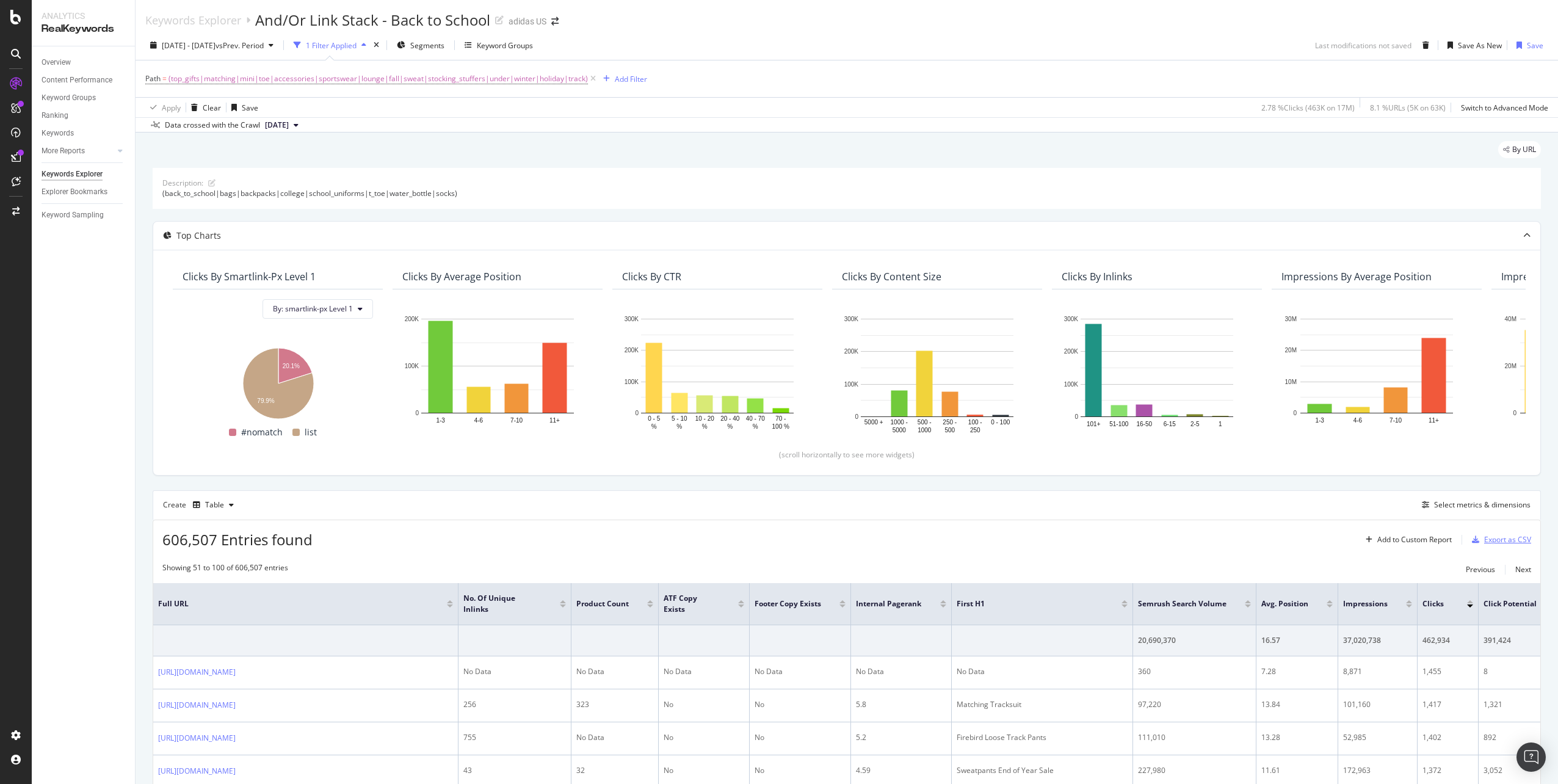
click at [1504, 544] on div "Export as CSV" at bounding box center [1508, 539] width 47 height 11
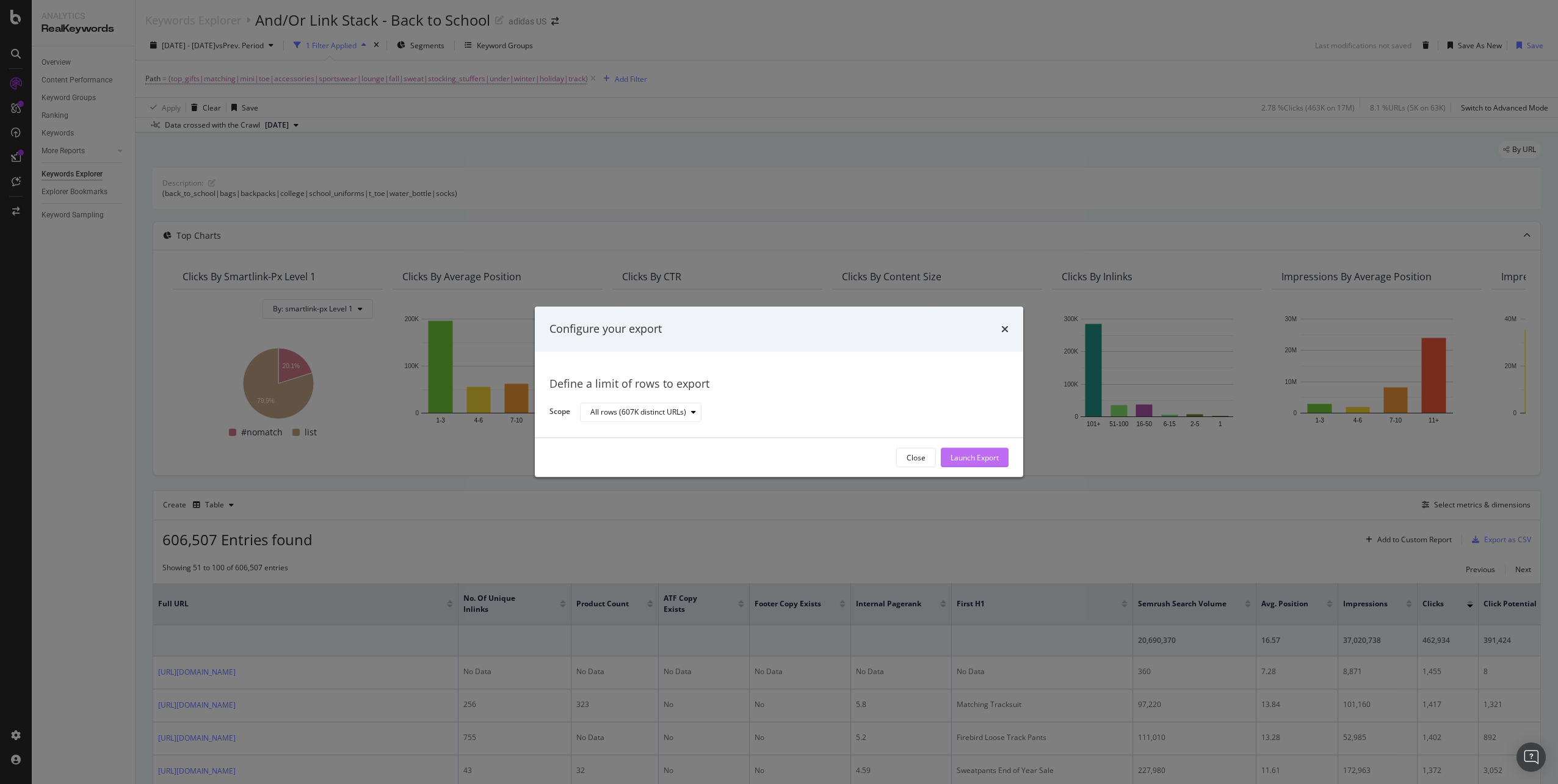
click at [994, 450] on div "Launch Export" at bounding box center [975, 458] width 48 height 19
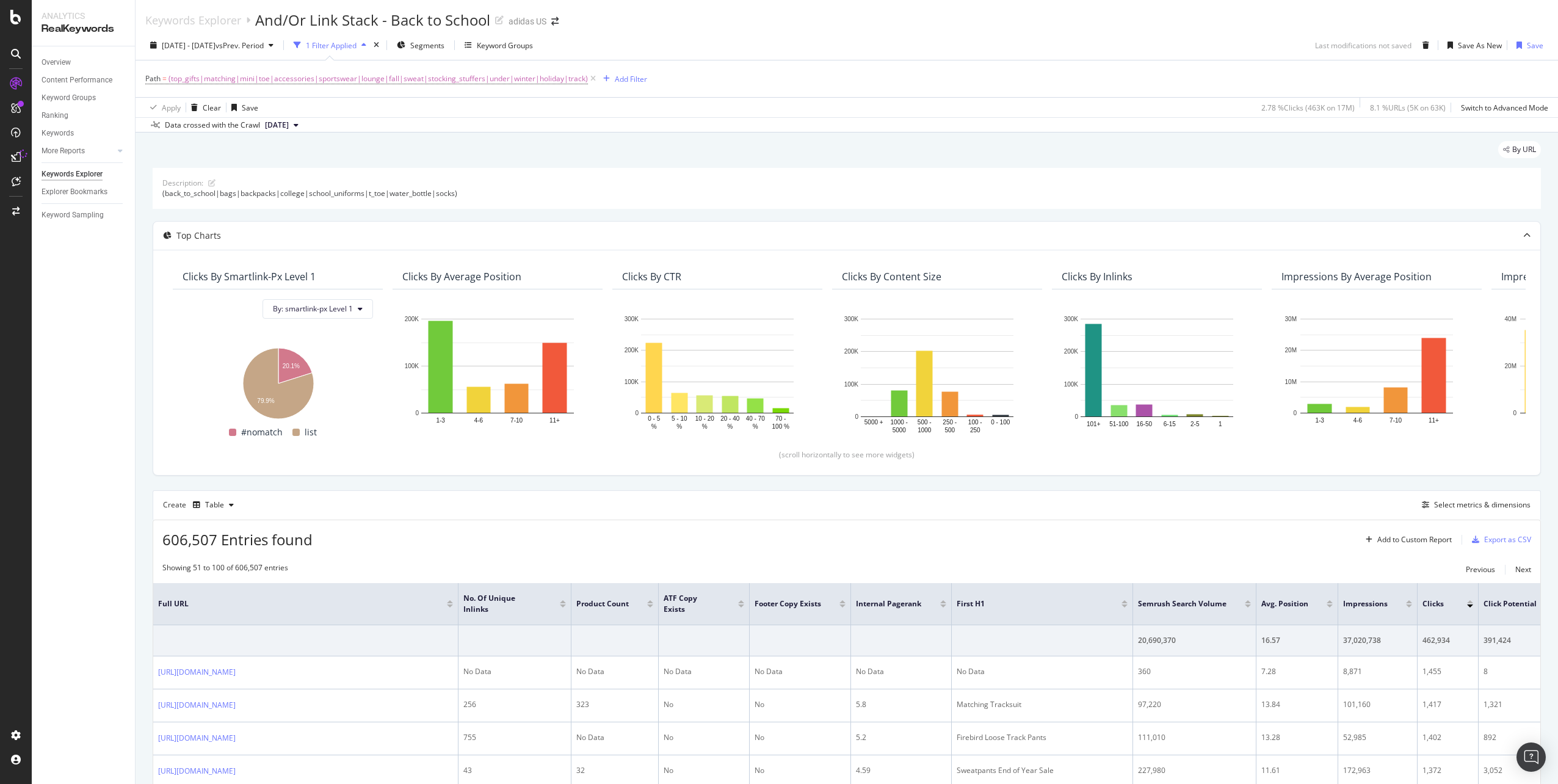
click at [1212, 38] on div "2024 Oct. 1st - Dec. 31st vs Prev. Period 1 Filter Applied Segments Keyword Gro…" at bounding box center [847, 47] width 1423 height 24
